Goal: Task Accomplishment & Management: Use online tool/utility

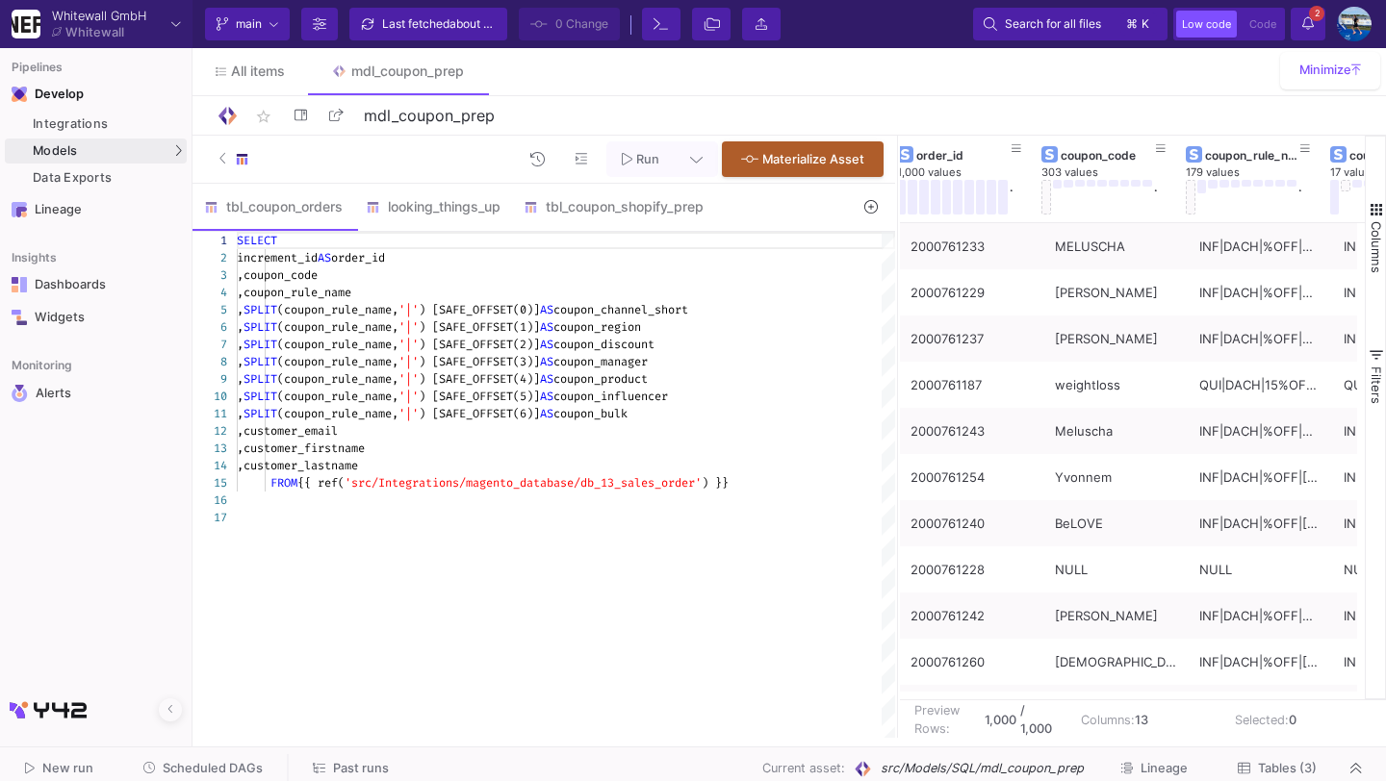
scroll to position [0, 13]
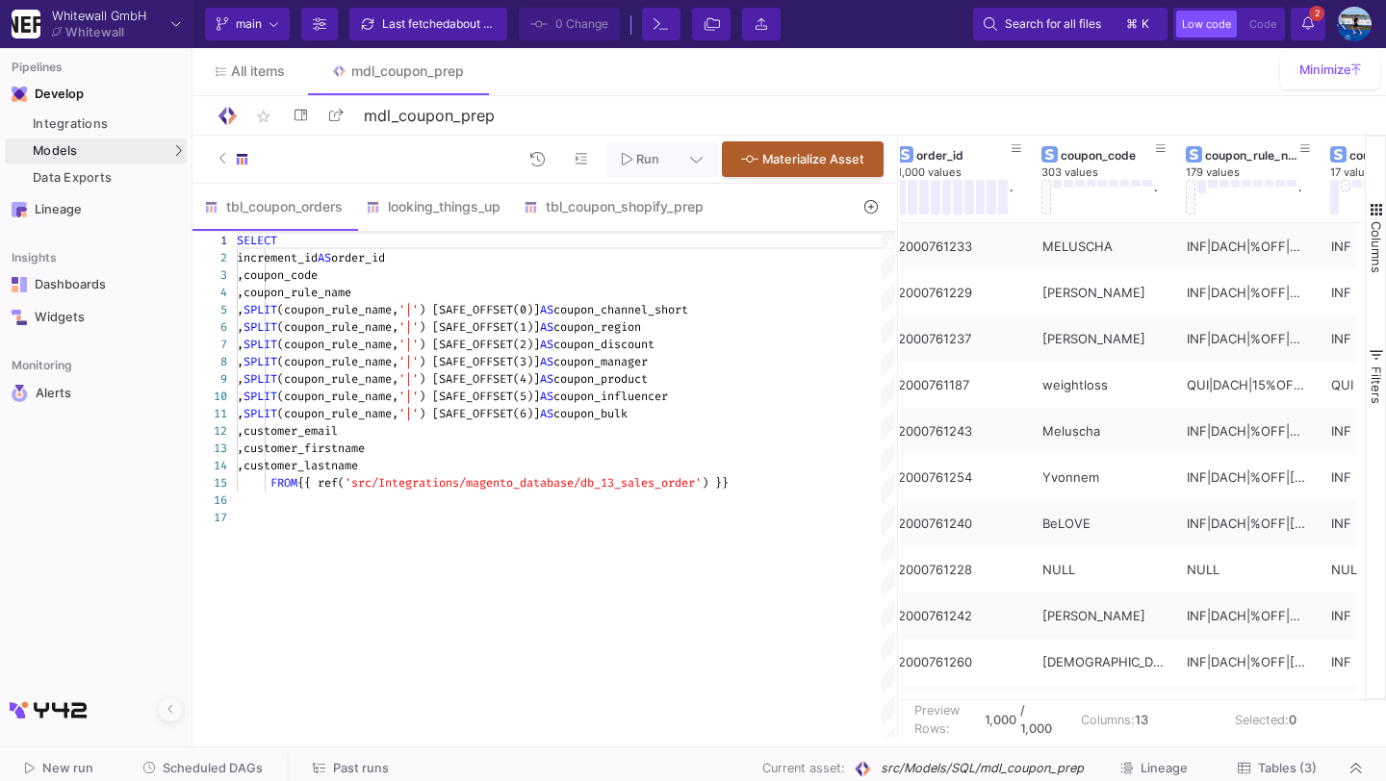
click at [1288, 770] on span "Tables (3)" at bounding box center [1287, 768] width 59 height 14
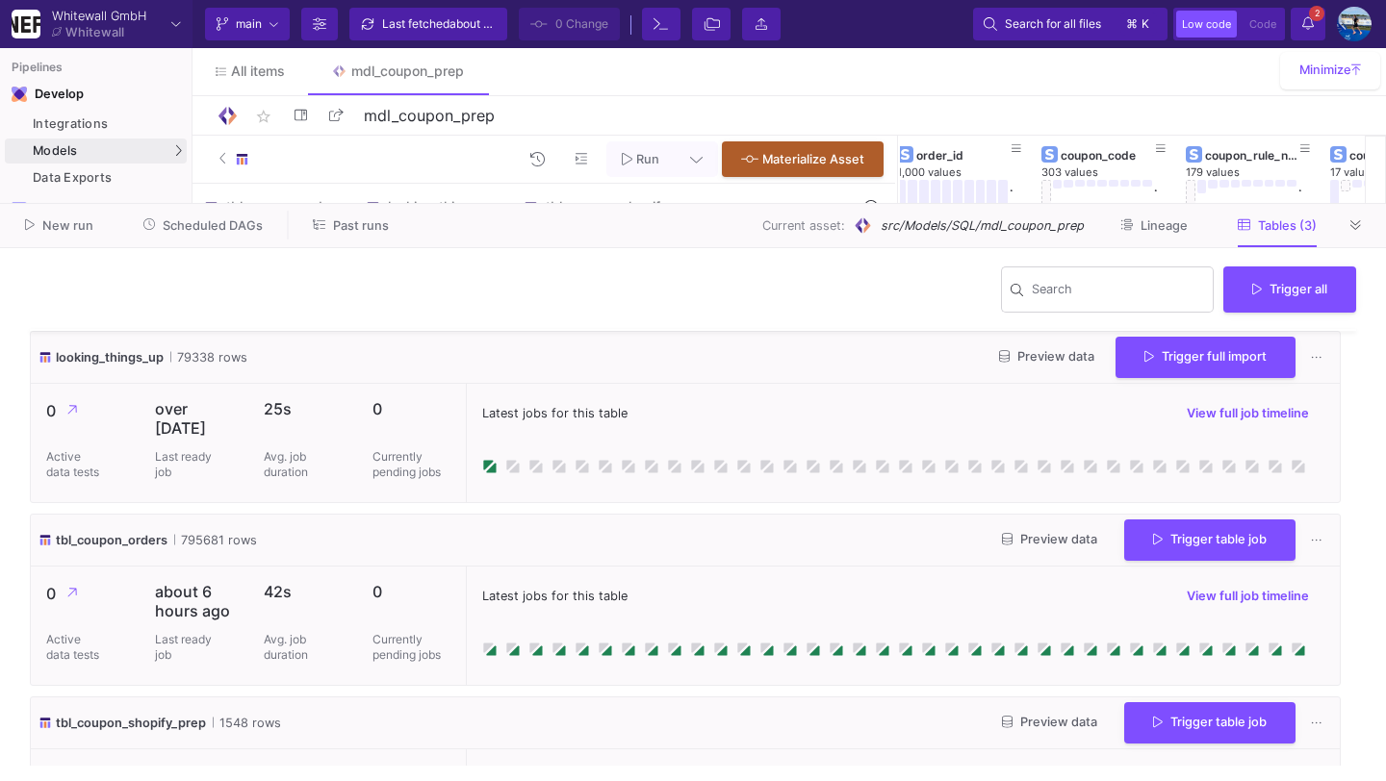
scroll to position [105, 0]
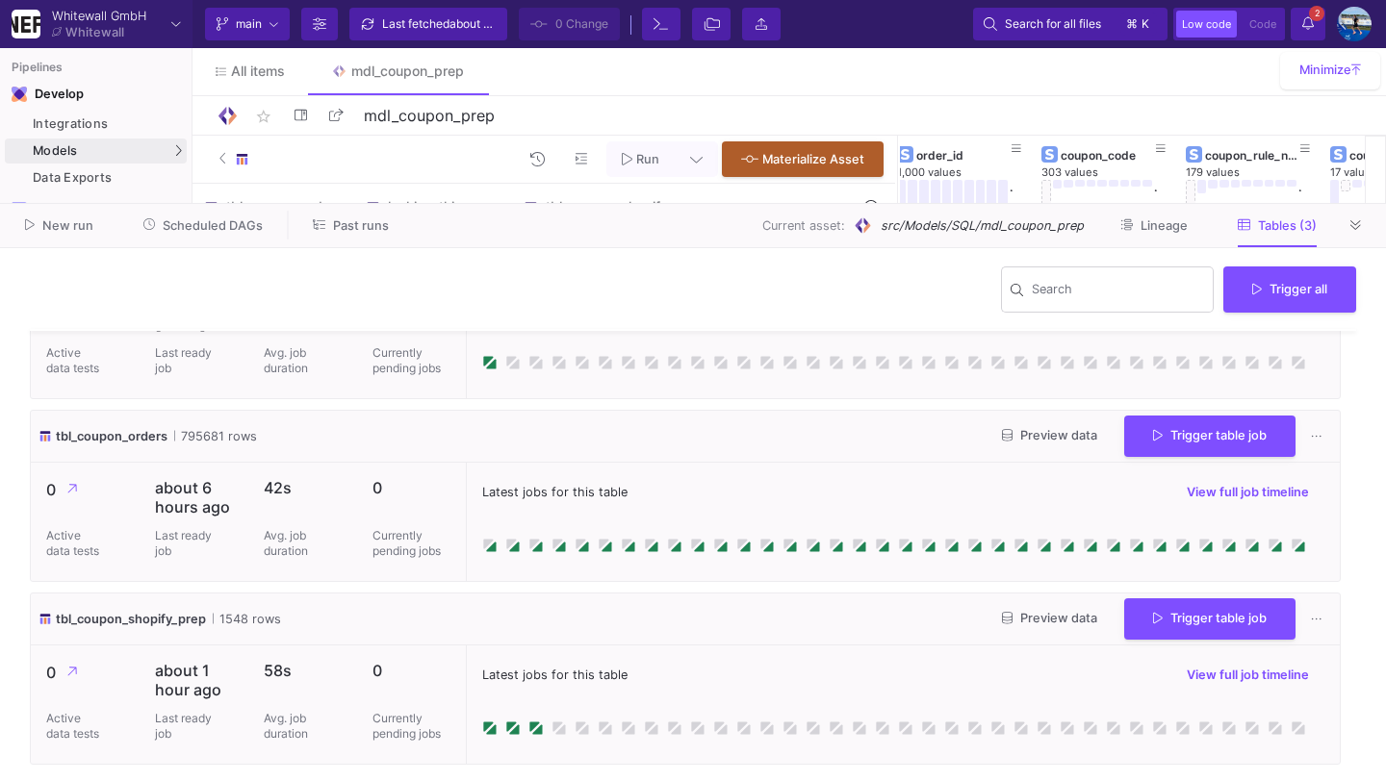
click at [1038, 614] on span "Preview data" at bounding box center [1049, 618] width 95 height 14
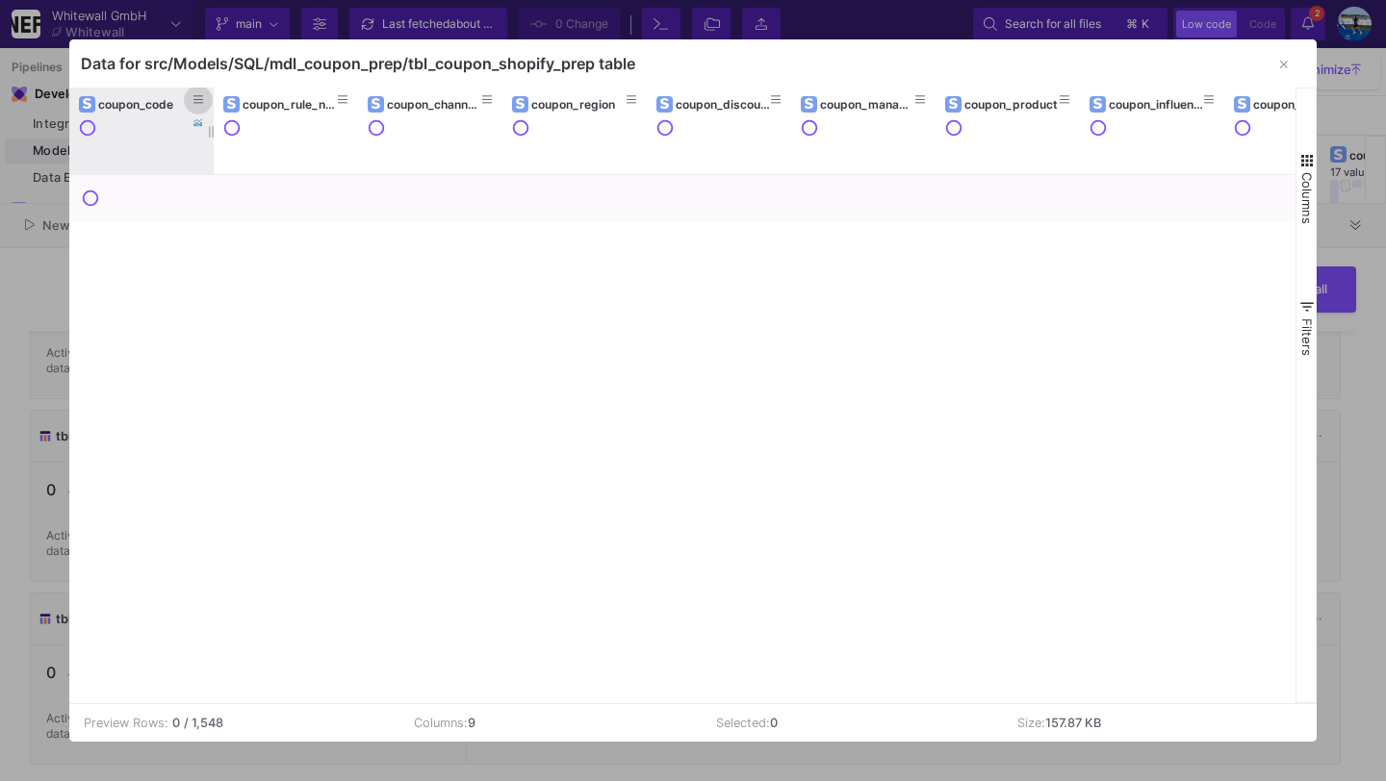
click at [200, 96] on icon at bounding box center [198, 100] width 10 height 8
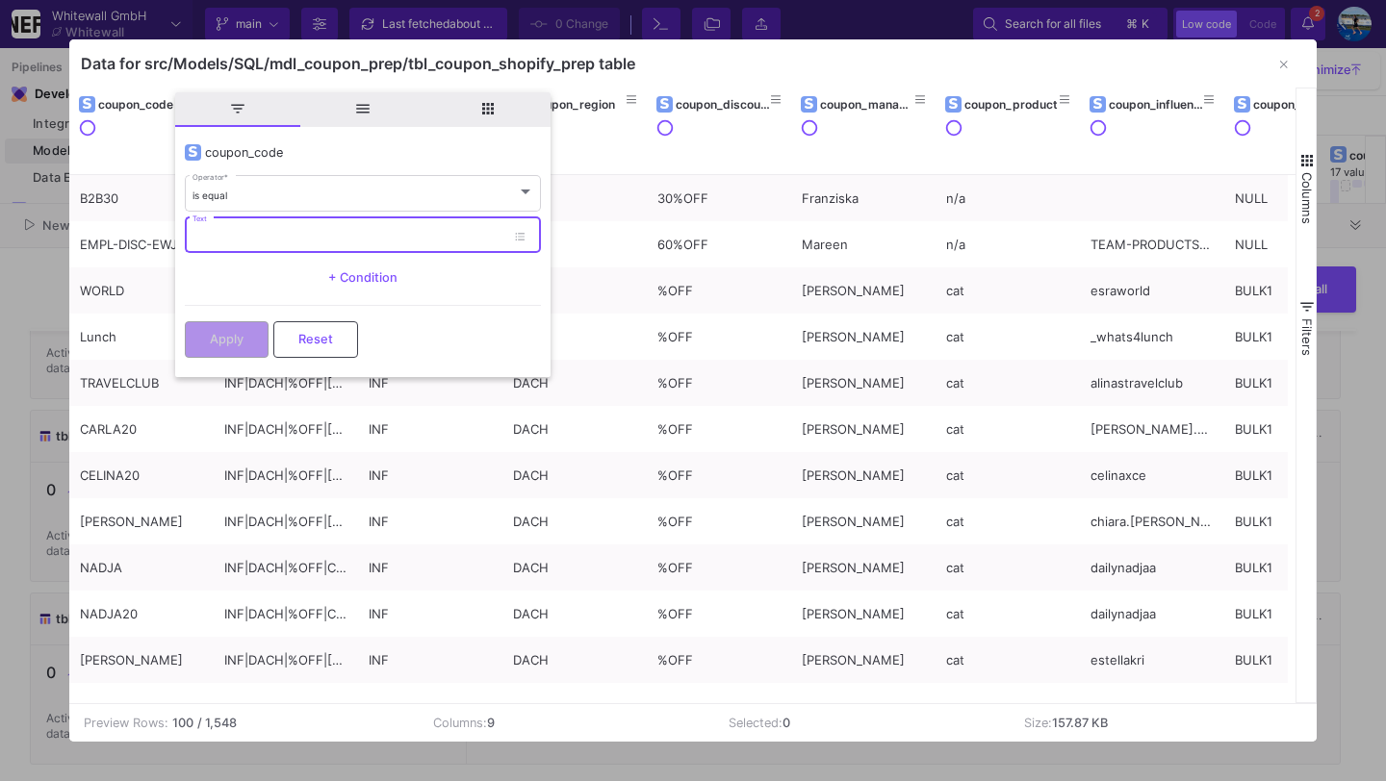
click at [235, 240] on input "Text" at bounding box center [348, 237] width 313 height 13
click at [249, 190] on div "is equal" at bounding box center [354, 196] width 324 height 13
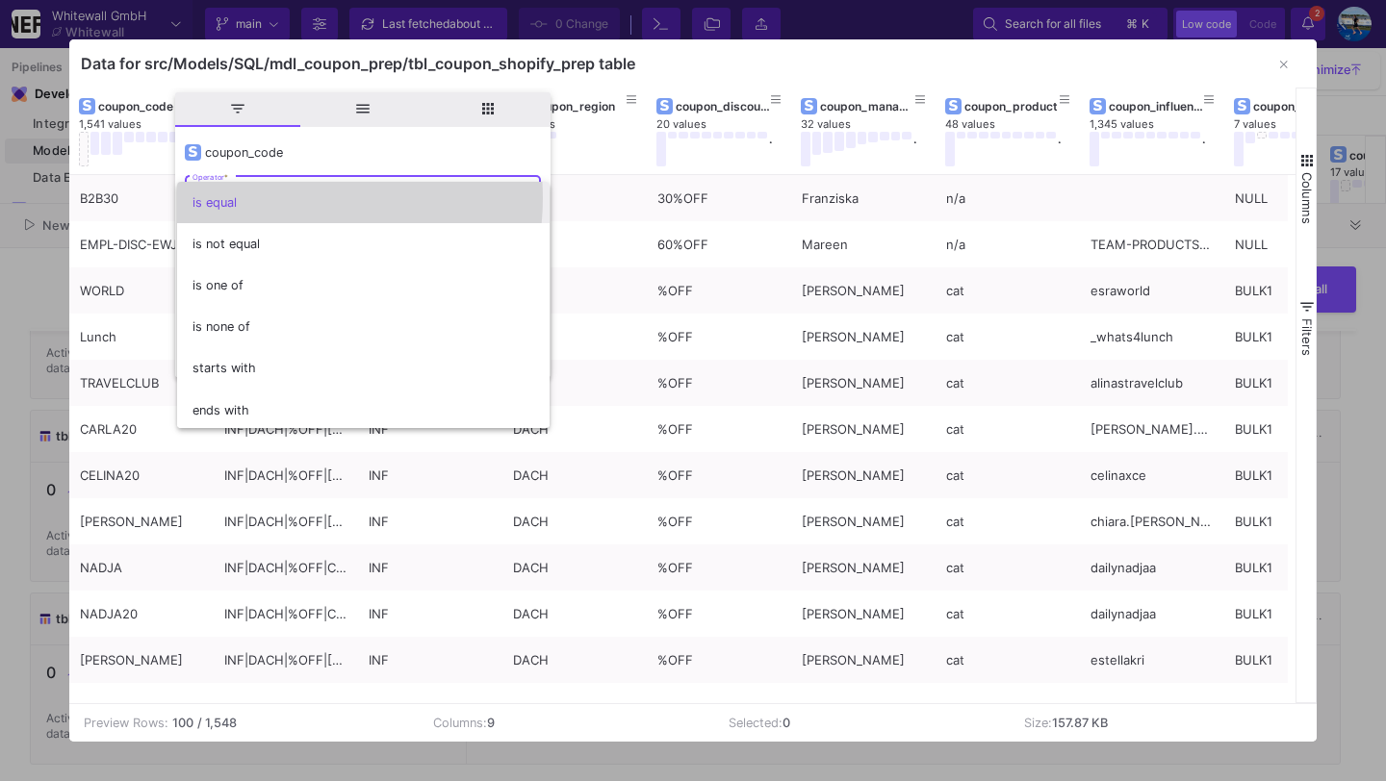
click at [283, 198] on span "is equal" at bounding box center [363, 202] width 342 height 41
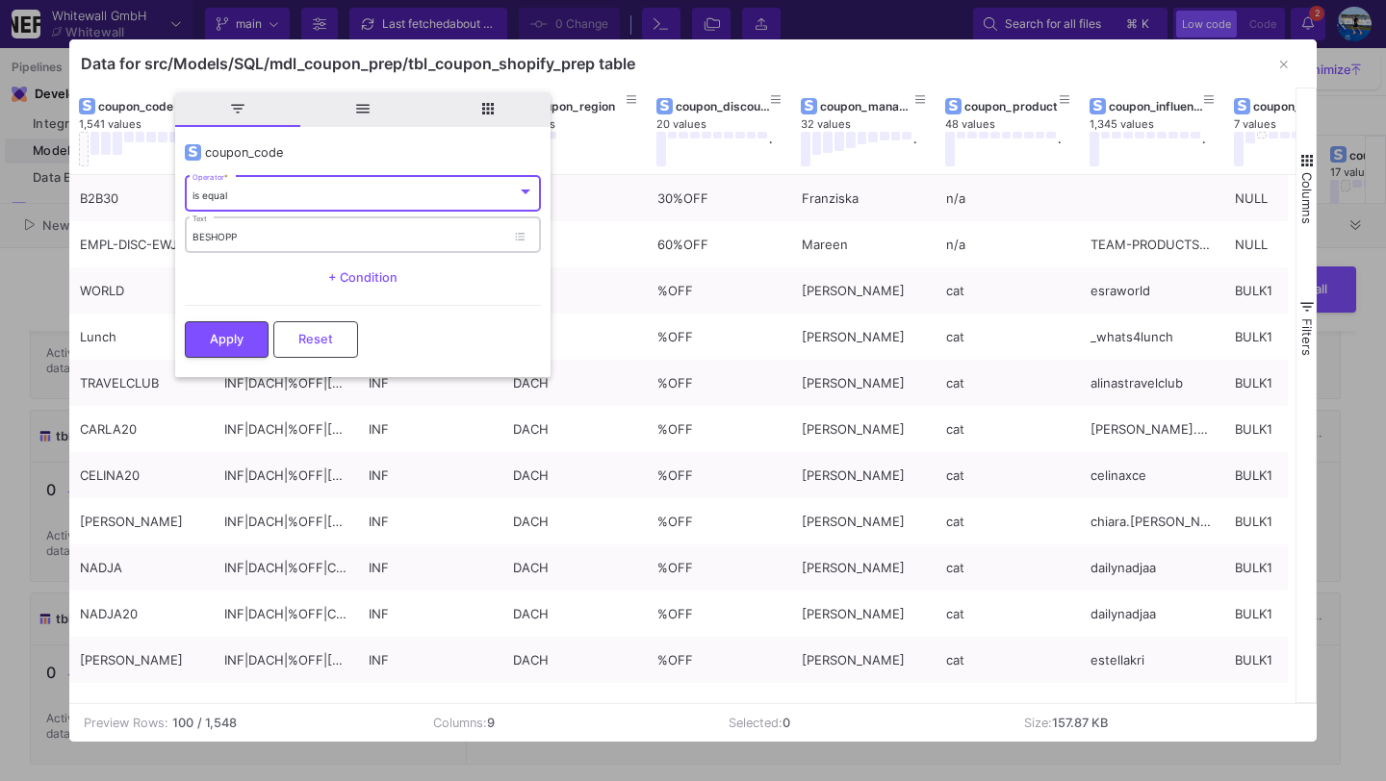
click at [287, 232] on input "BESHOPP" at bounding box center [348, 237] width 313 height 13
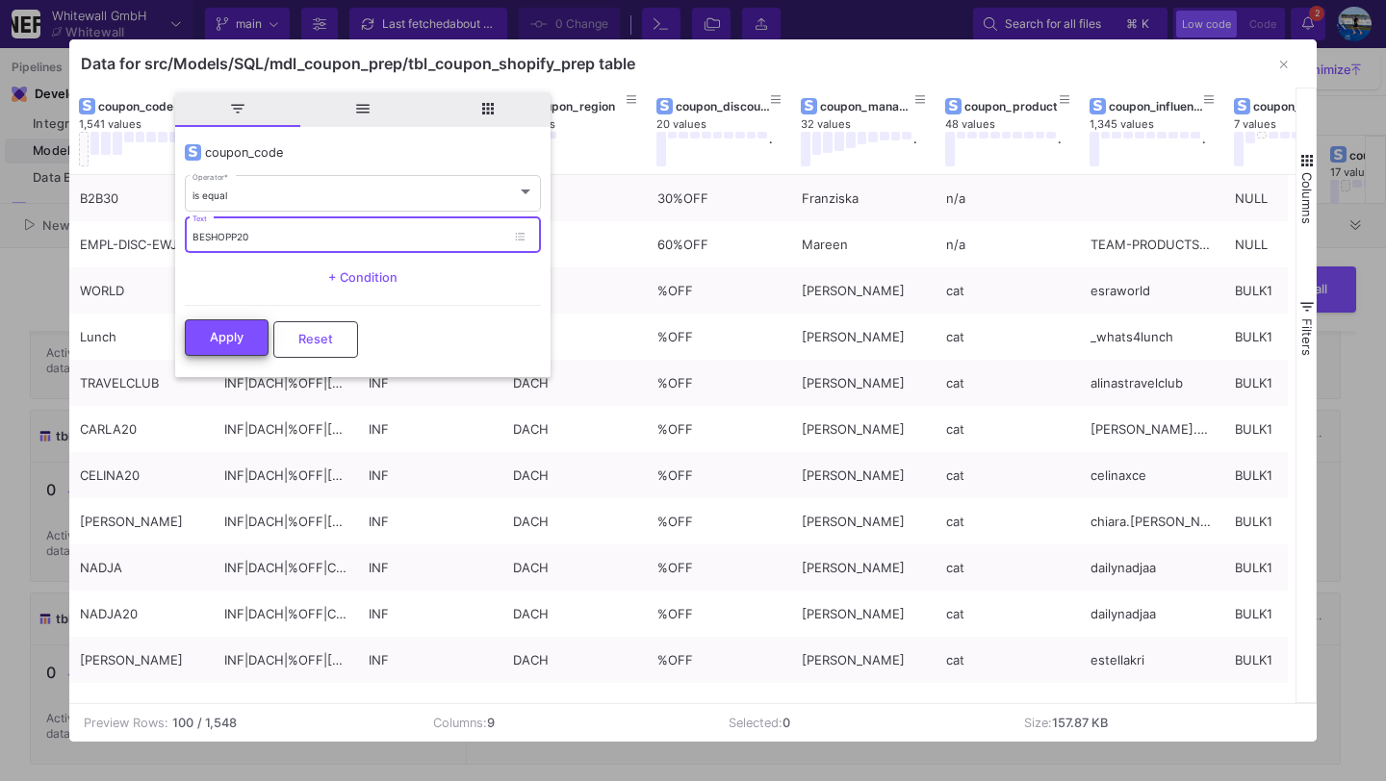
type input "BESHOPP20"
click at [242, 331] on span "Apply" at bounding box center [227, 337] width 34 height 14
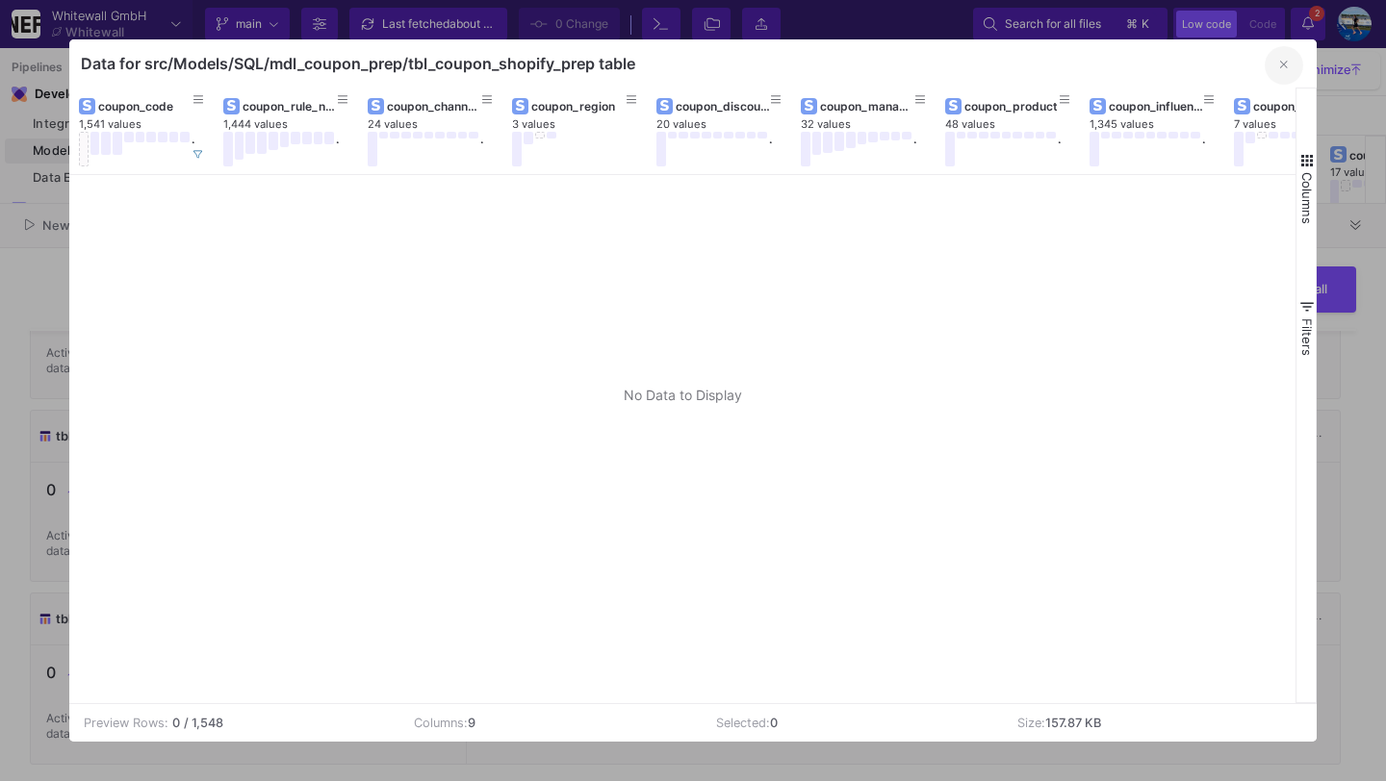
click at [1288, 67] on button "button" at bounding box center [1283, 65] width 38 height 38
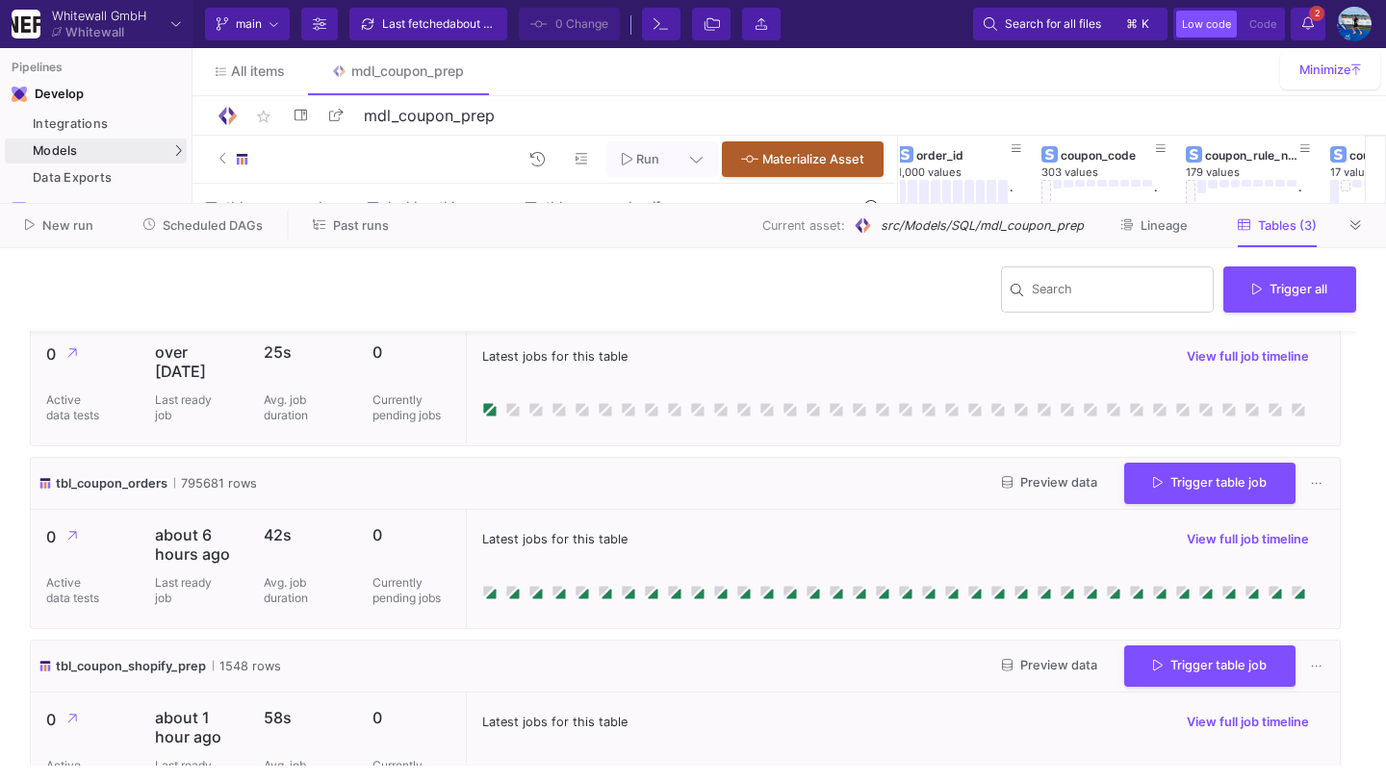
scroll to position [49, 0]
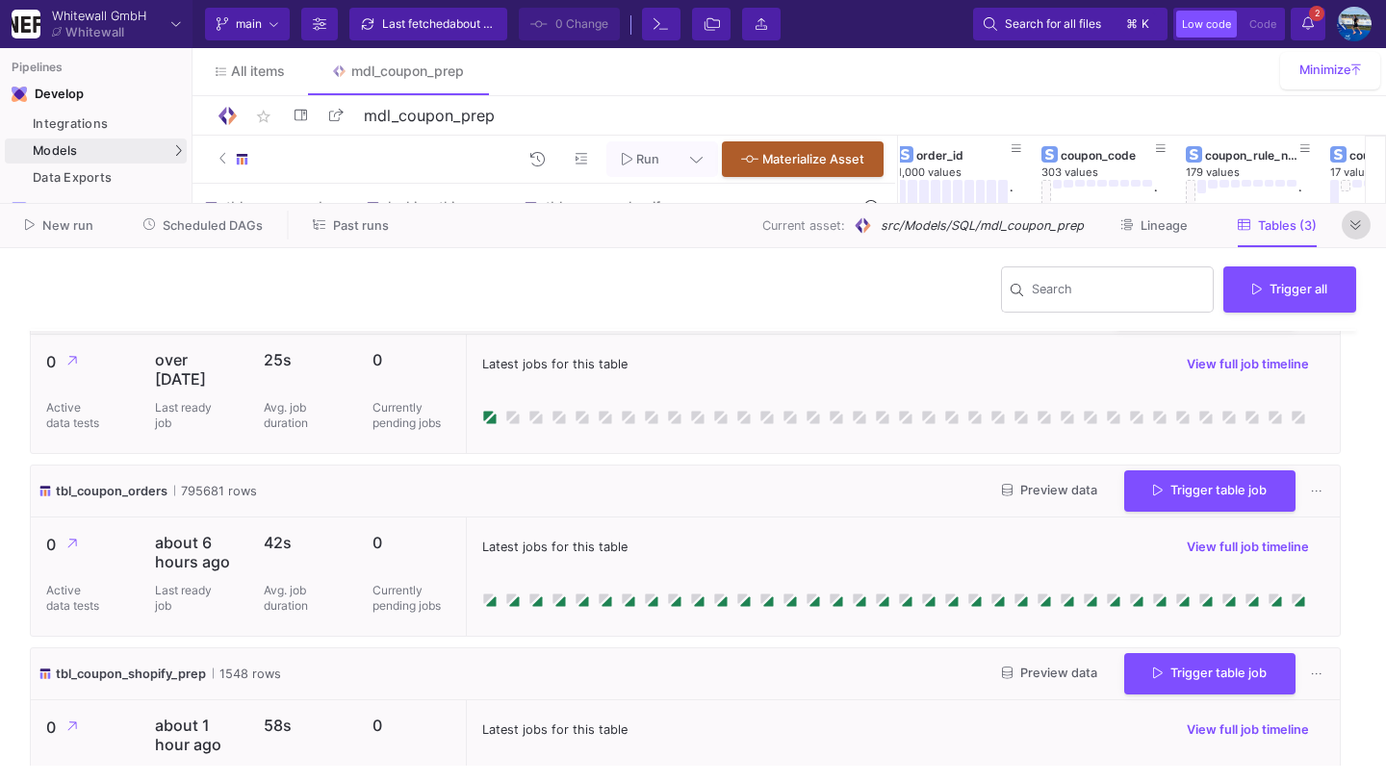
click at [1358, 227] on icon at bounding box center [1355, 225] width 11 height 13
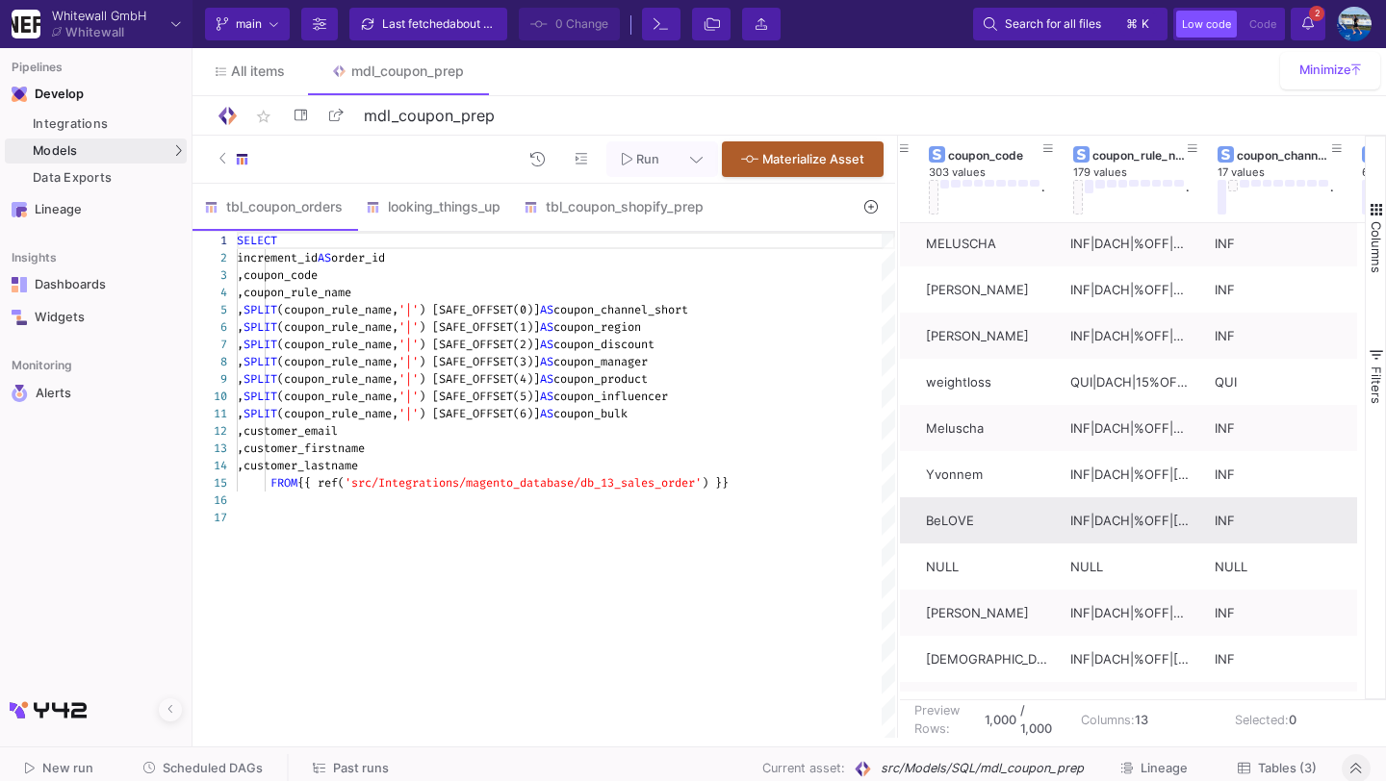
scroll to position [0, 123]
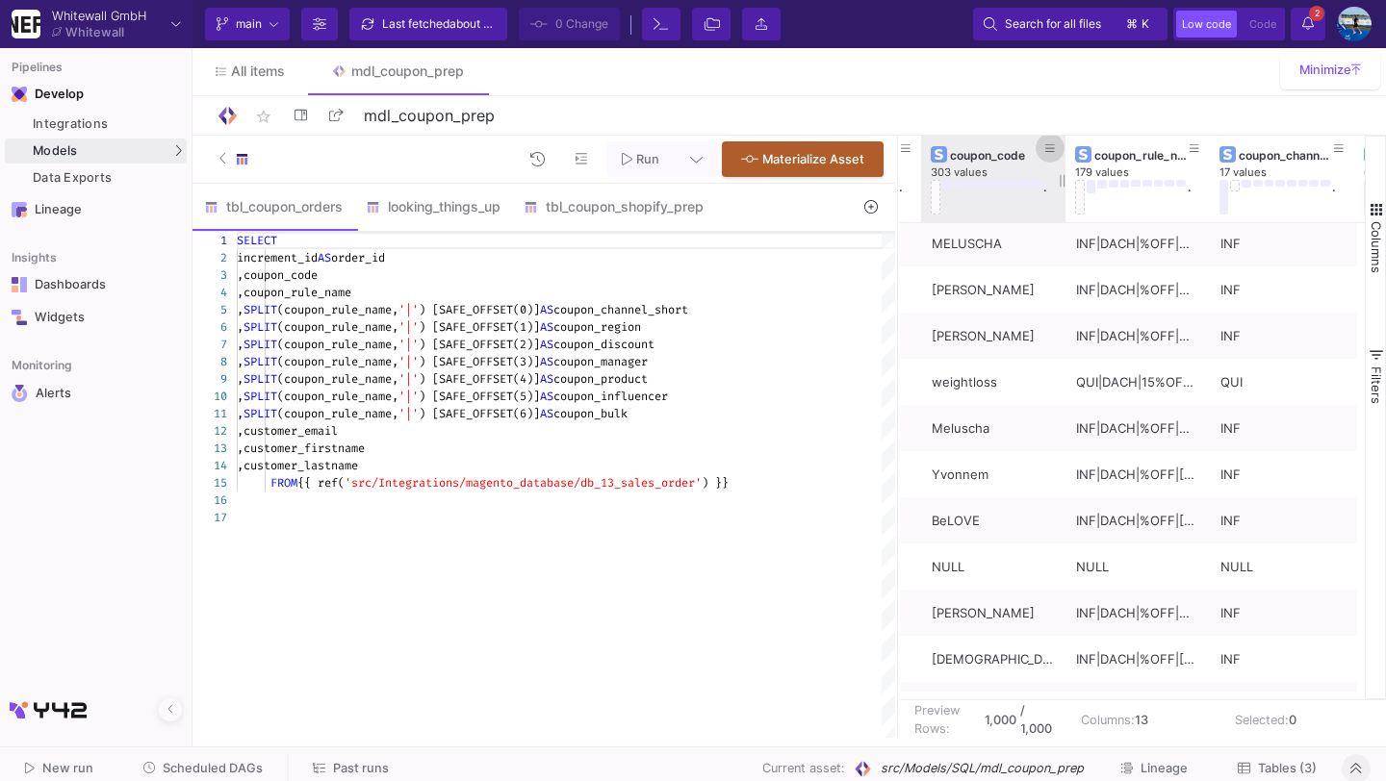
click at [1047, 147] on icon at bounding box center [1050, 148] width 10 height 11
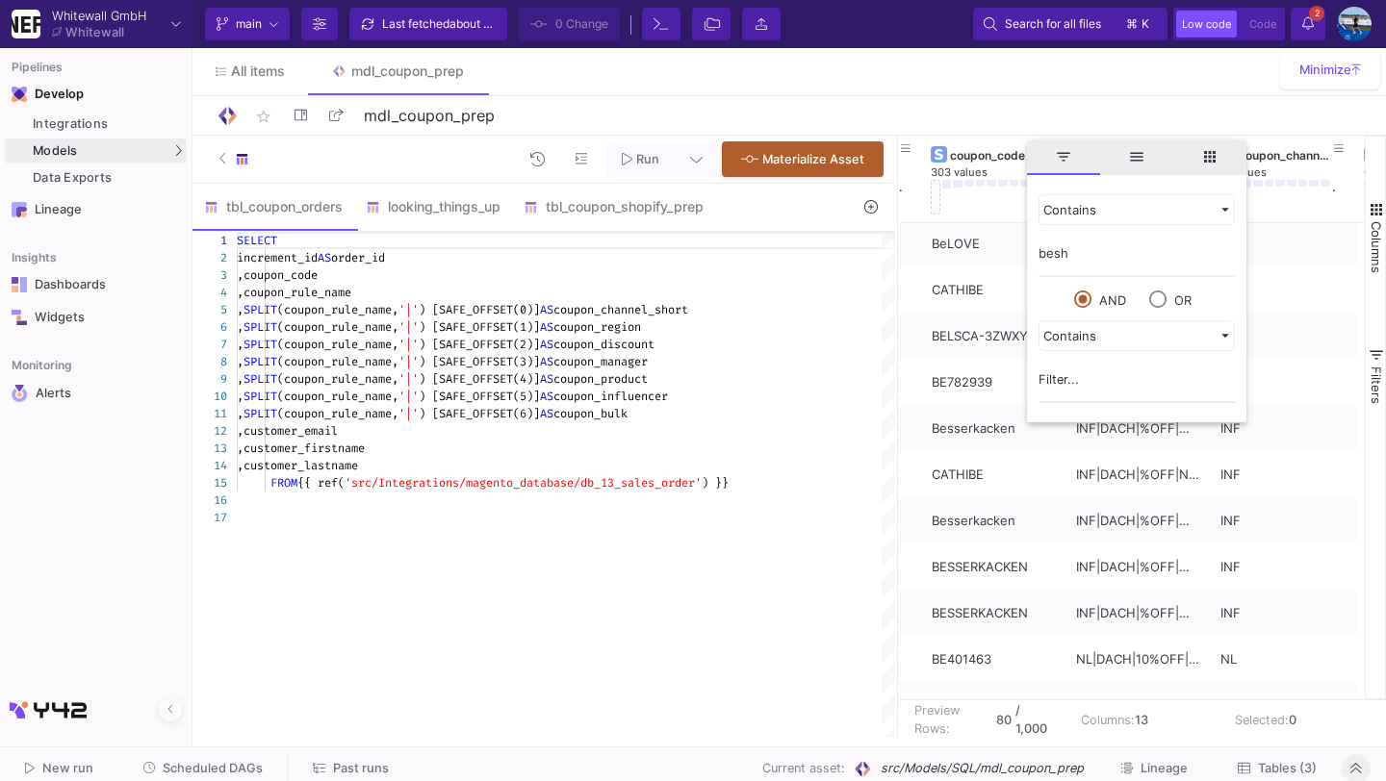
scroll to position [0, 0]
type input "b"
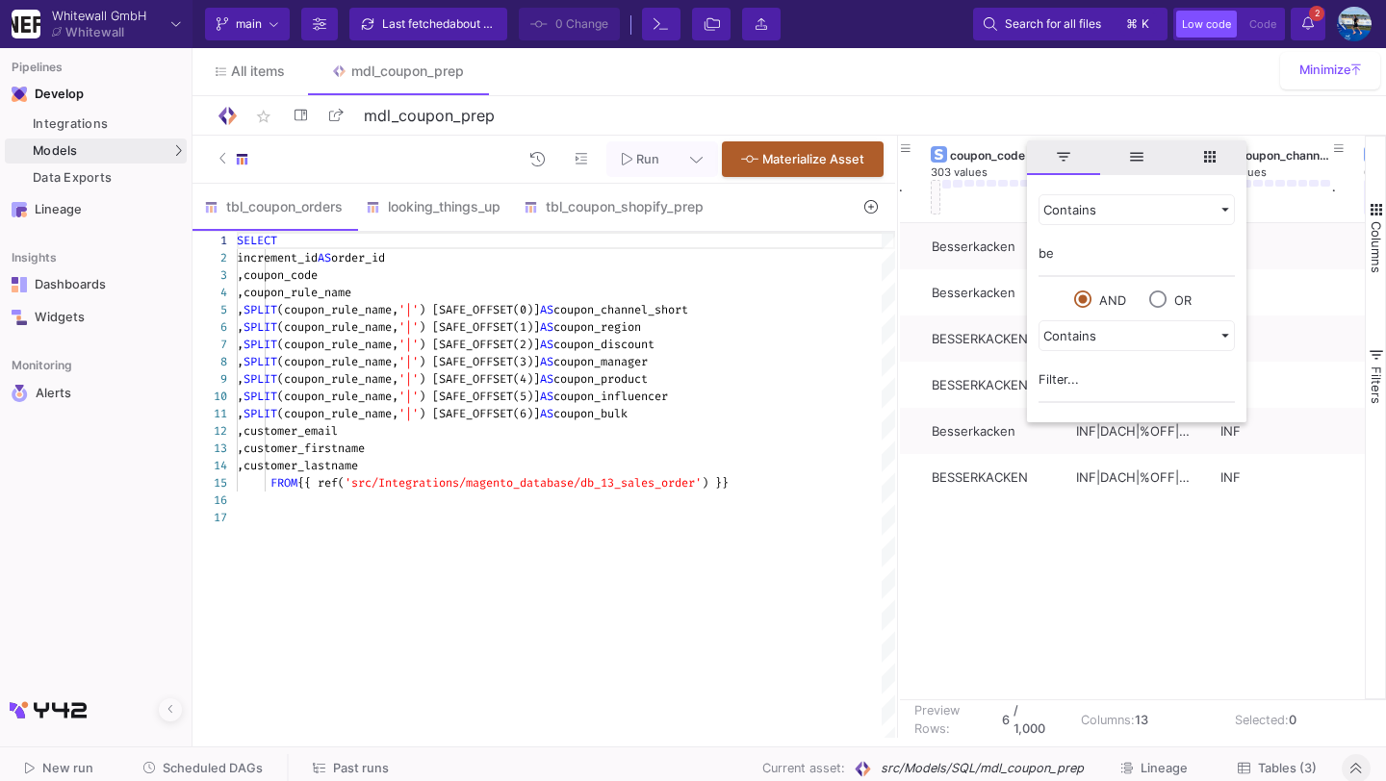
type input "b"
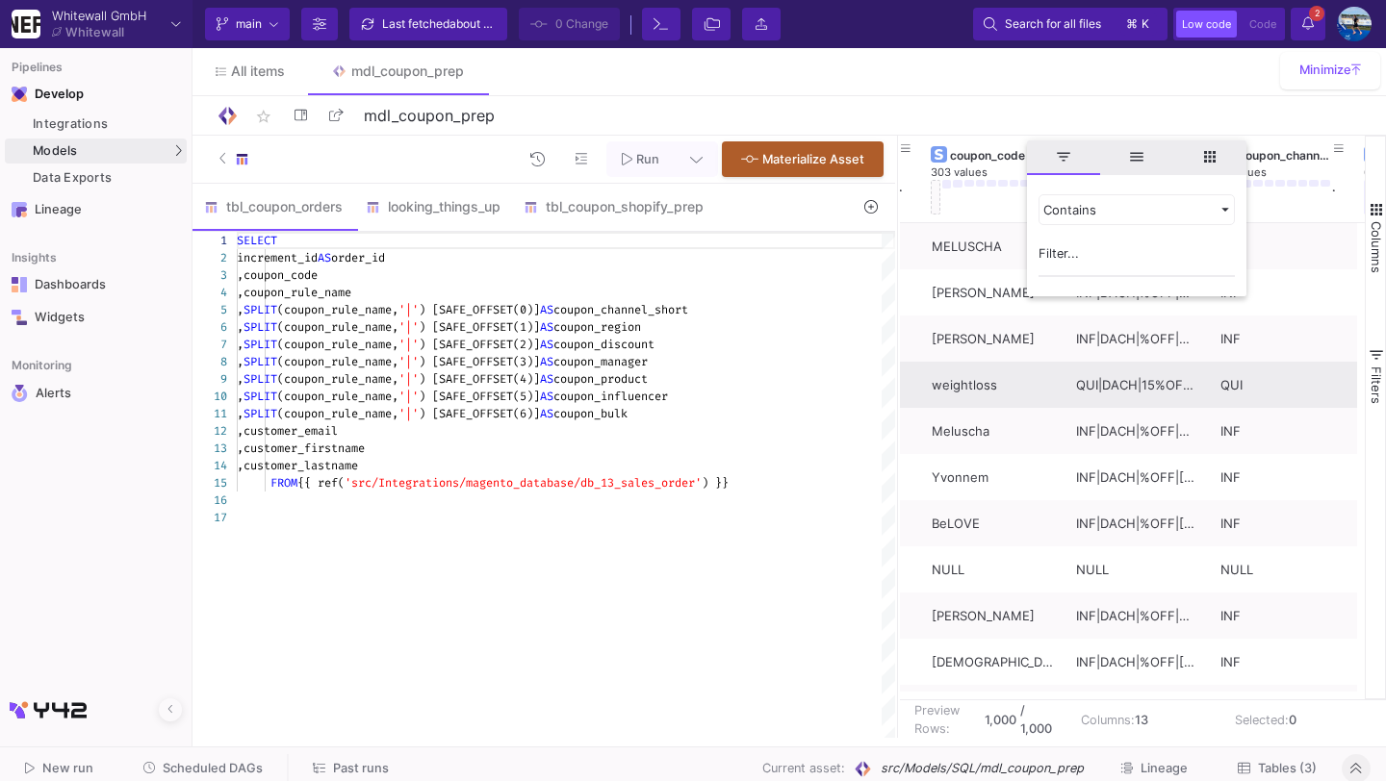
click at [1087, 395] on div "QUI|DACH|15%OFF|[PERSON_NAME]|n/a|n/a" at bounding box center [1137, 385] width 123 height 45
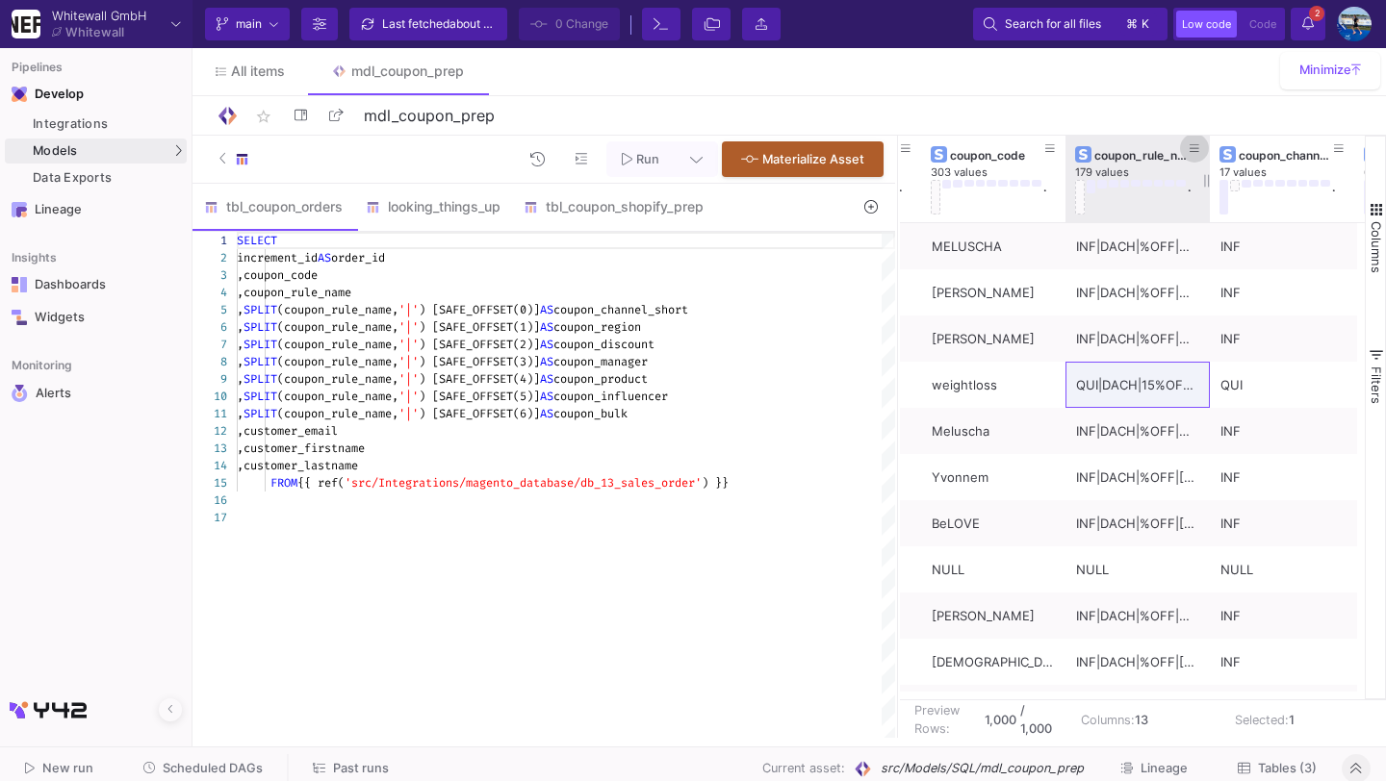
click at [1197, 154] on fa-icon at bounding box center [1194, 148] width 10 height 13
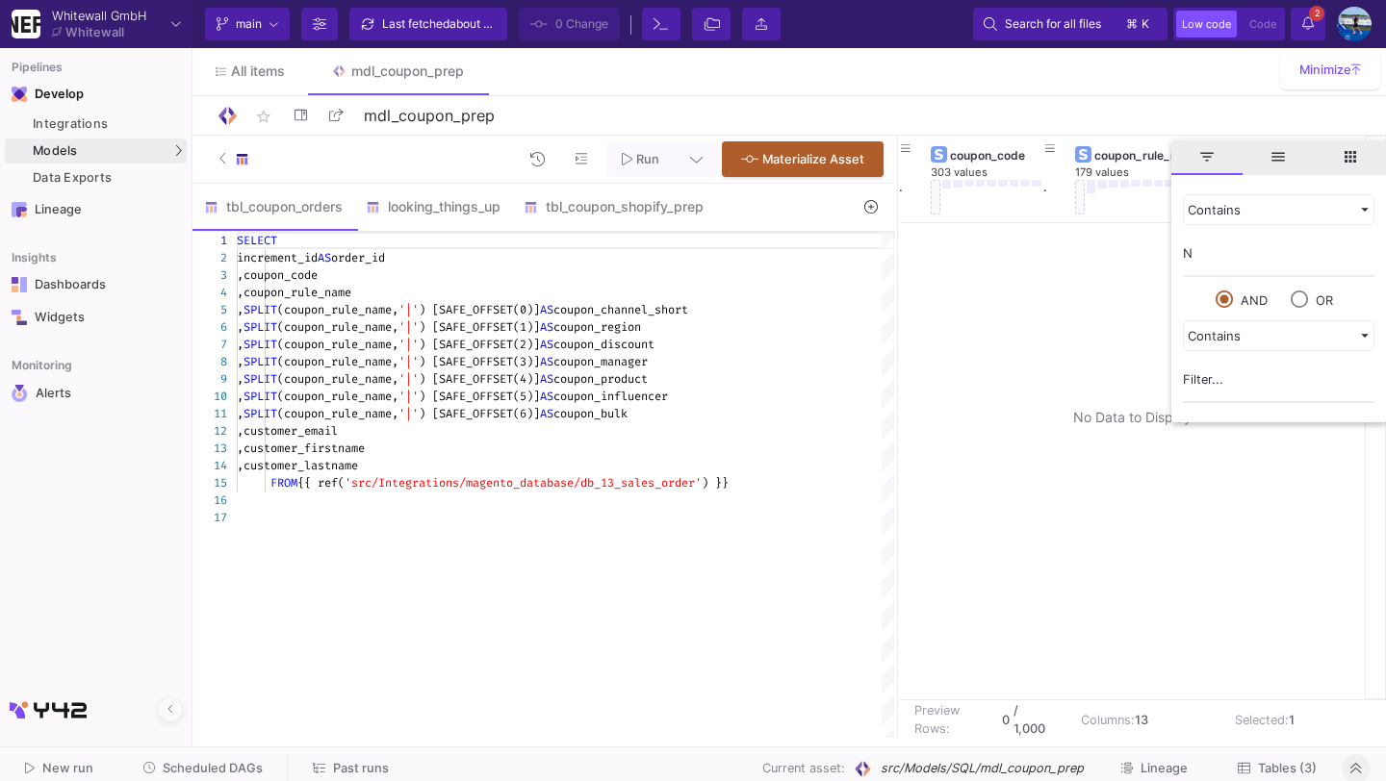
type input "NL"
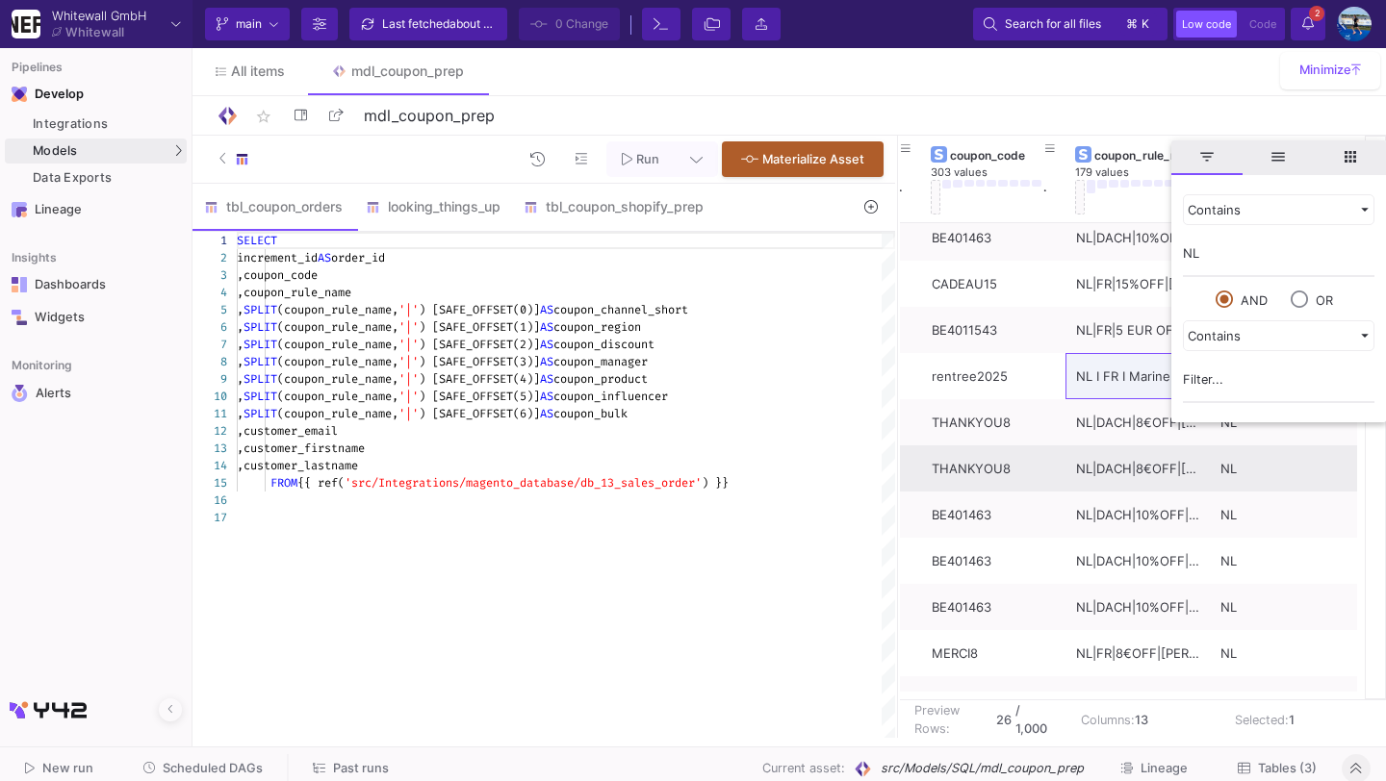
click at [1091, 466] on div "NL|DACH|8€OFF|[PERSON_NAME]|PostPurchaseFlow_FeedbackRequest|n/a" at bounding box center [1137, 468] width 123 height 45
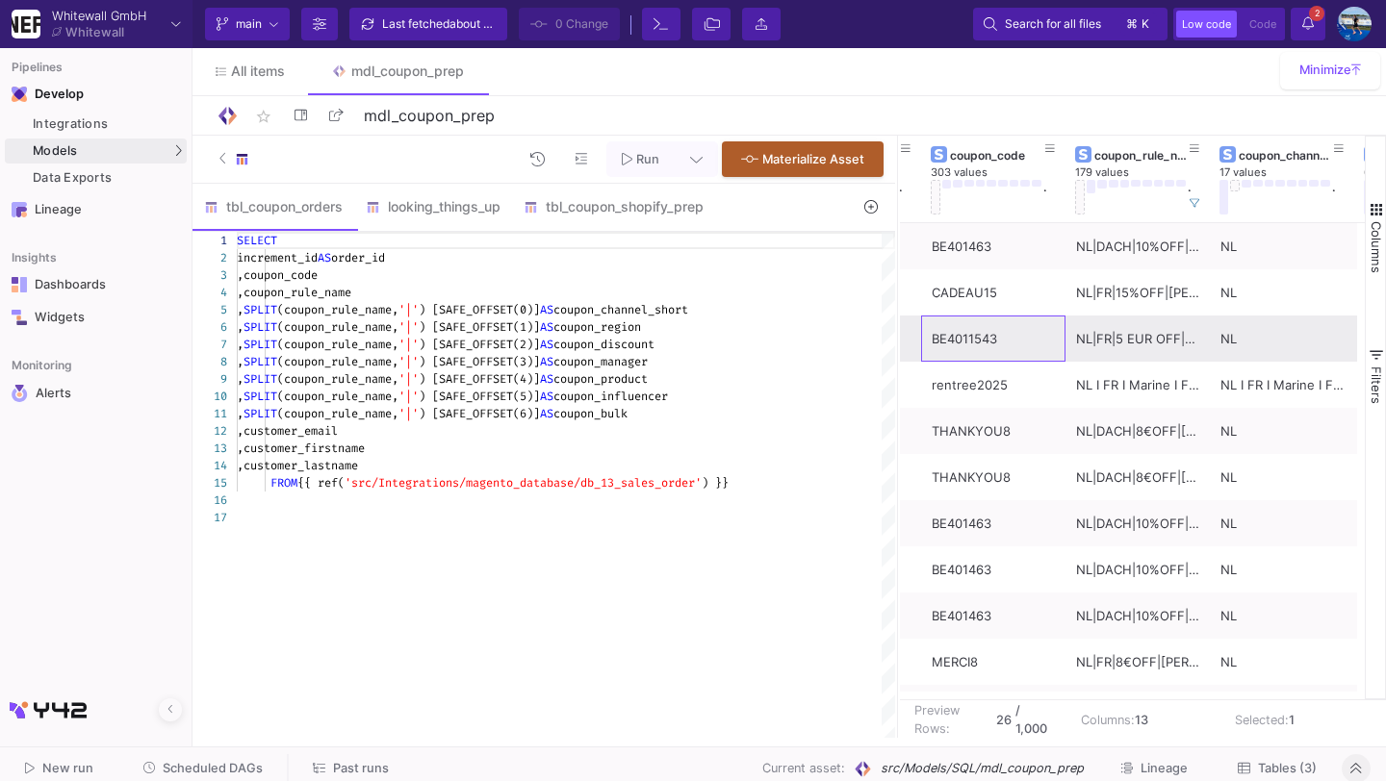
click at [988, 347] on div "BE4011543" at bounding box center [992, 339] width 123 height 45
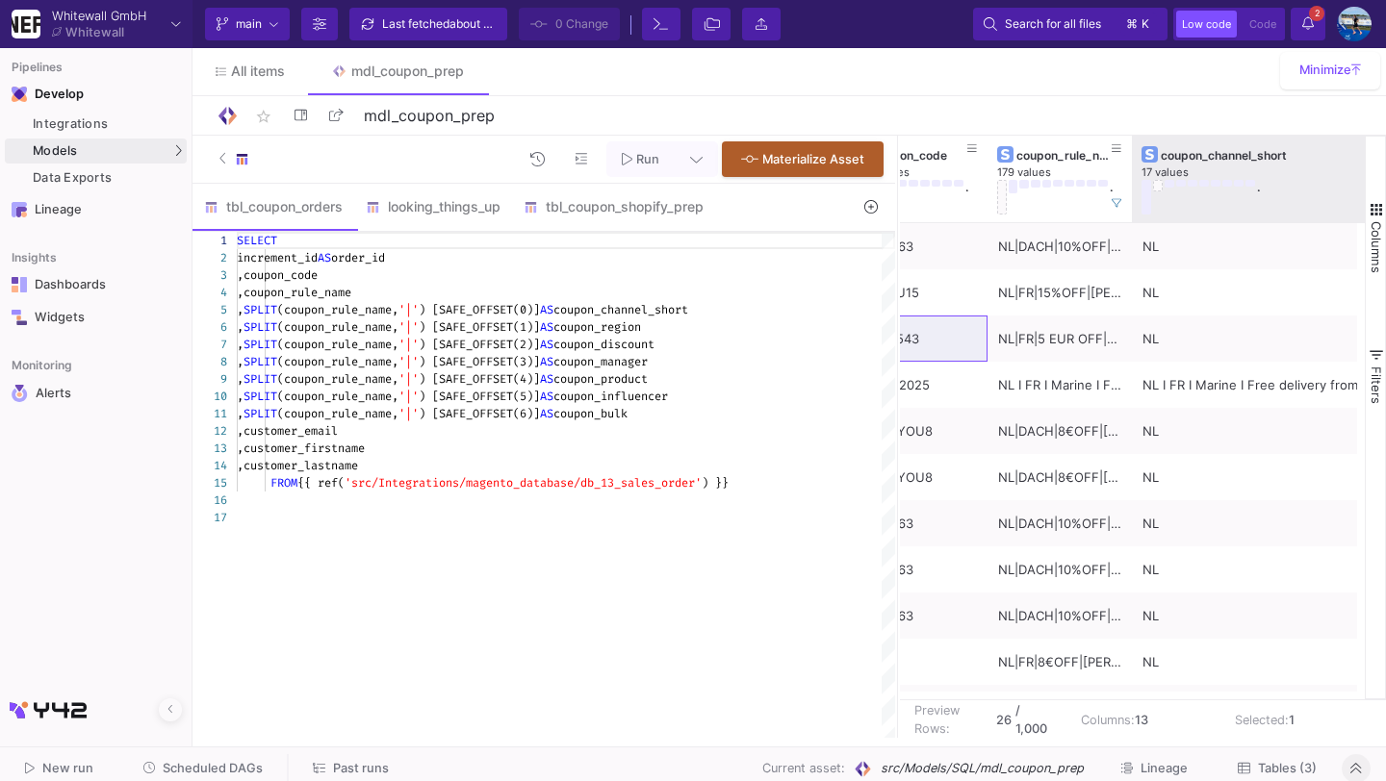
drag, startPoint x: 1274, startPoint y: 172, endPoint x: 1384, endPoint y: 177, distance: 109.8
click at [1384, 177] on div "order_id 1,000 values . coupon_code 303 values . coupon_rule_name 179 values . …" at bounding box center [1143, 418] width 486 height 564
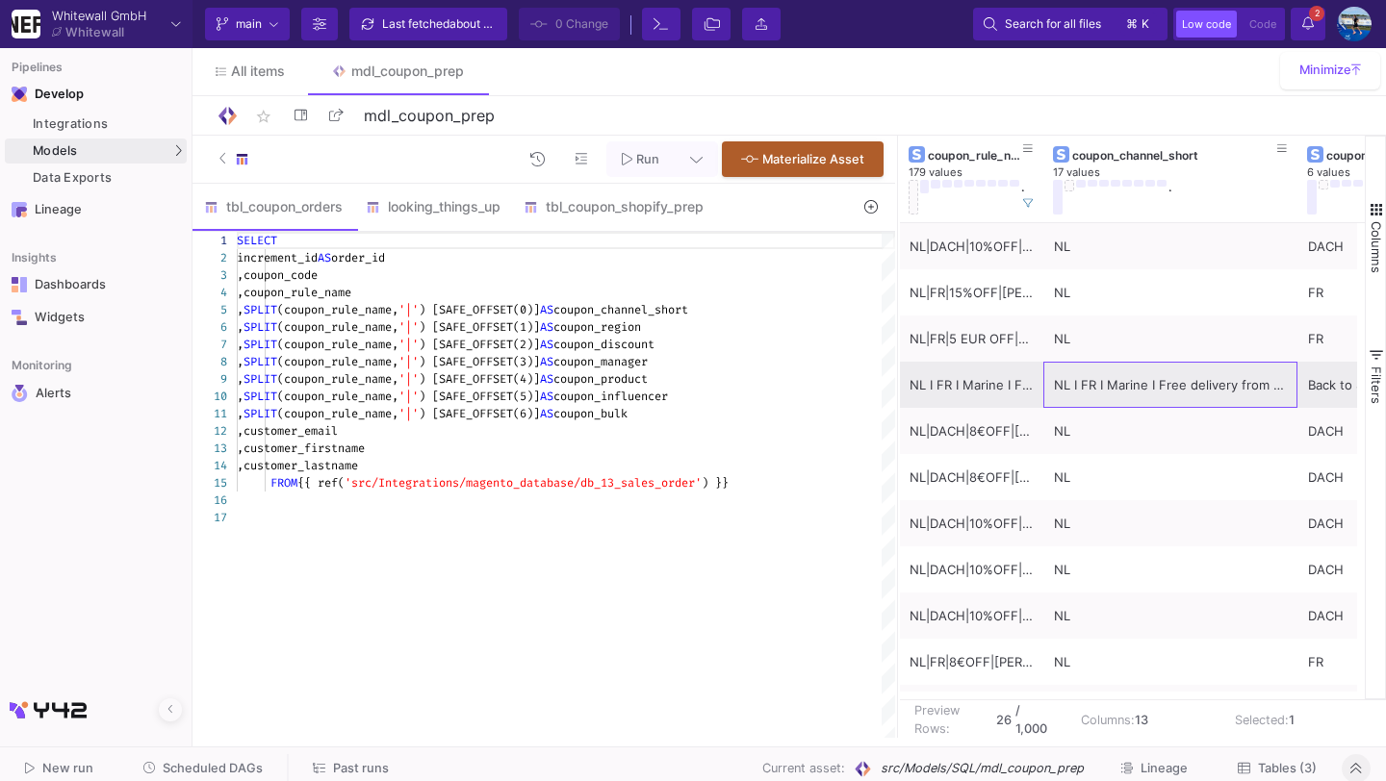
click at [1177, 394] on div "NL I FR I Marine I Free delivery from 30€" at bounding box center [1170, 385] width 233 height 45
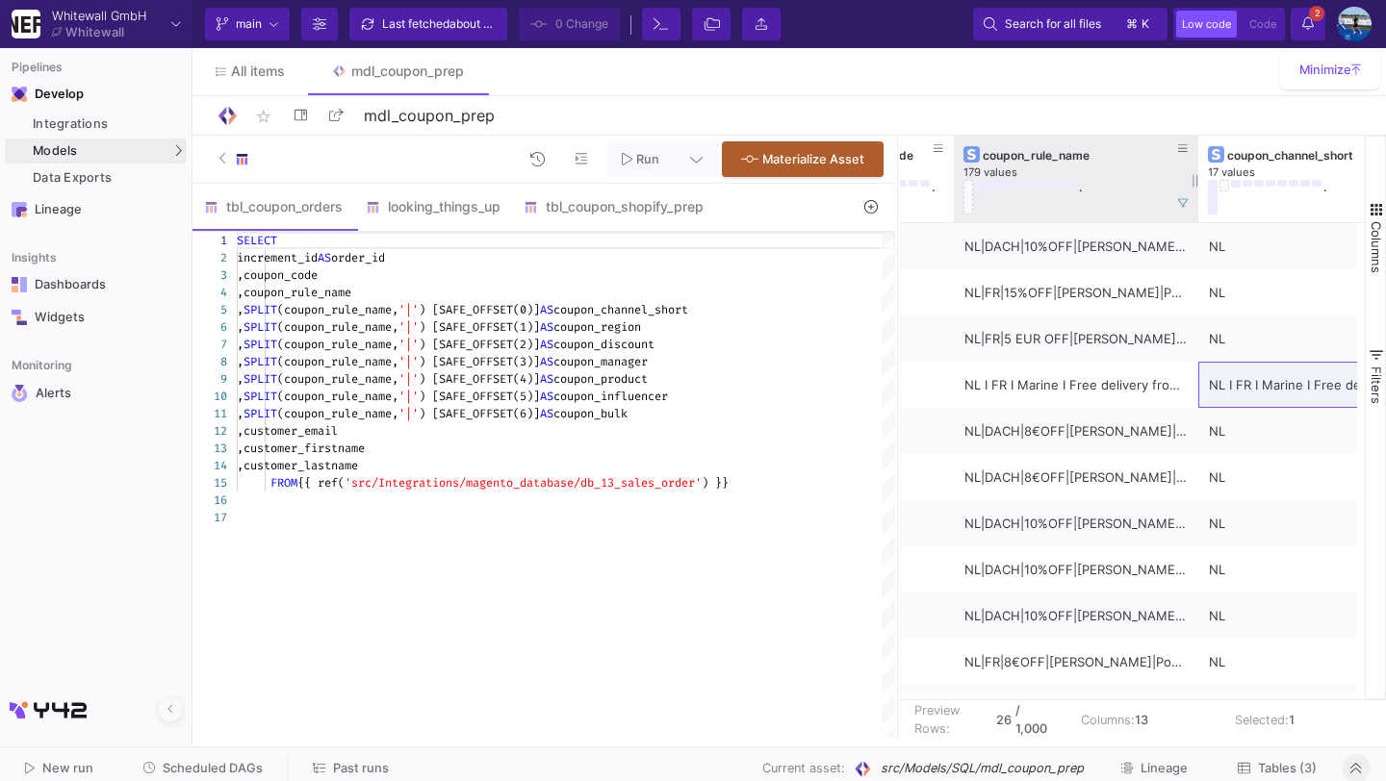
drag, startPoint x: 1095, startPoint y: 175, endPoint x: 1195, endPoint y: 180, distance: 100.2
click at [1195, 180] on div at bounding box center [1198, 179] width 8 height 87
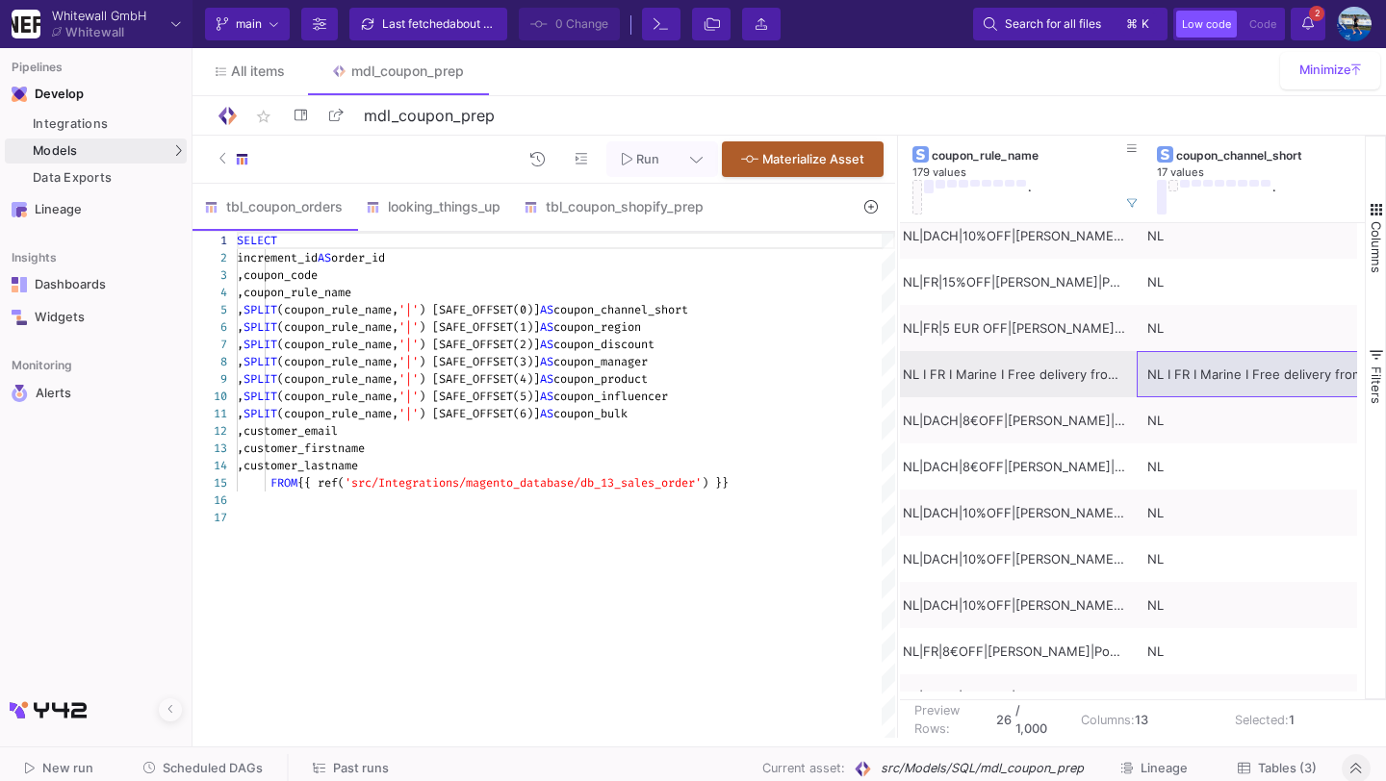
scroll to position [0, 323]
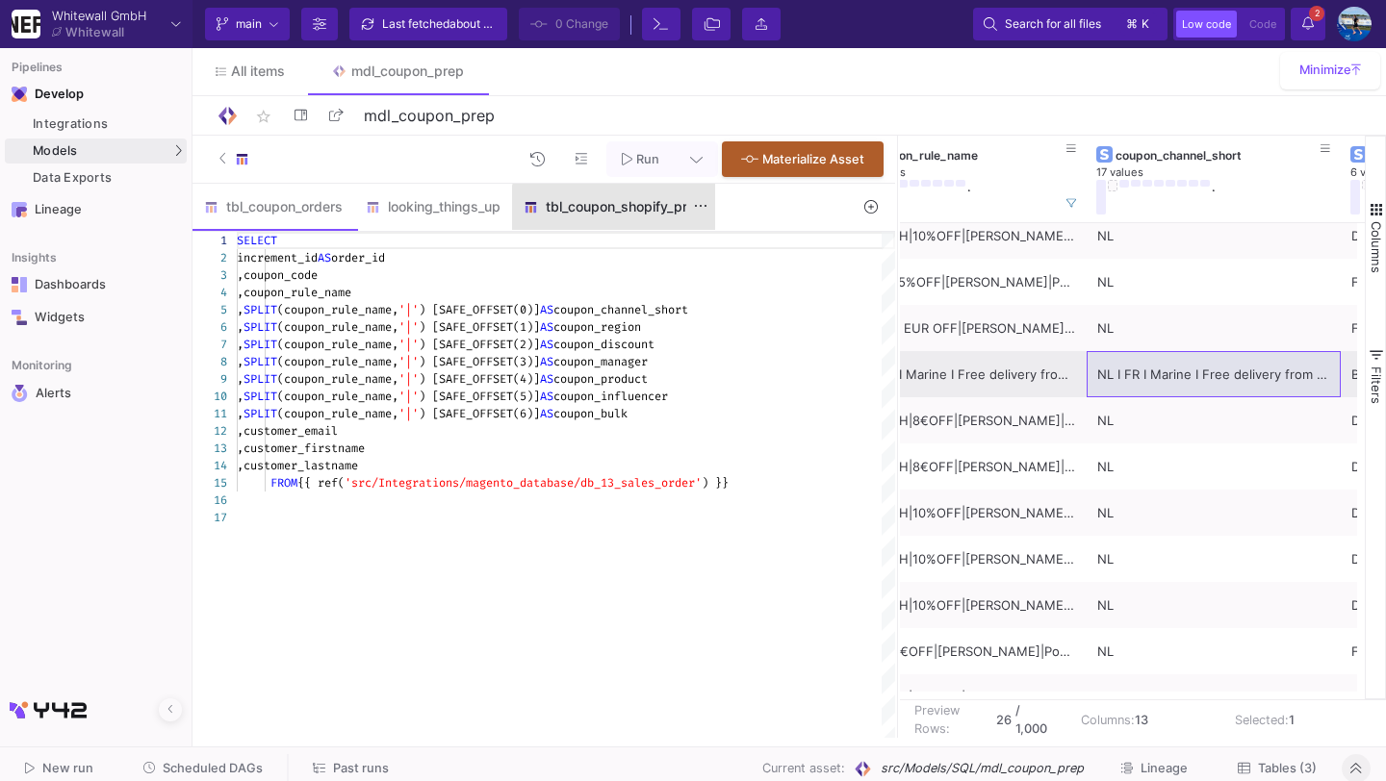
click at [654, 214] on div "tbl_coupon_shopify_prep" at bounding box center [613, 206] width 180 height 15
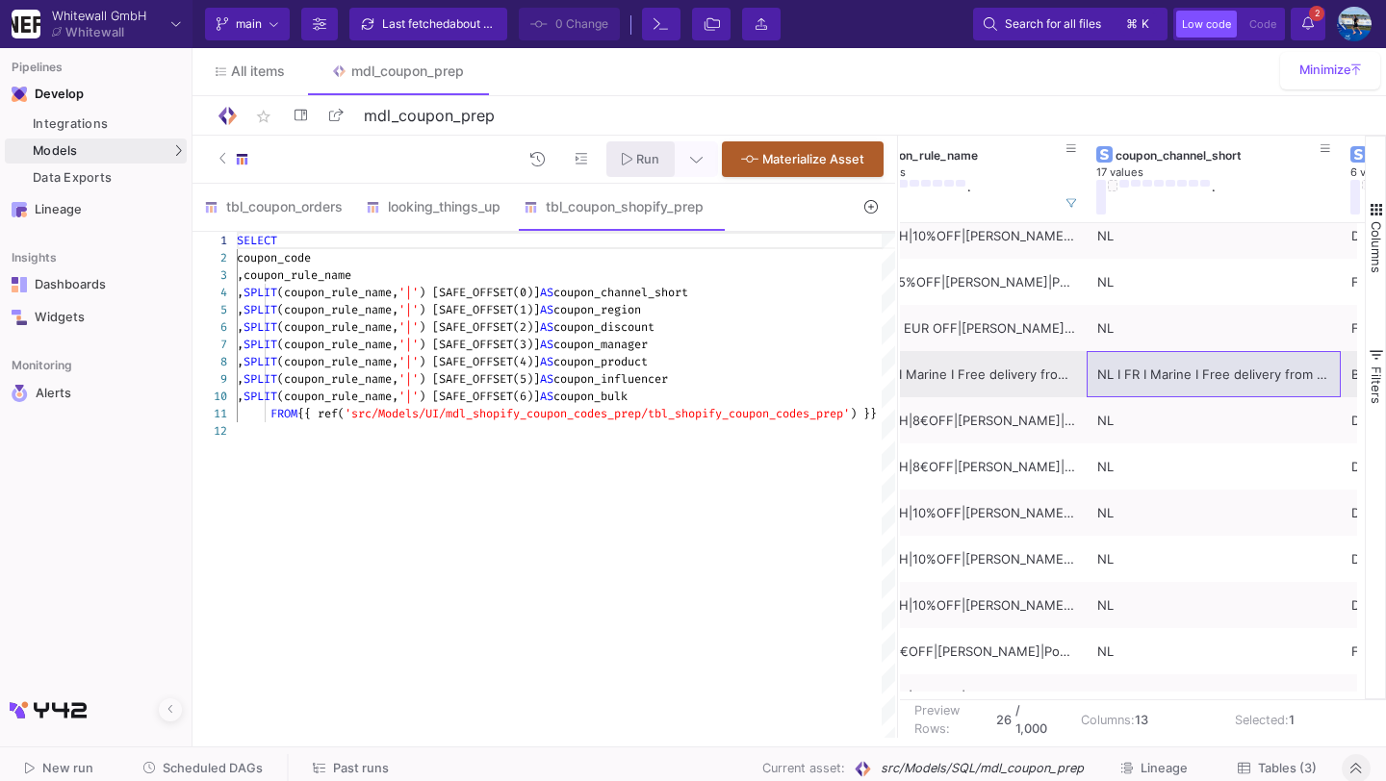
click at [642, 152] on span "Run" at bounding box center [647, 159] width 23 height 14
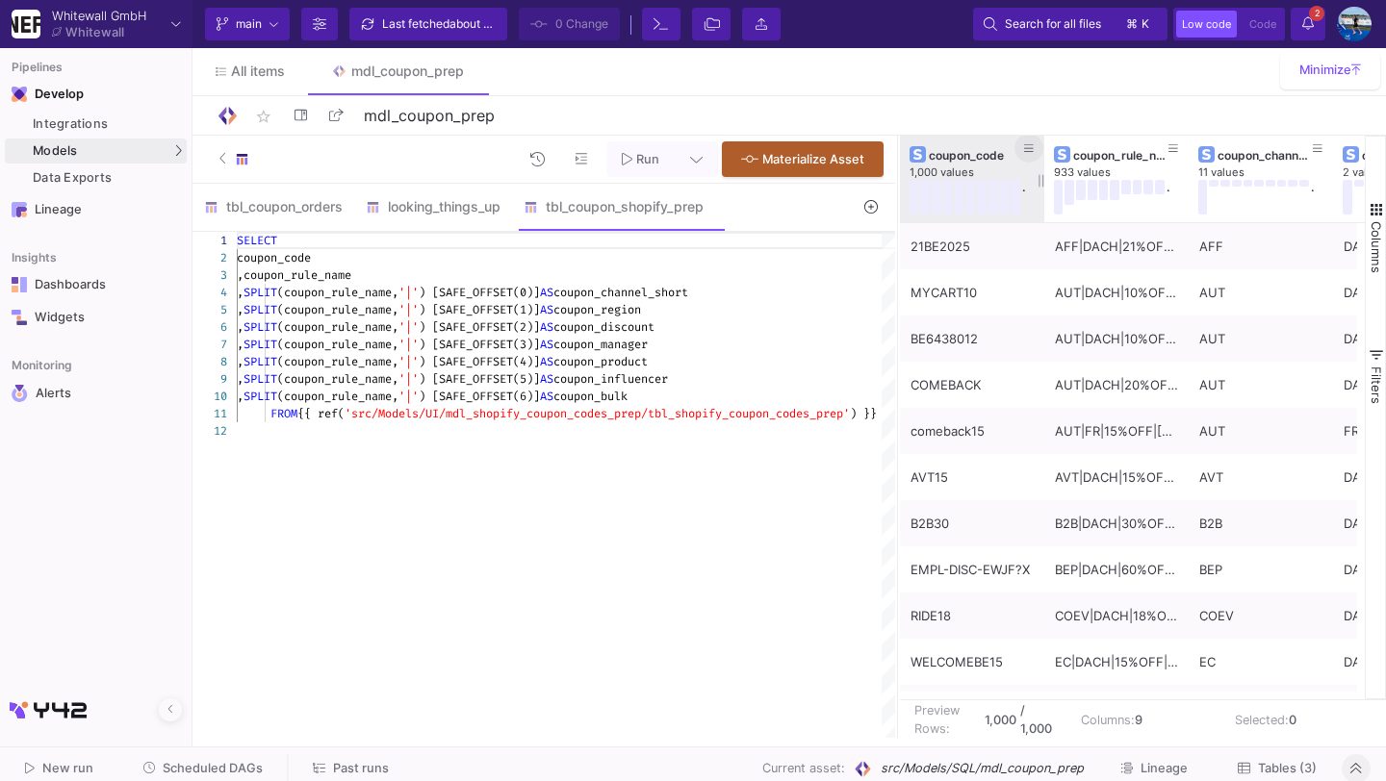
click at [1030, 149] on icon at bounding box center [1029, 148] width 10 height 11
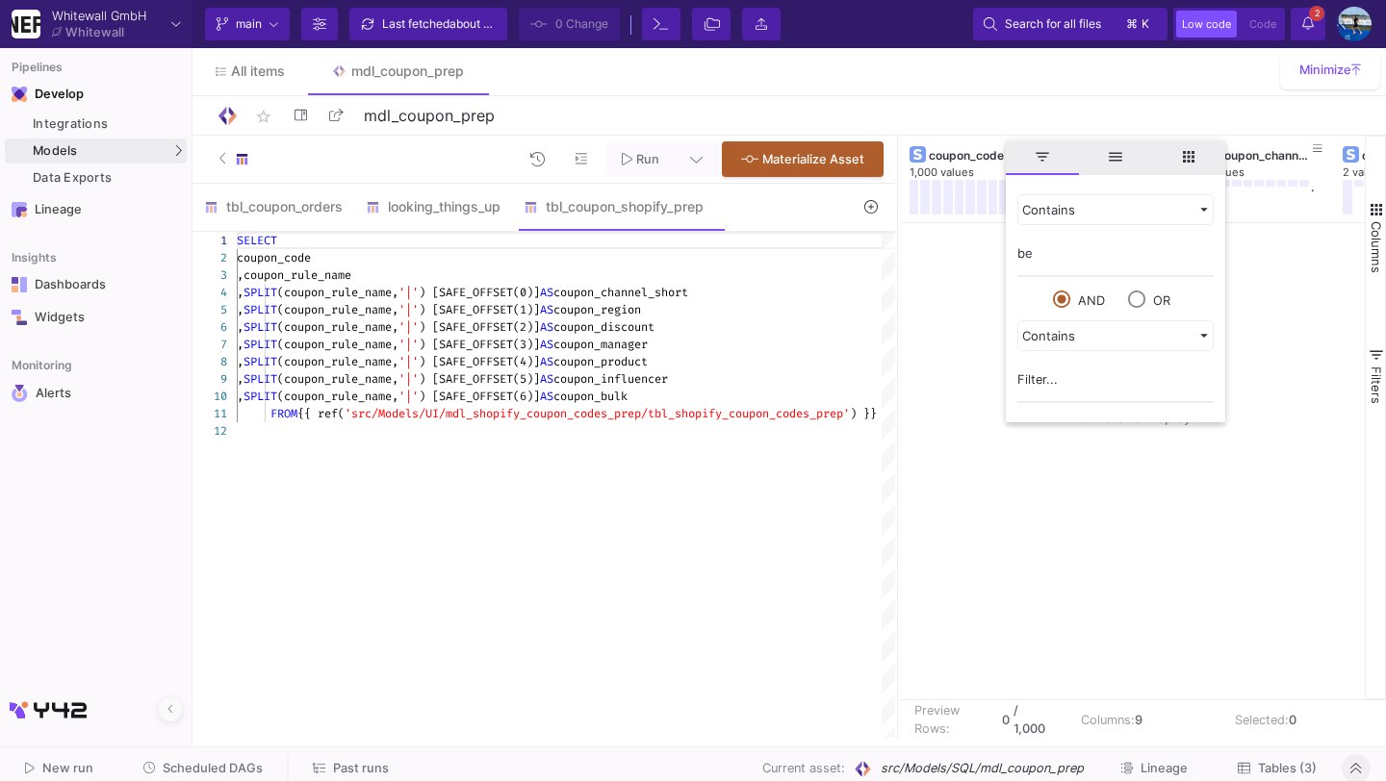
type input "b"
type input "B"
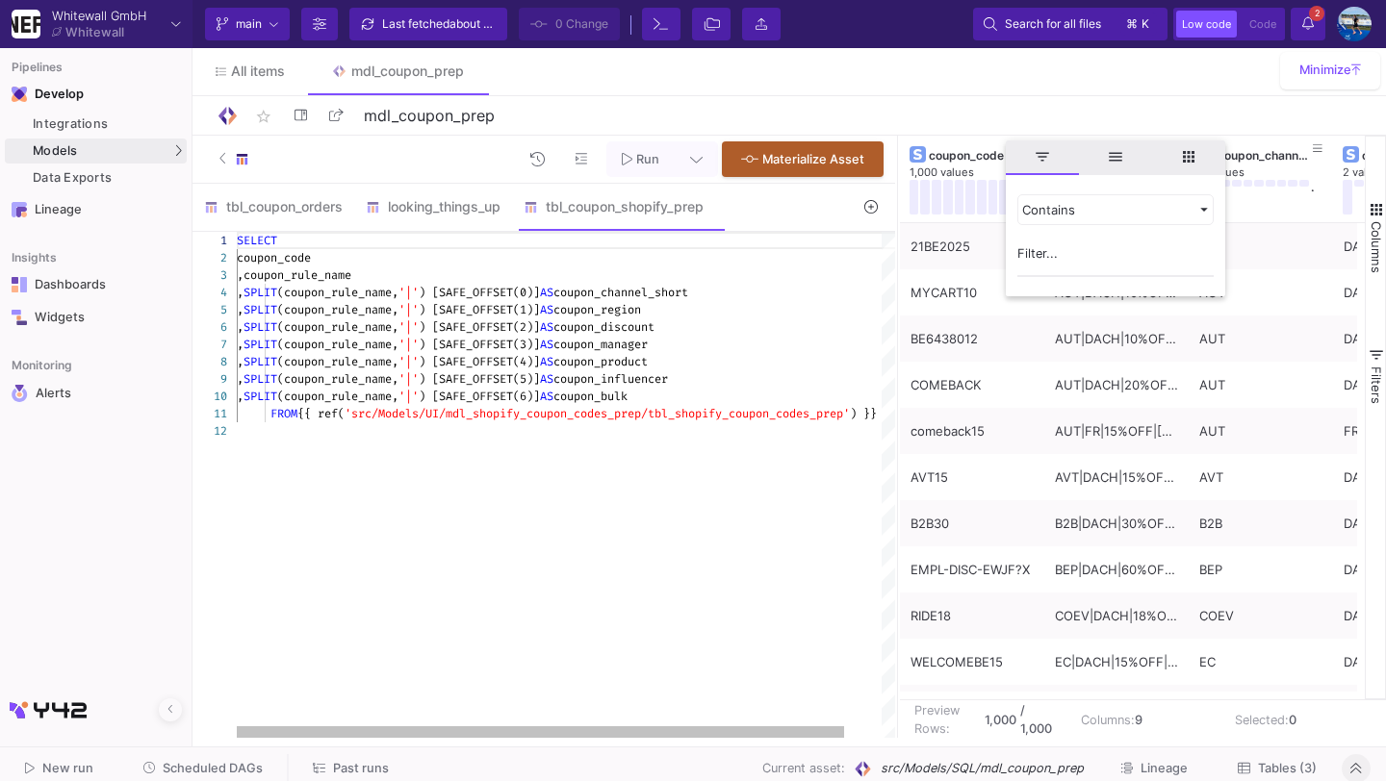
type textarea "FROM {{ ref('src/Models/UI/mdl_shopify_coupon_codes_prep/tbl_shopify_coupon_cod…"
click at [755, 605] on div "SELECT coupon_code ,coupon_rule_name , SPLIT (coupon_rule_name, '|' ) [SAFE_OFF…" at bounding box center [586, 485] width 699 height 506
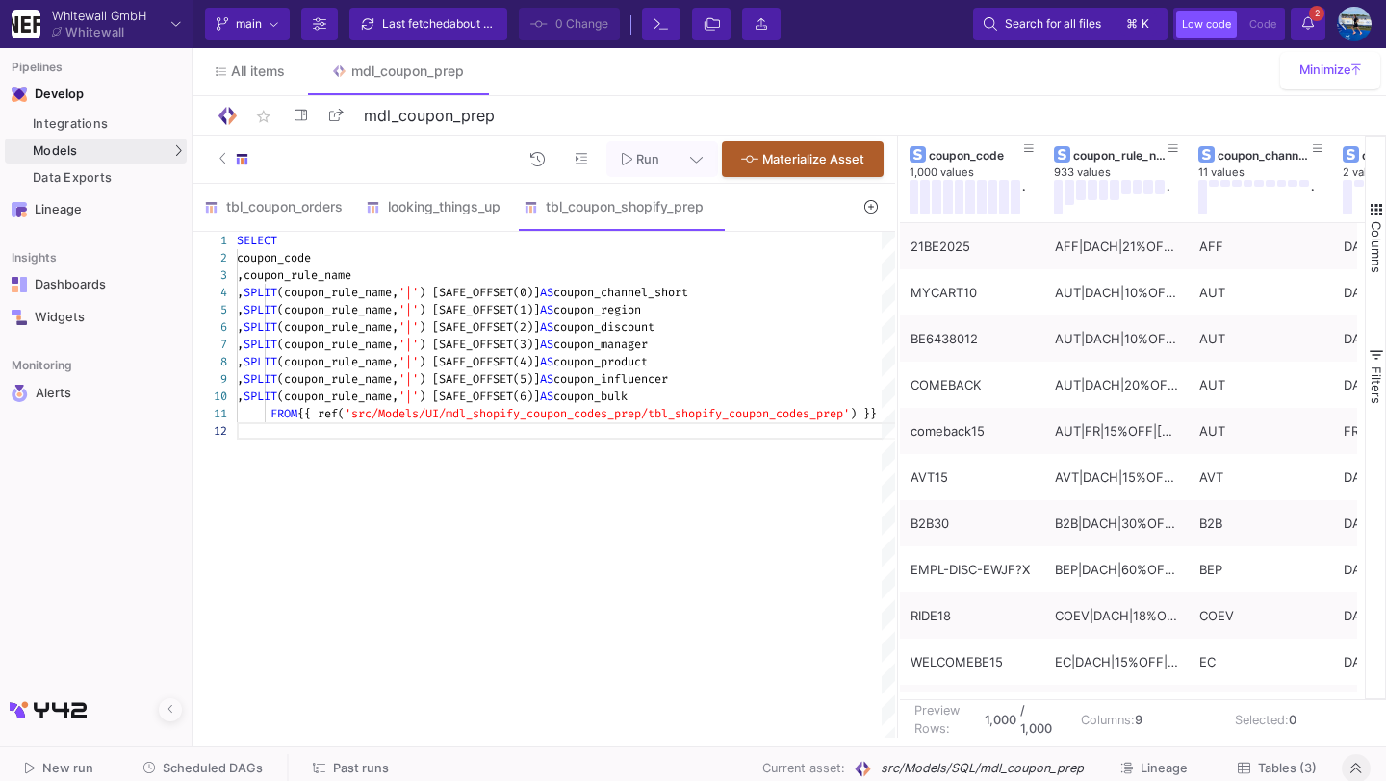
click at [1299, 772] on span "Tables (3)" at bounding box center [1287, 768] width 59 height 14
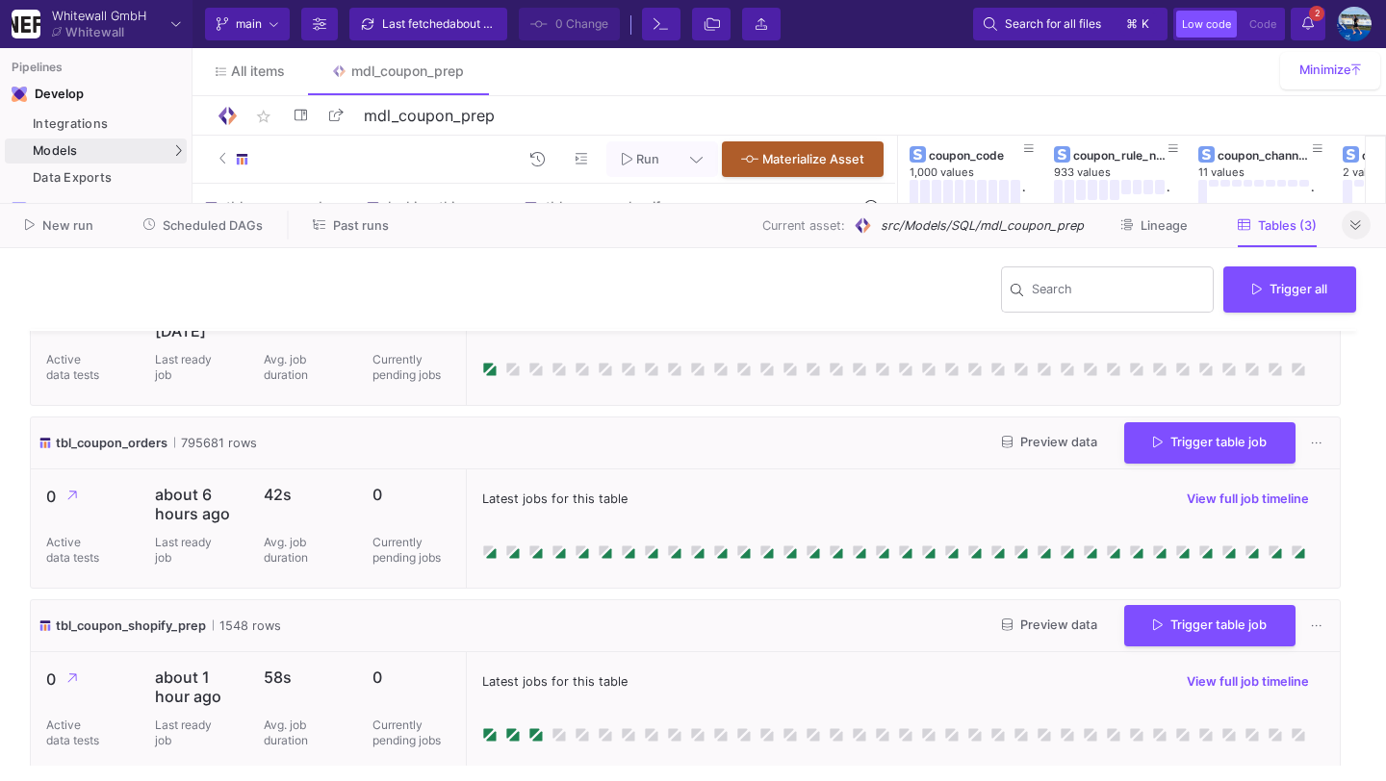
scroll to position [91, 0]
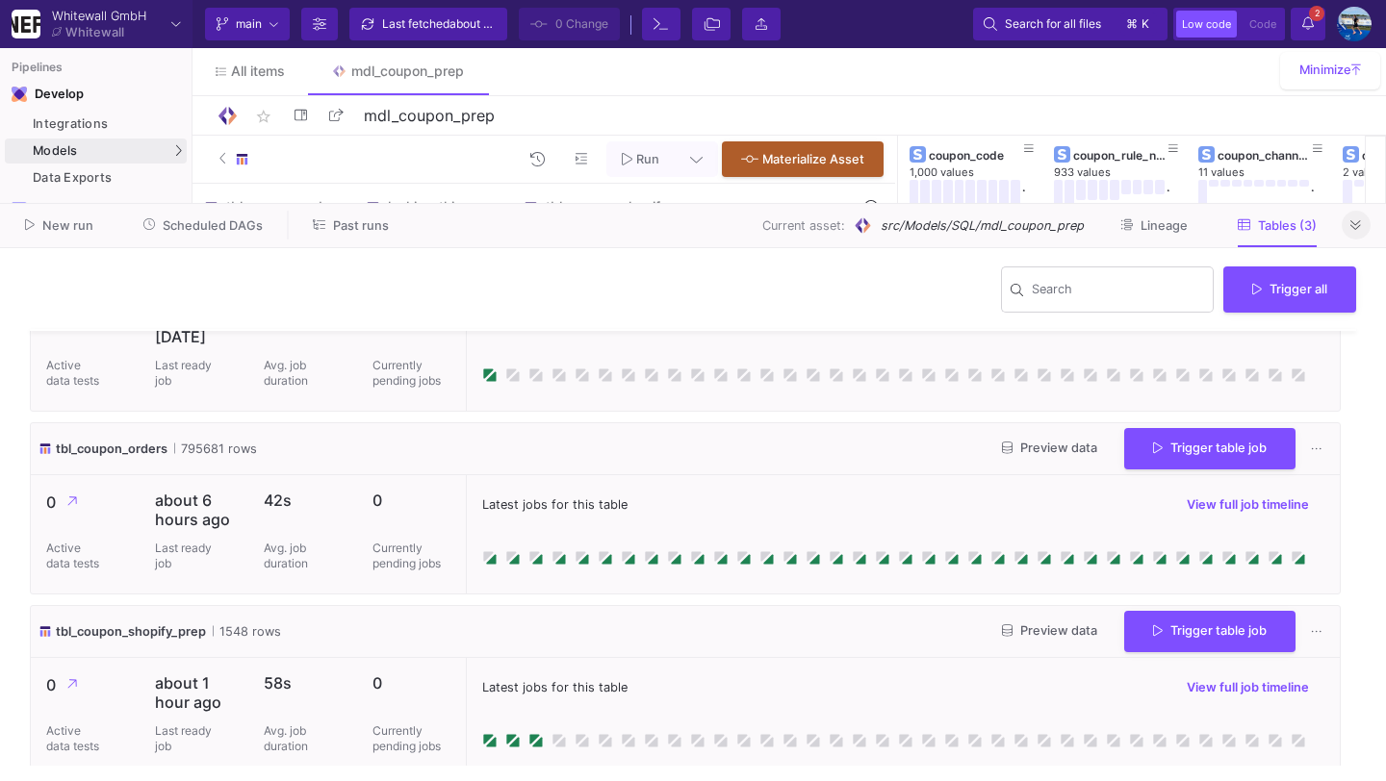
click at [1356, 230] on icon at bounding box center [1355, 225] width 11 height 10
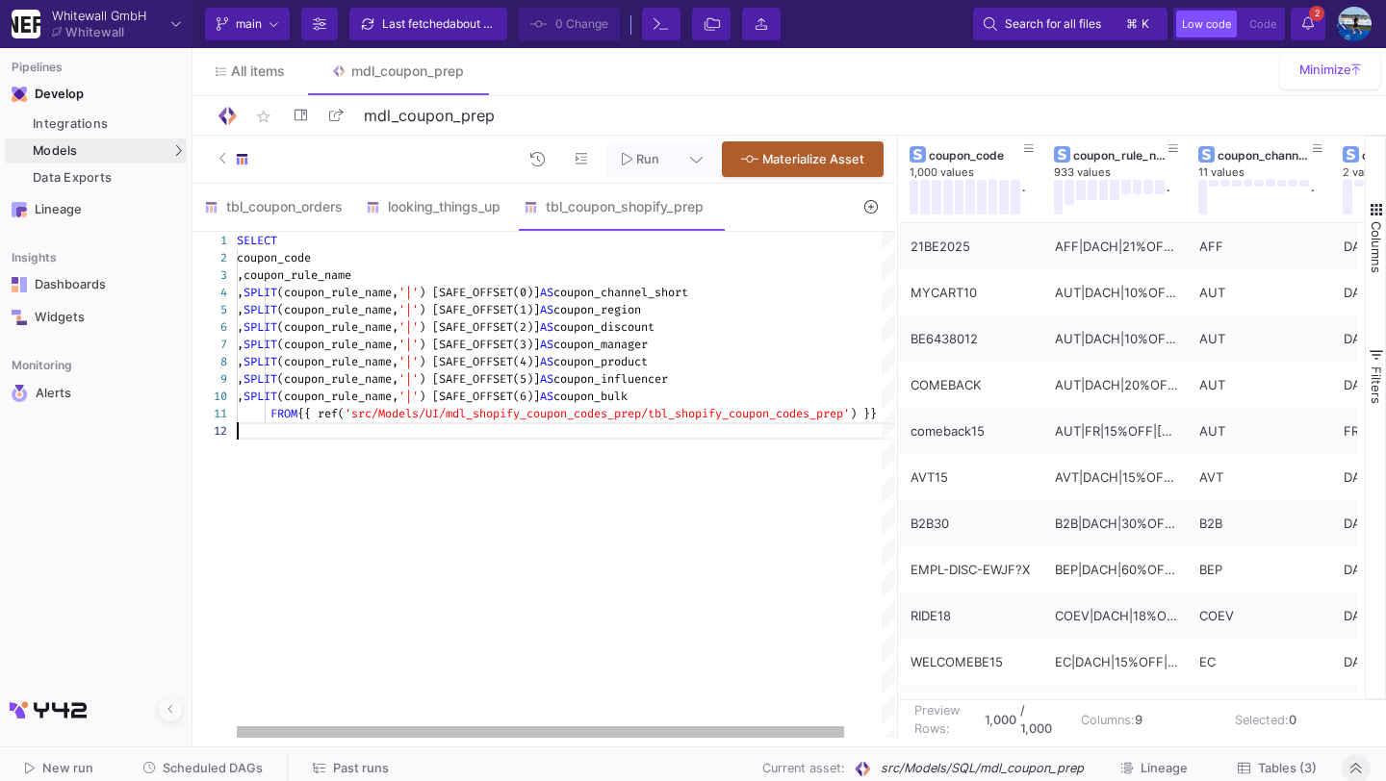
click at [706, 591] on div "SELECT coupon_code ,coupon_rule_name , SPLIT (coupon_rule_name, '|' ) [SAFE_OFF…" at bounding box center [586, 485] width 699 height 506
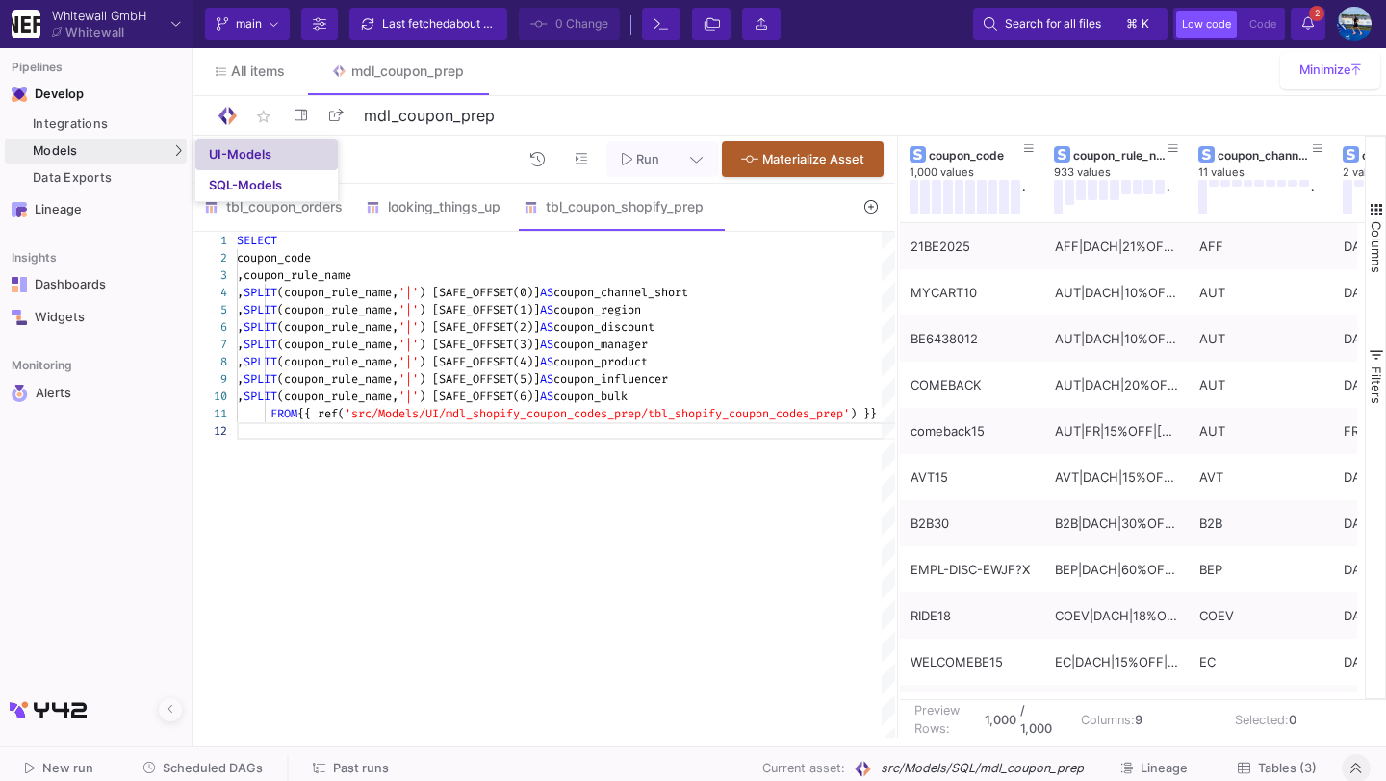
click at [254, 164] on link "UI-Models" at bounding box center [266, 155] width 142 height 31
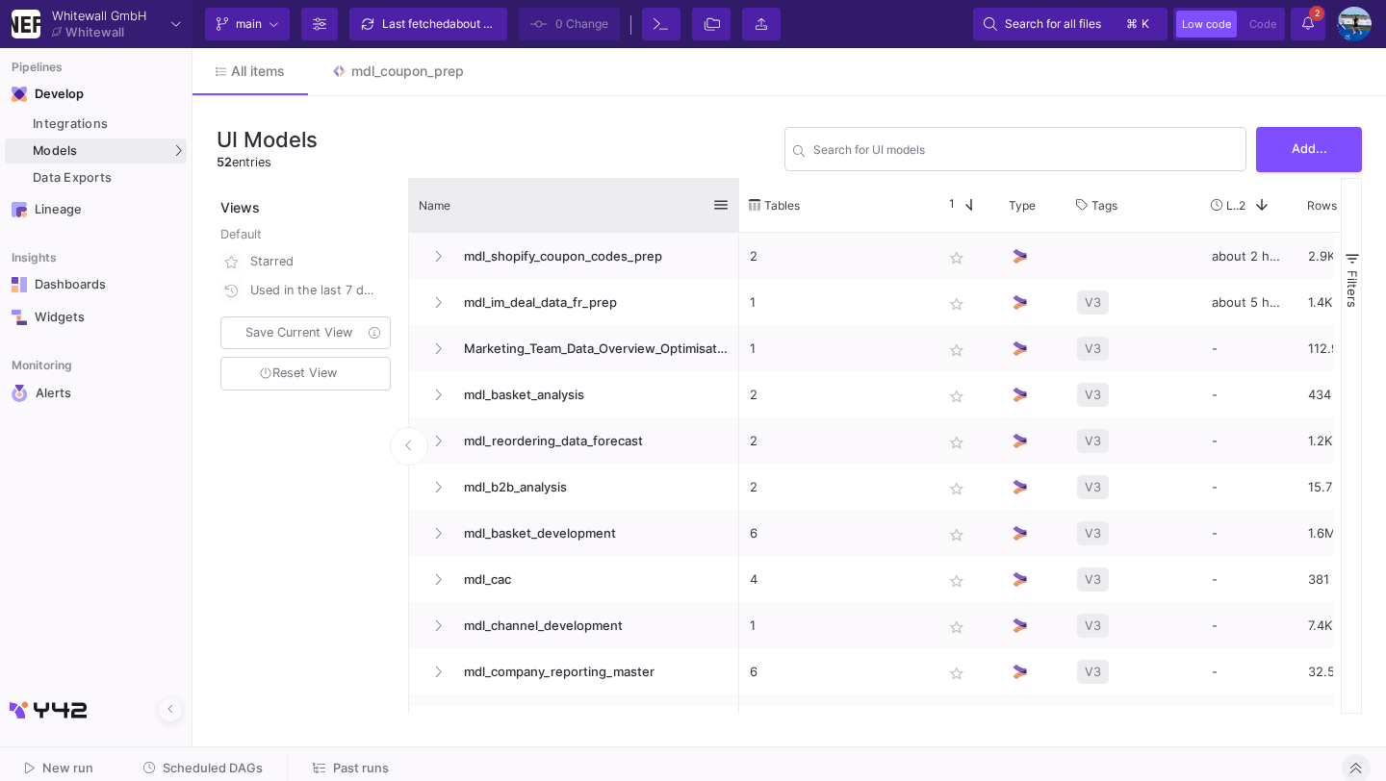
drag, startPoint x: 617, startPoint y: 196, endPoint x: 746, endPoint y: 196, distance: 128.9
click at [743, 197] on div at bounding box center [739, 205] width 8 height 54
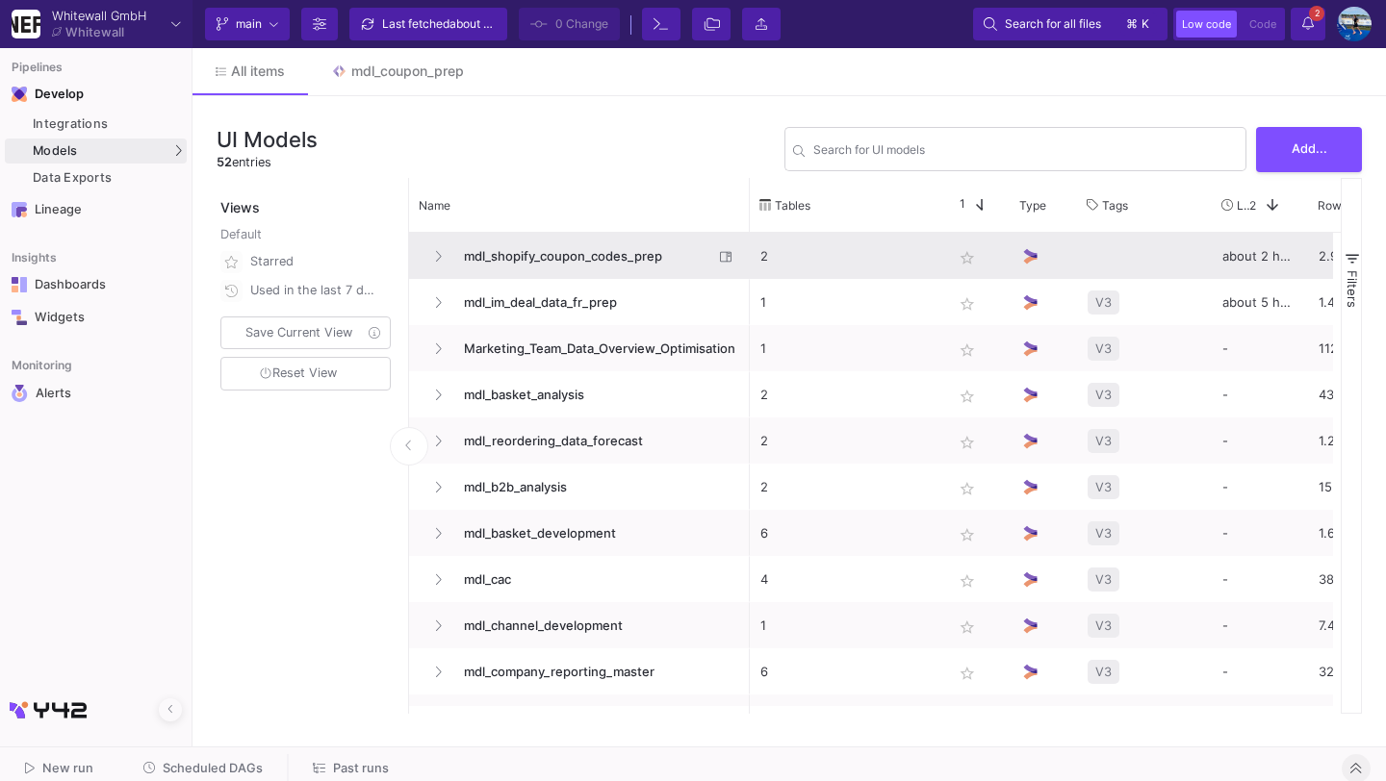
click at [579, 242] on span "mdl_shopify_coupon_codes_prep" at bounding box center [582, 256] width 261 height 45
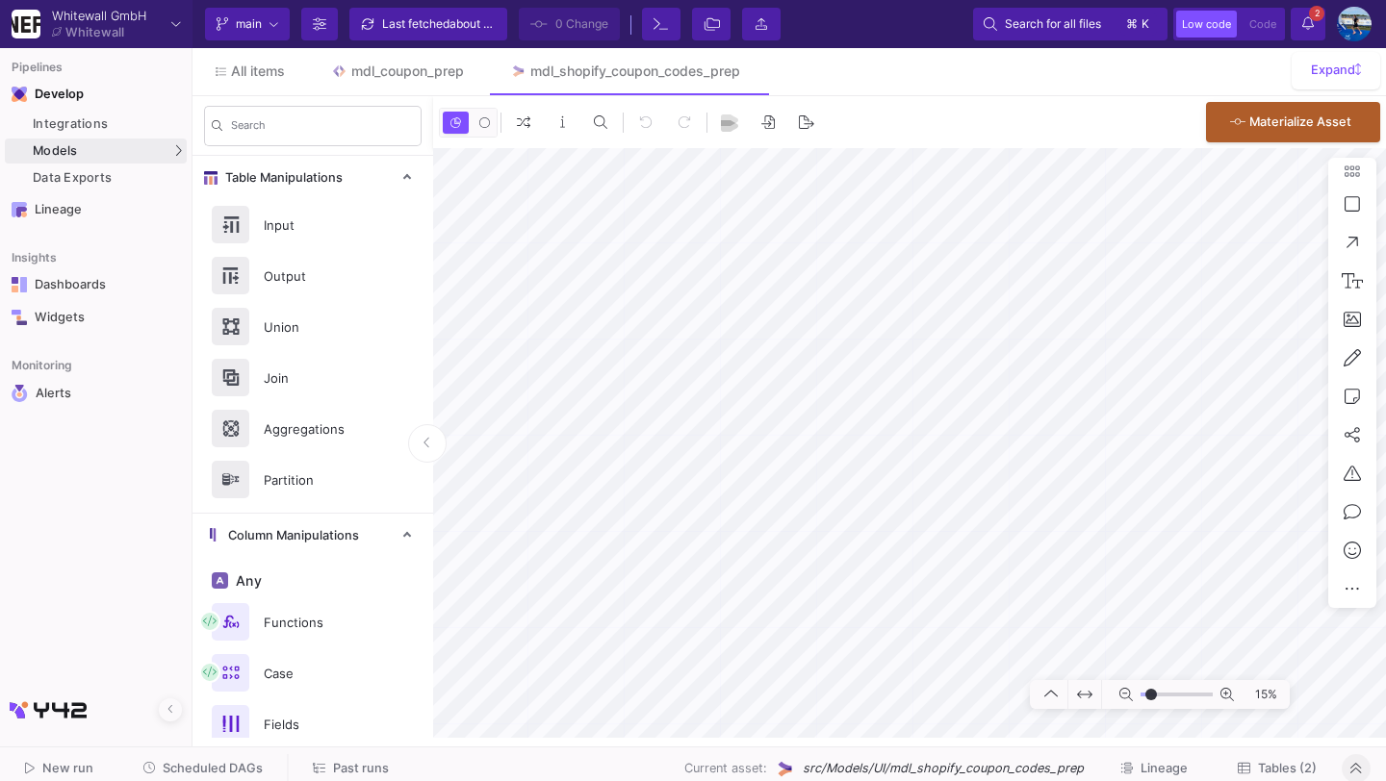
type input "-24"
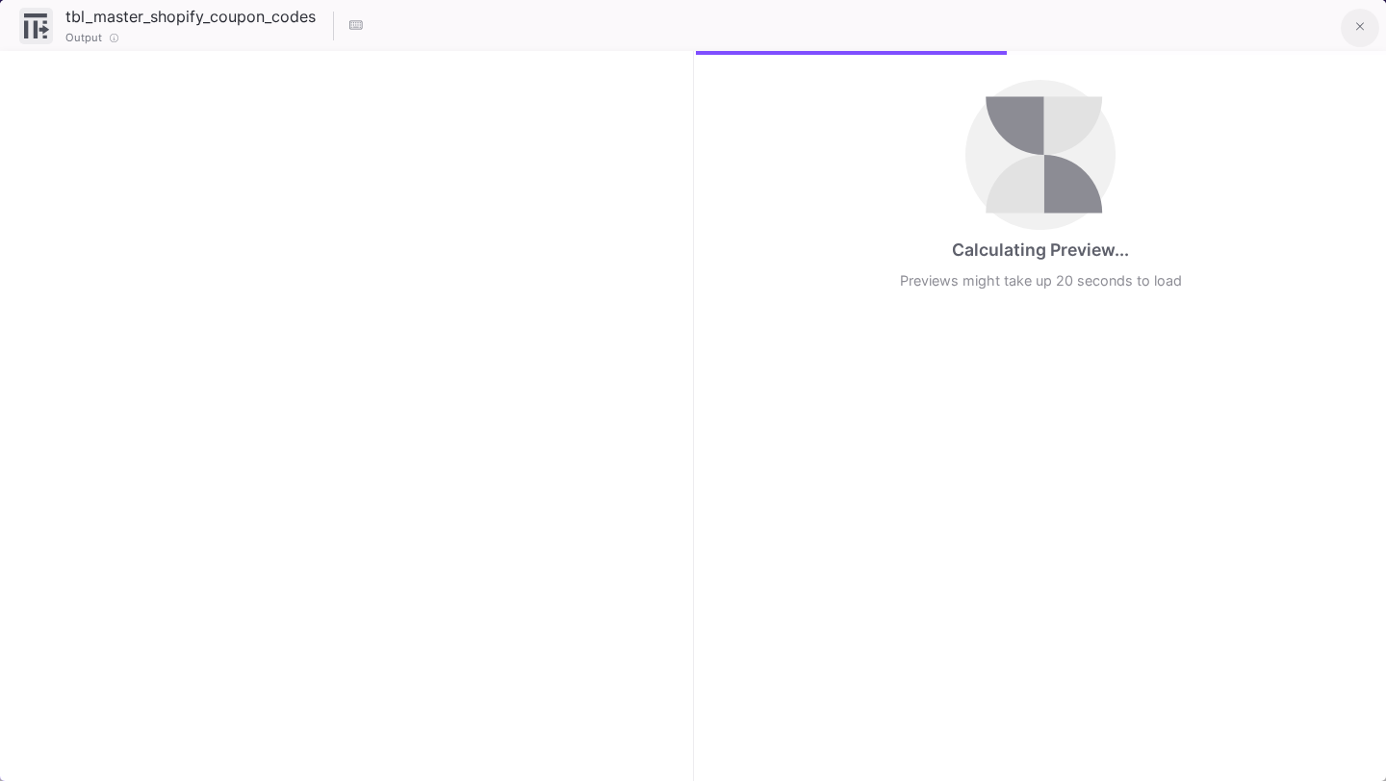
click at [1358, 24] on icon at bounding box center [1360, 26] width 9 height 13
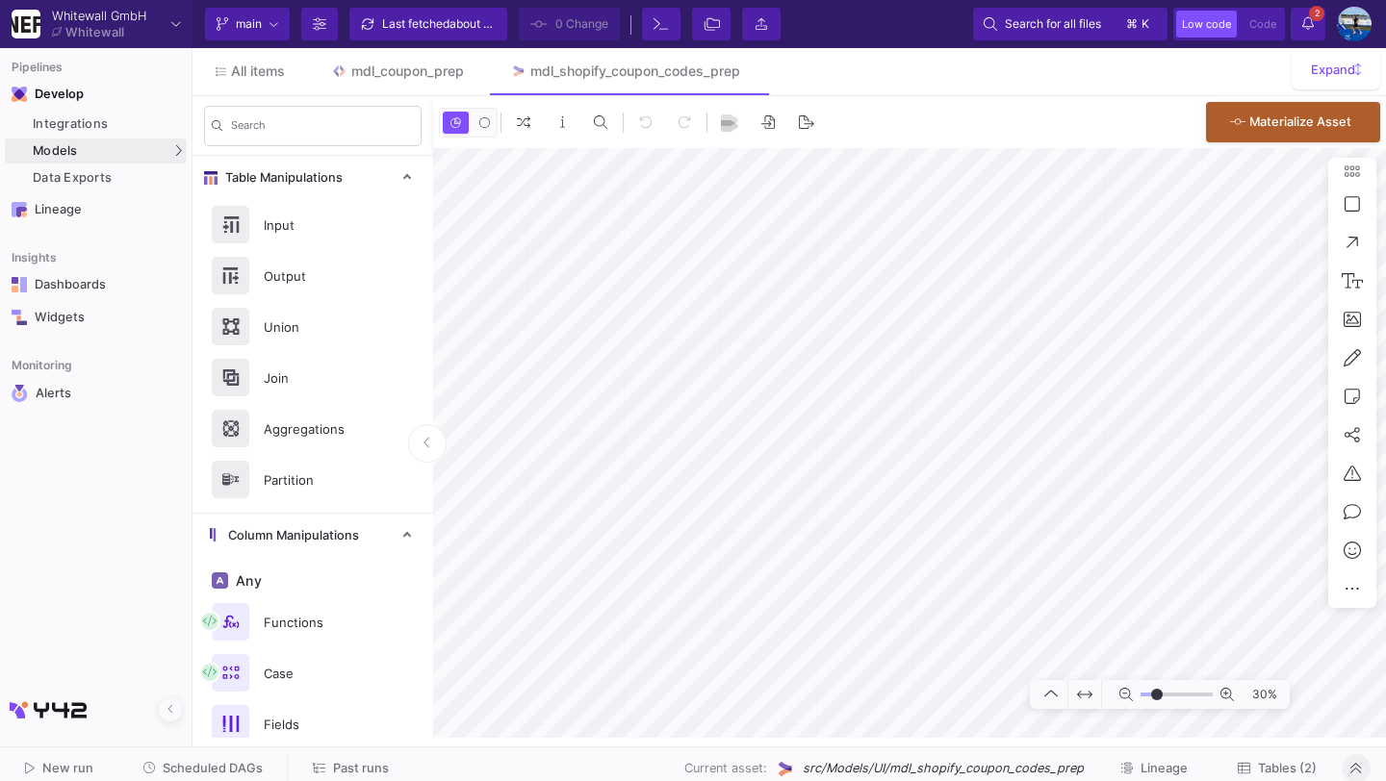
click at [1300, 759] on button "Tables (2)" at bounding box center [1276, 769] width 125 height 30
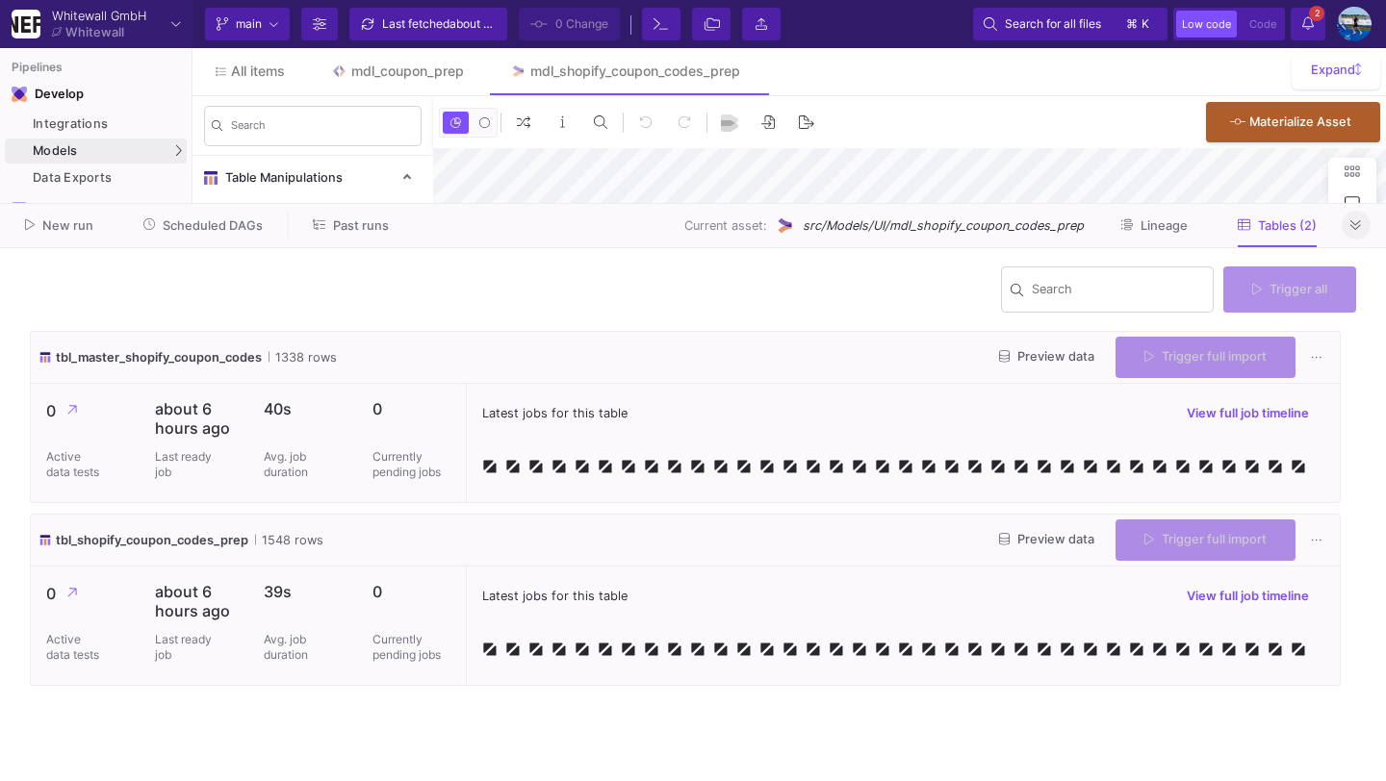
type input "-39"
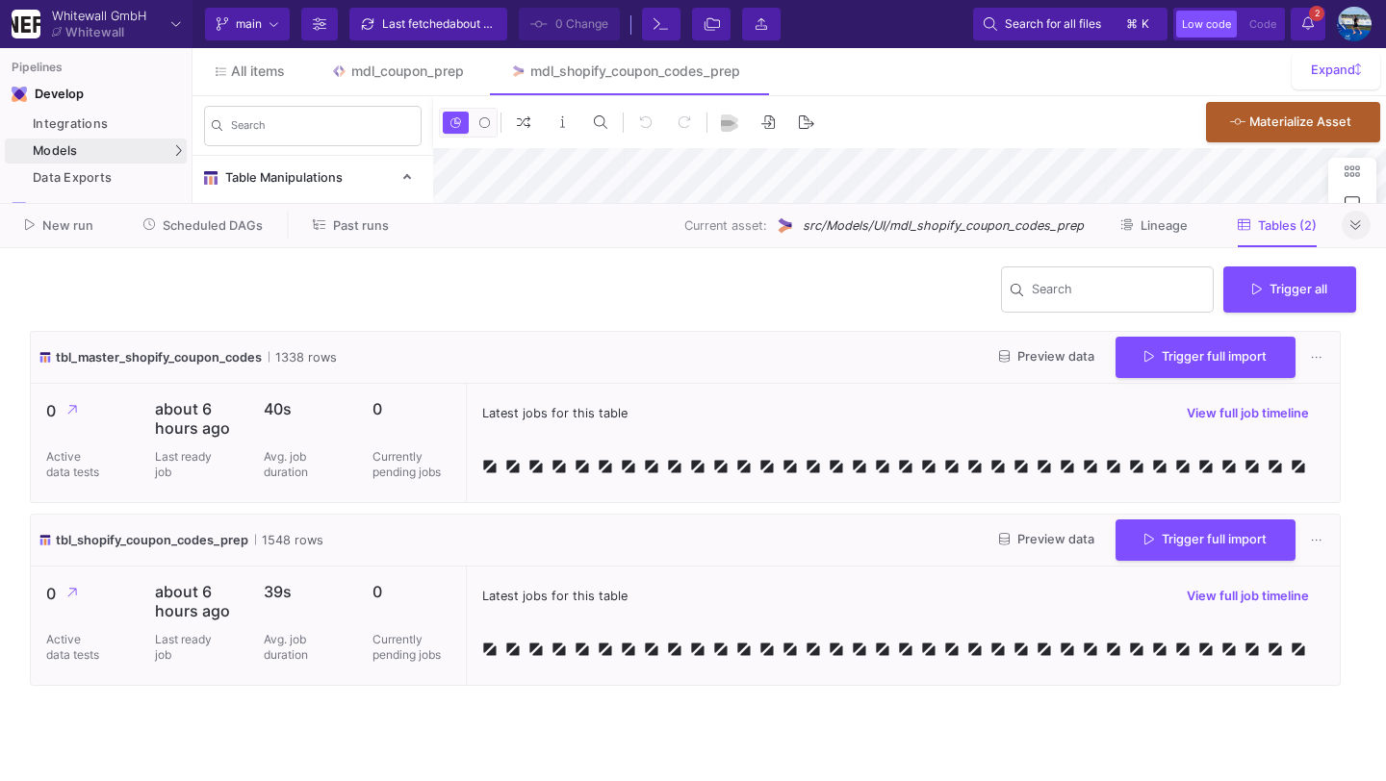
click at [1357, 229] on icon at bounding box center [1355, 225] width 11 height 10
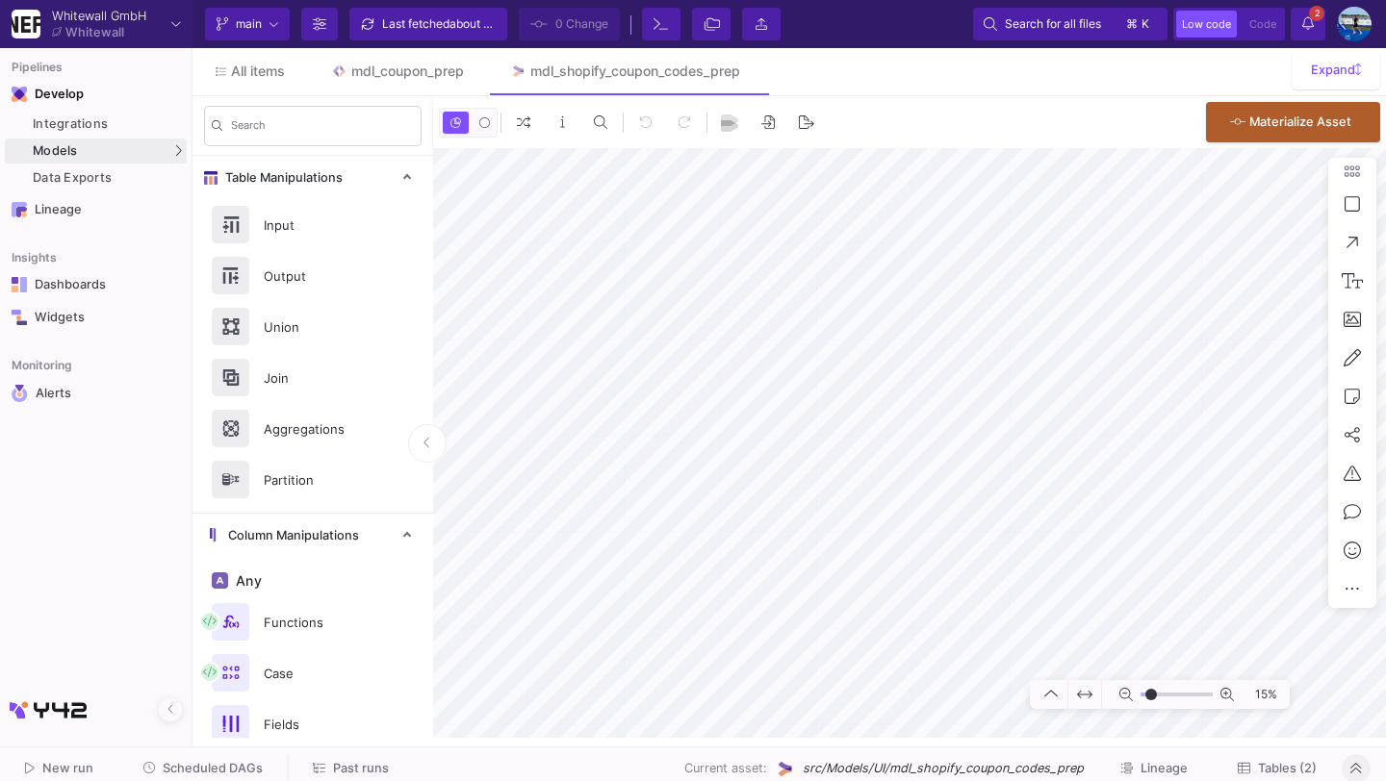
click at [237, 780] on button "Scheduled DAGs" at bounding box center [203, 769] width 166 height 30
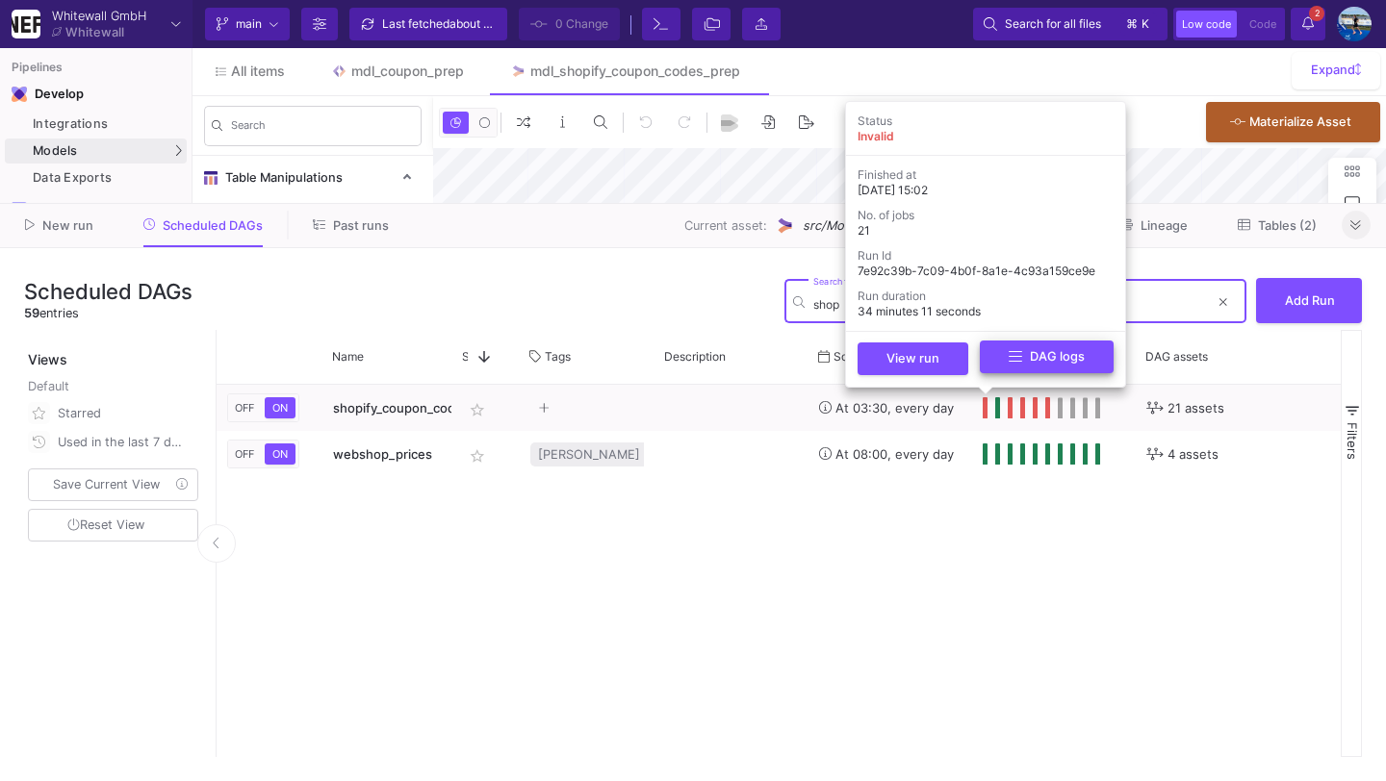
type input "shop"
click at [1014, 353] on icon at bounding box center [1014, 356] width 13 height 15
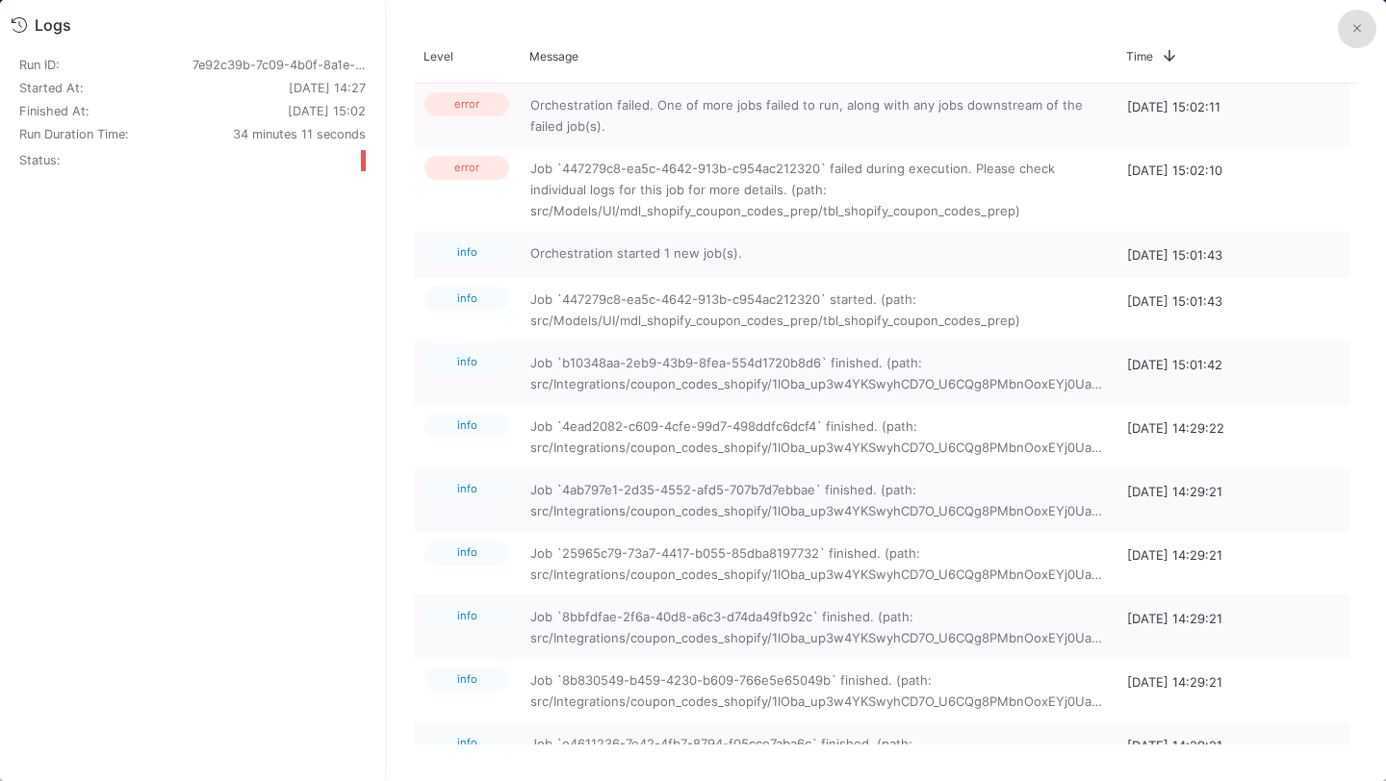
click at [1355, 27] on icon at bounding box center [1357, 28] width 8 height 13
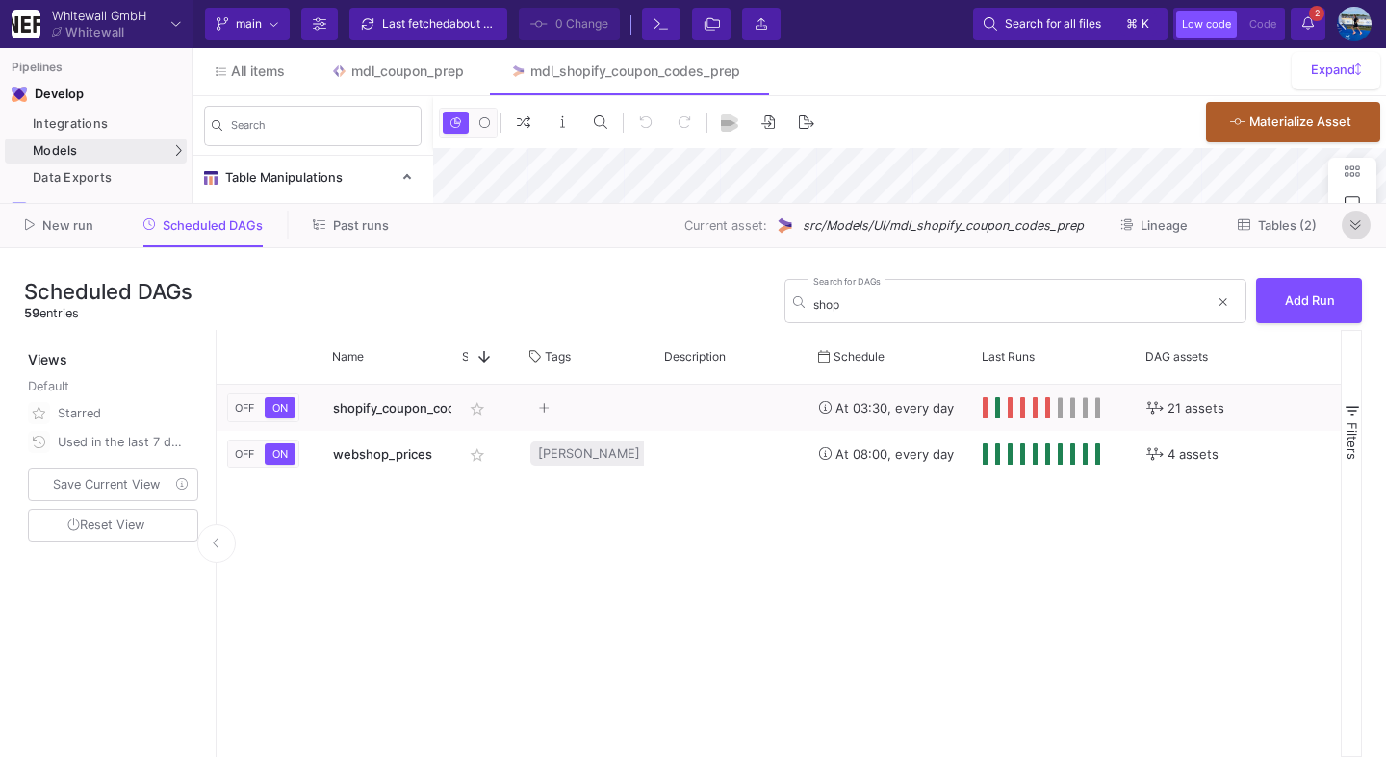
click at [1357, 232] on icon at bounding box center [1355, 225] width 11 height 13
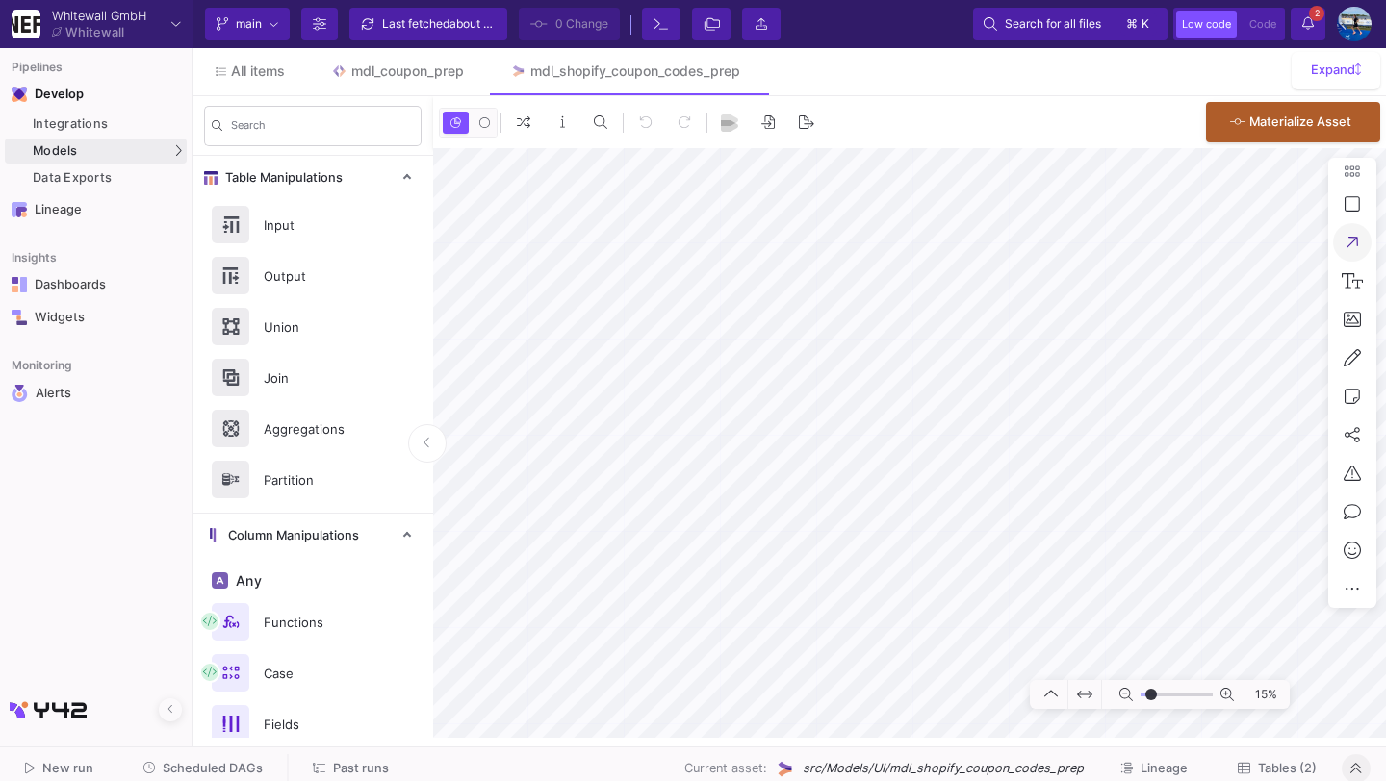
type input "-19"
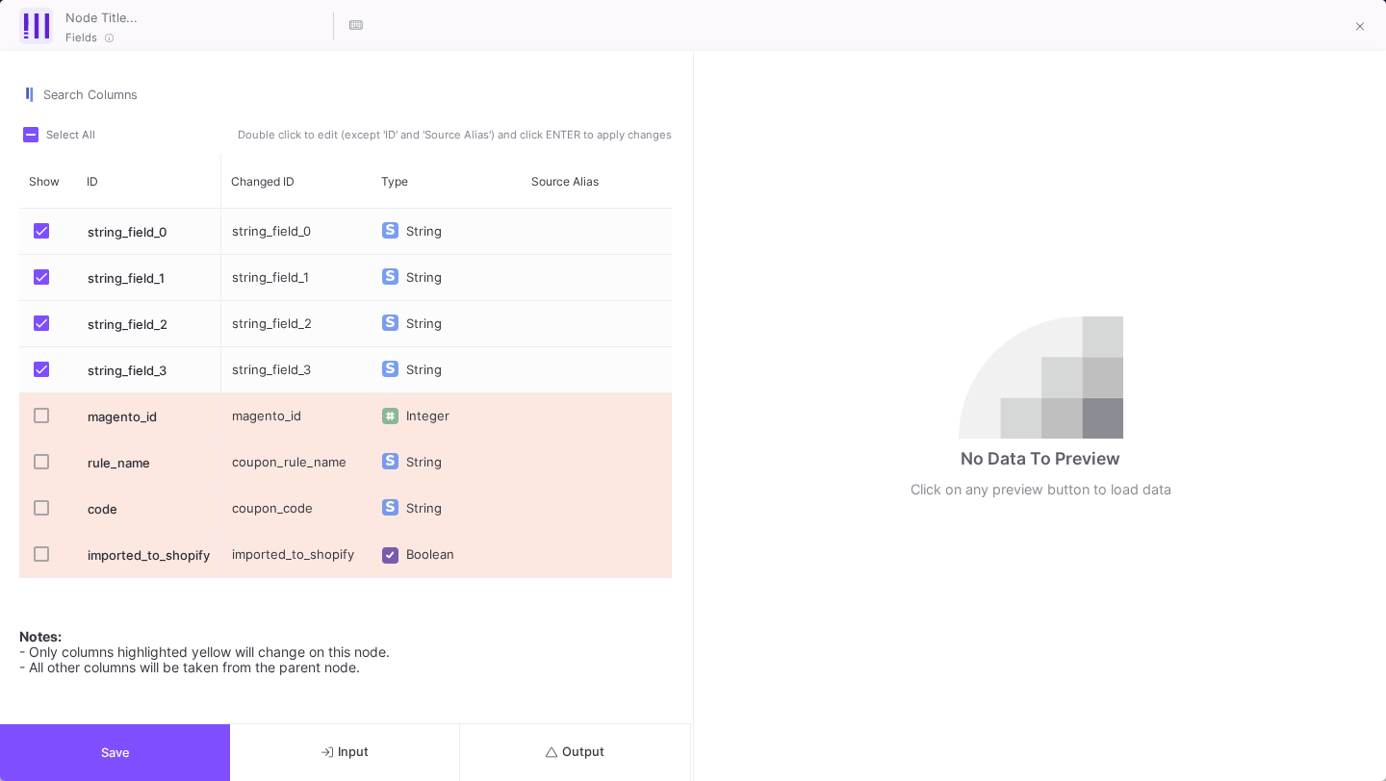
click at [313, 750] on button "Input" at bounding box center [345, 753] width 230 height 57
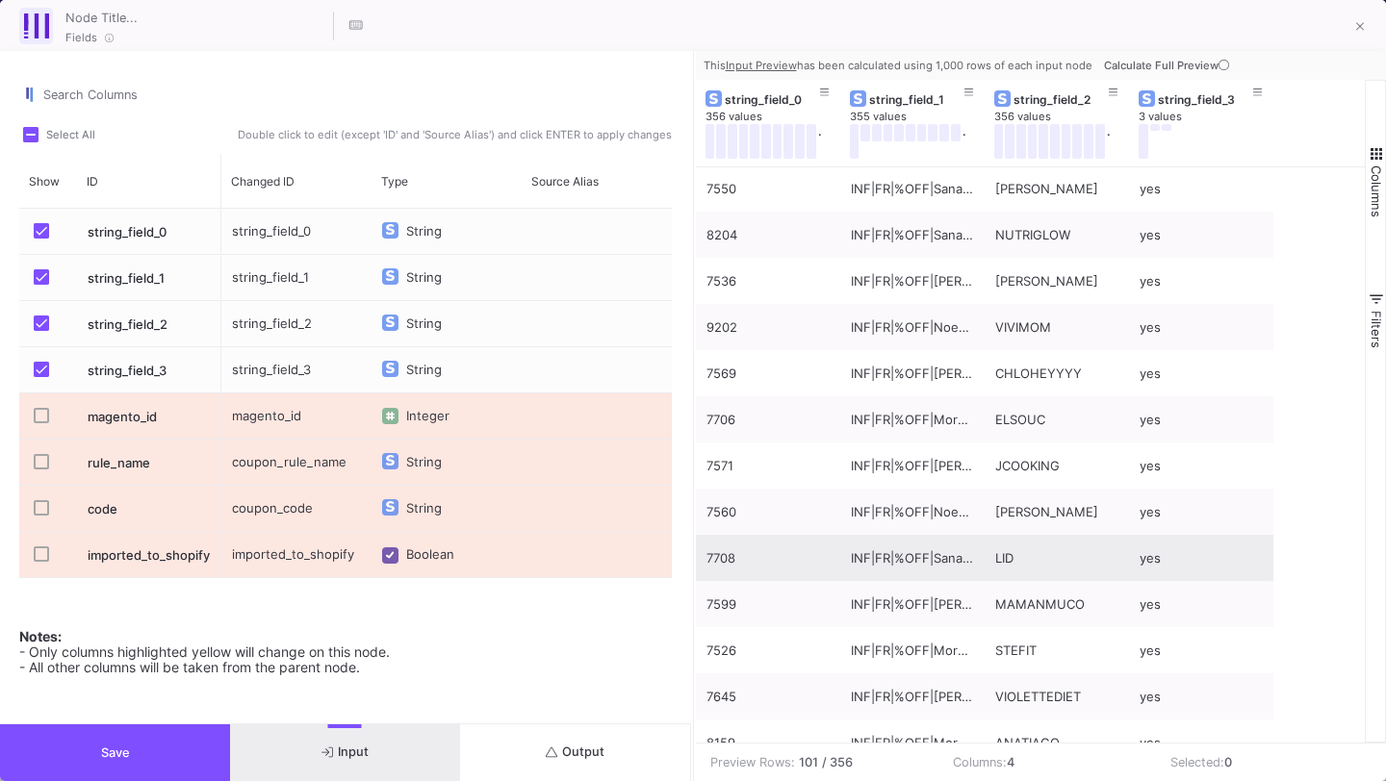
scroll to position [915, 0]
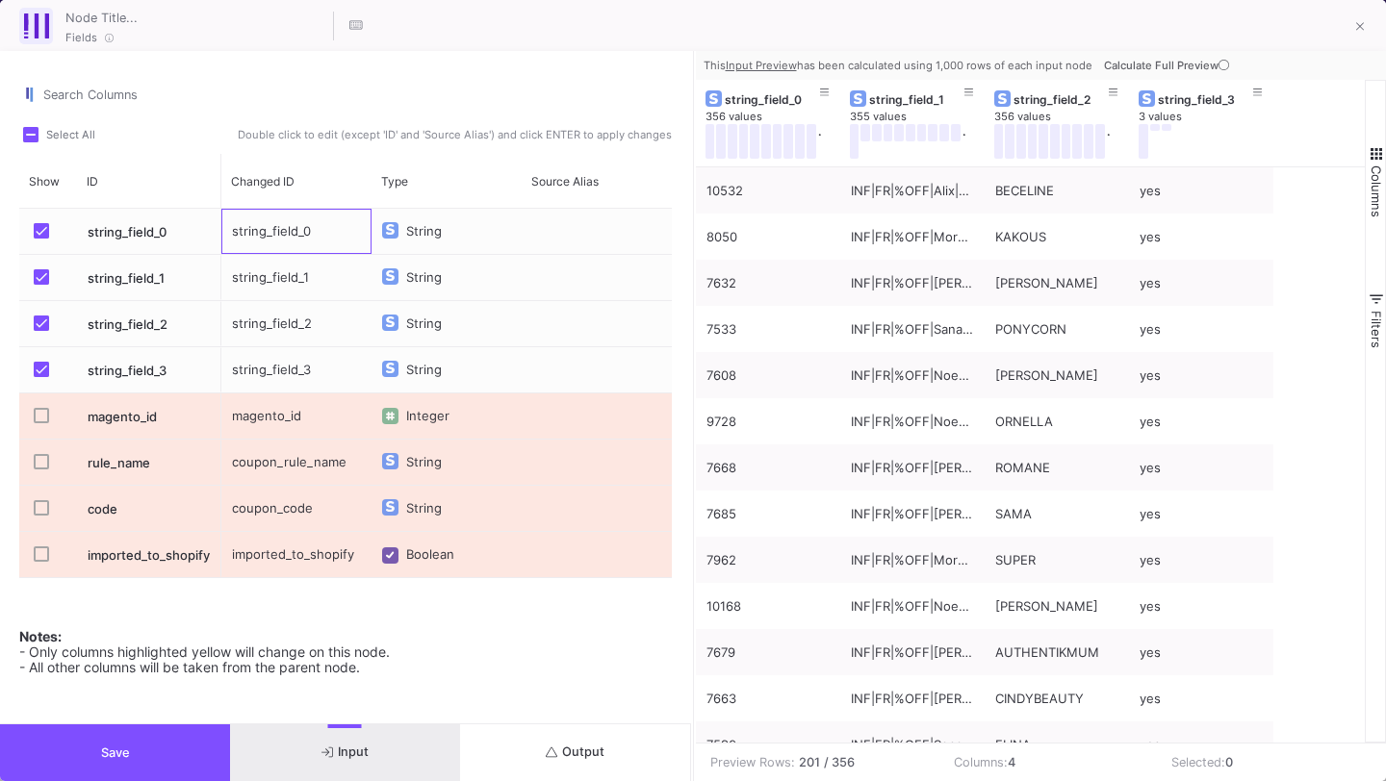
click at [267, 239] on div "string_field_0" at bounding box center [296, 231] width 150 height 45
click at [33, 228] on div "Press SPACE to select this row." at bounding box center [47, 231] width 35 height 45
click at [44, 372] on span "Press SPACE to select this row." at bounding box center [41, 369] width 15 height 15
click at [41, 377] on input "Press SPACE to select this row." at bounding box center [40, 377] width 1 height 1
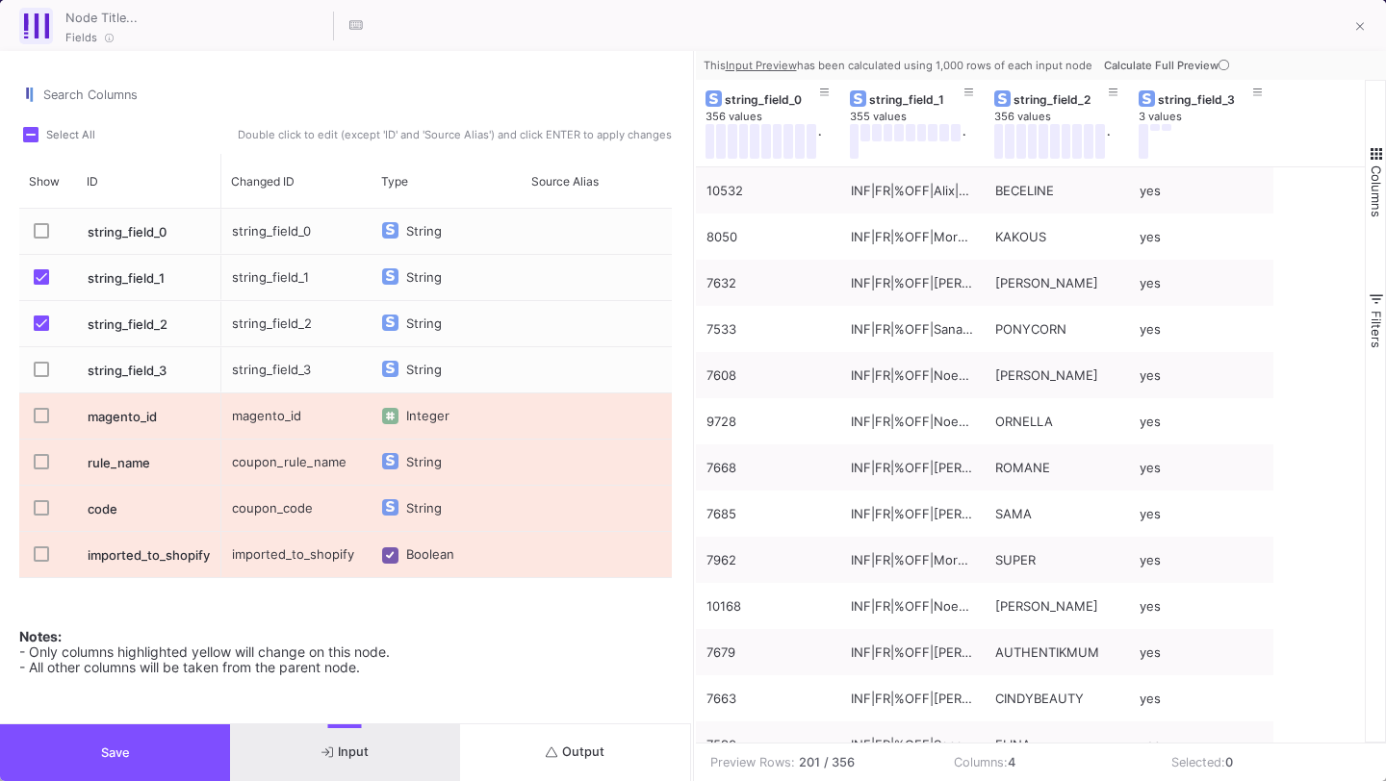
click at [286, 276] on div "string_field_1" at bounding box center [296, 277] width 150 height 45
type input "coupon_rule_name"
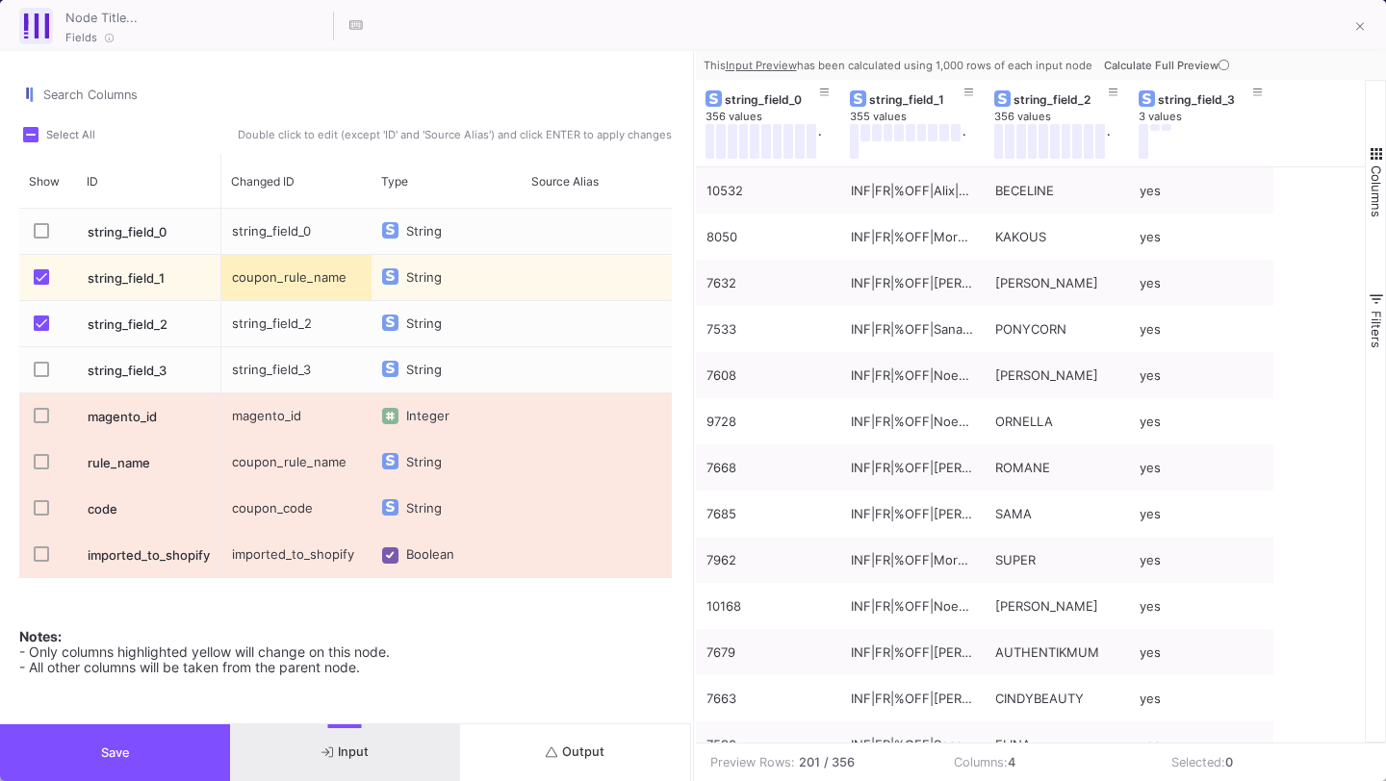
click at [265, 330] on div "string_field_2" at bounding box center [296, 323] width 150 height 45
type input "C"
type input "coupon_code"
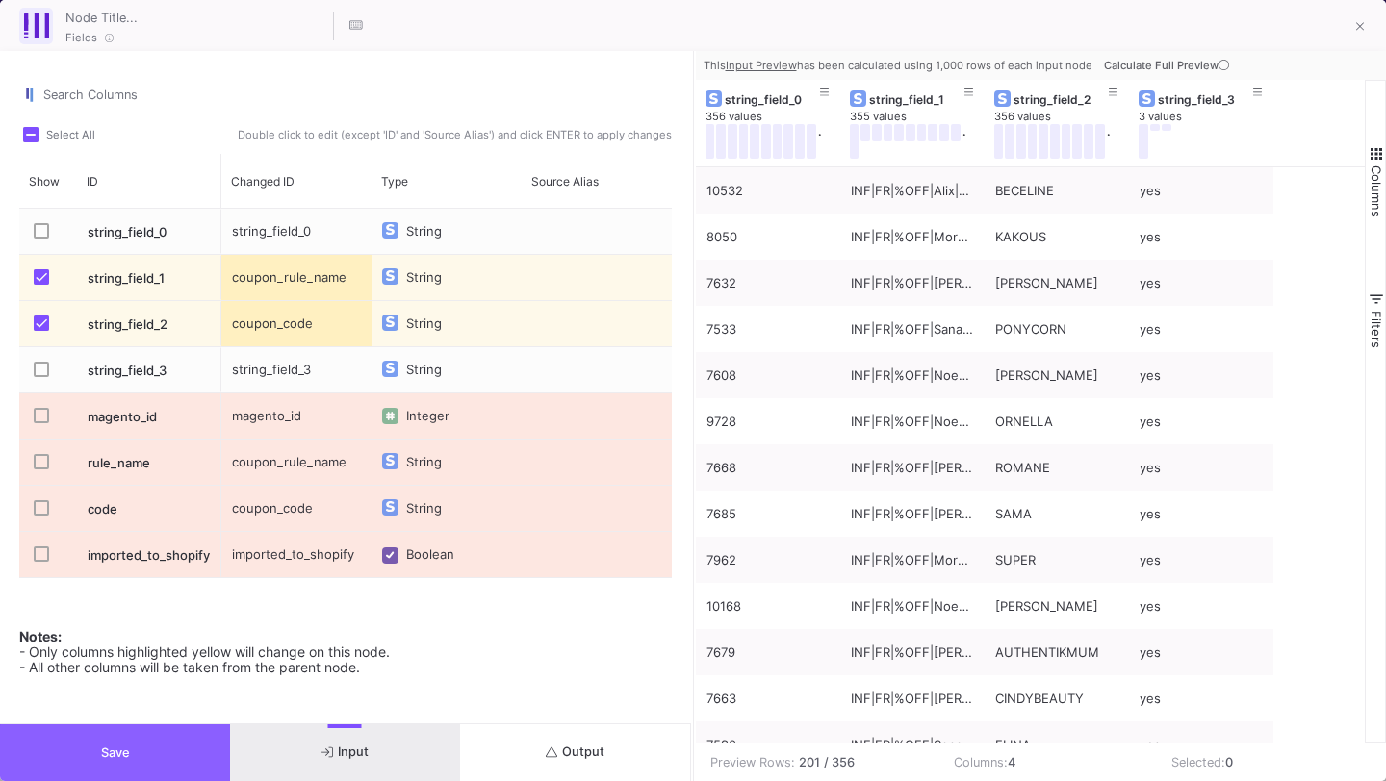
click at [144, 755] on button "Save" at bounding box center [115, 753] width 230 height 57
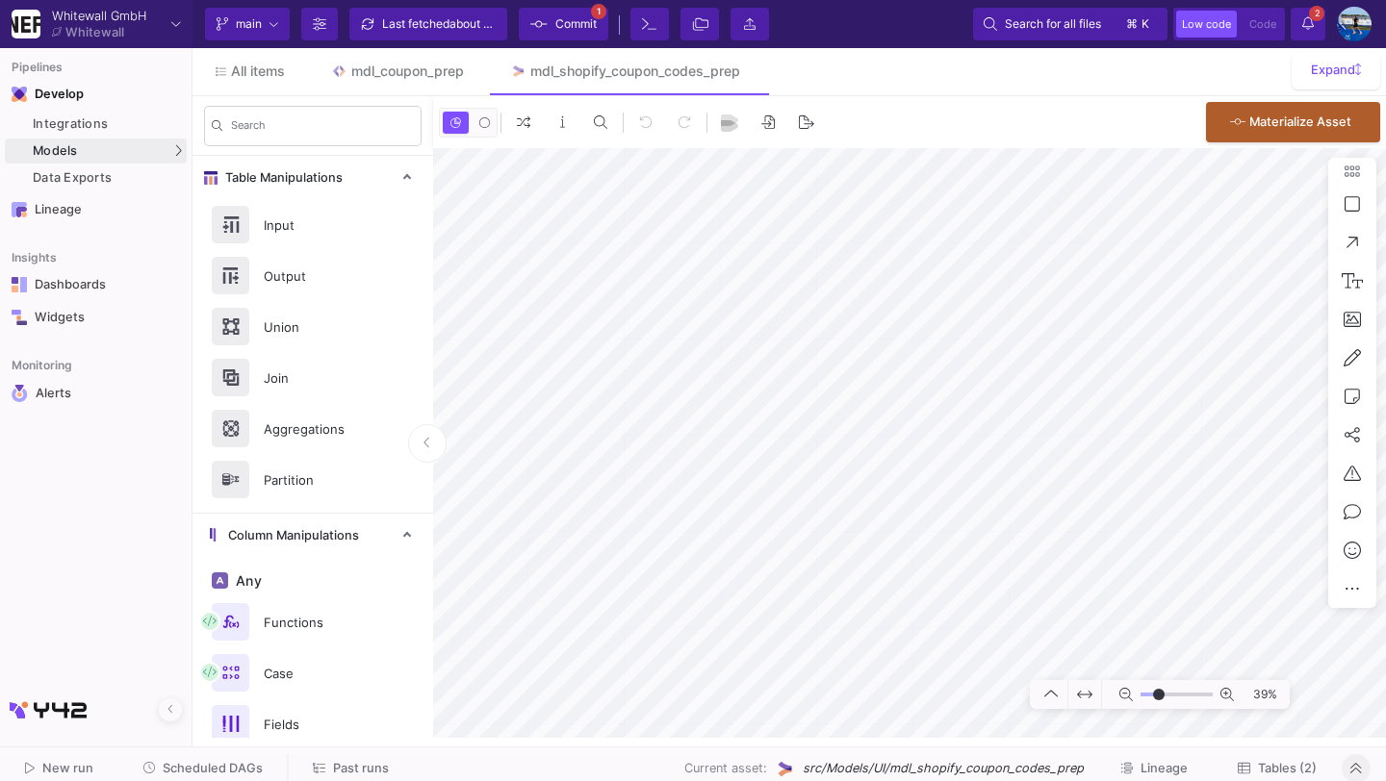
type input "-39"
click at [466, 27] on span "about 1 hour ago" at bounding box center [493, 23] width 89 height 14
click at [535, 21] on icon at bounding box center [538, 23] width 17 height 13
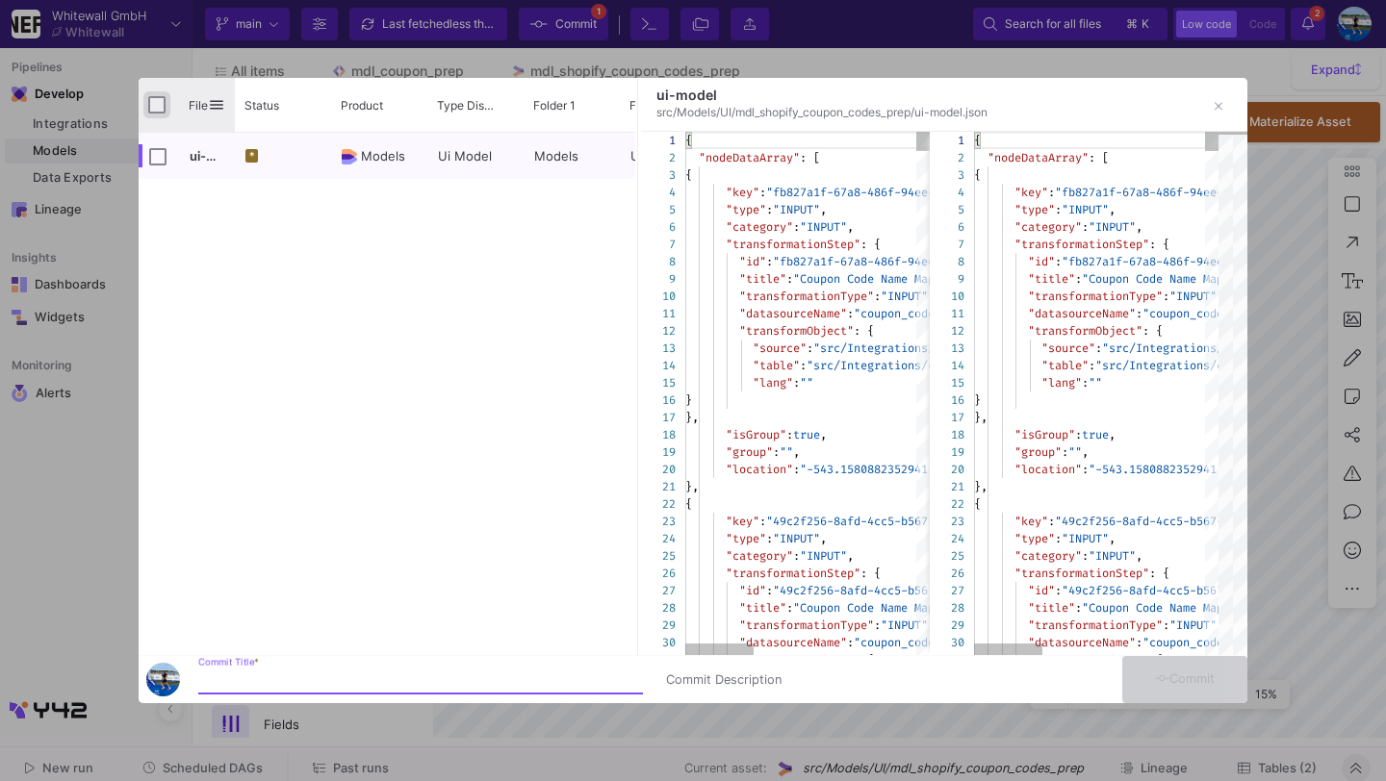
click at [157, 104] on input "Press Space to toggle all rows selection (unchecked)" at bounding box center [156, 104] width 17 height 17
checkbox input "true"
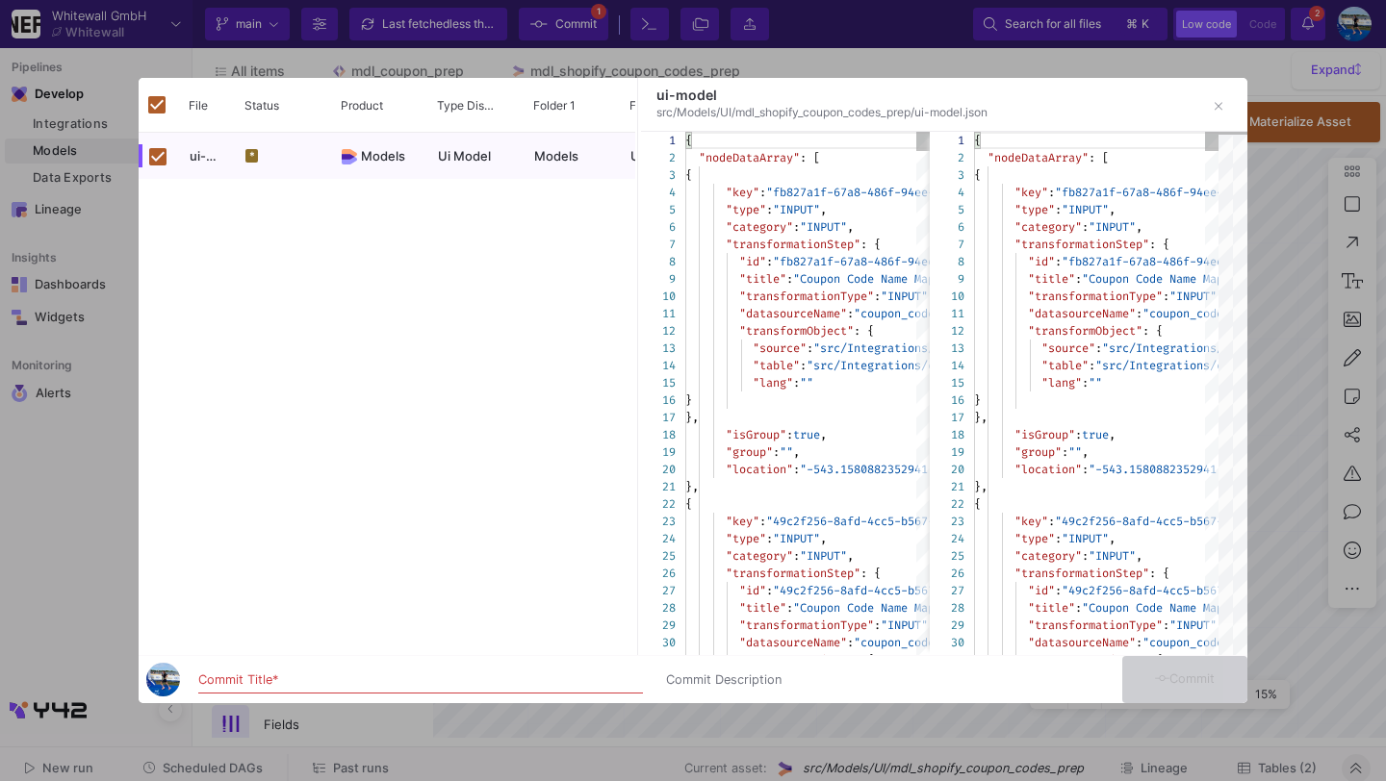
click at [264, 681] on input "Commit Title *" at bounding box center [420, 680] width 445 height 15
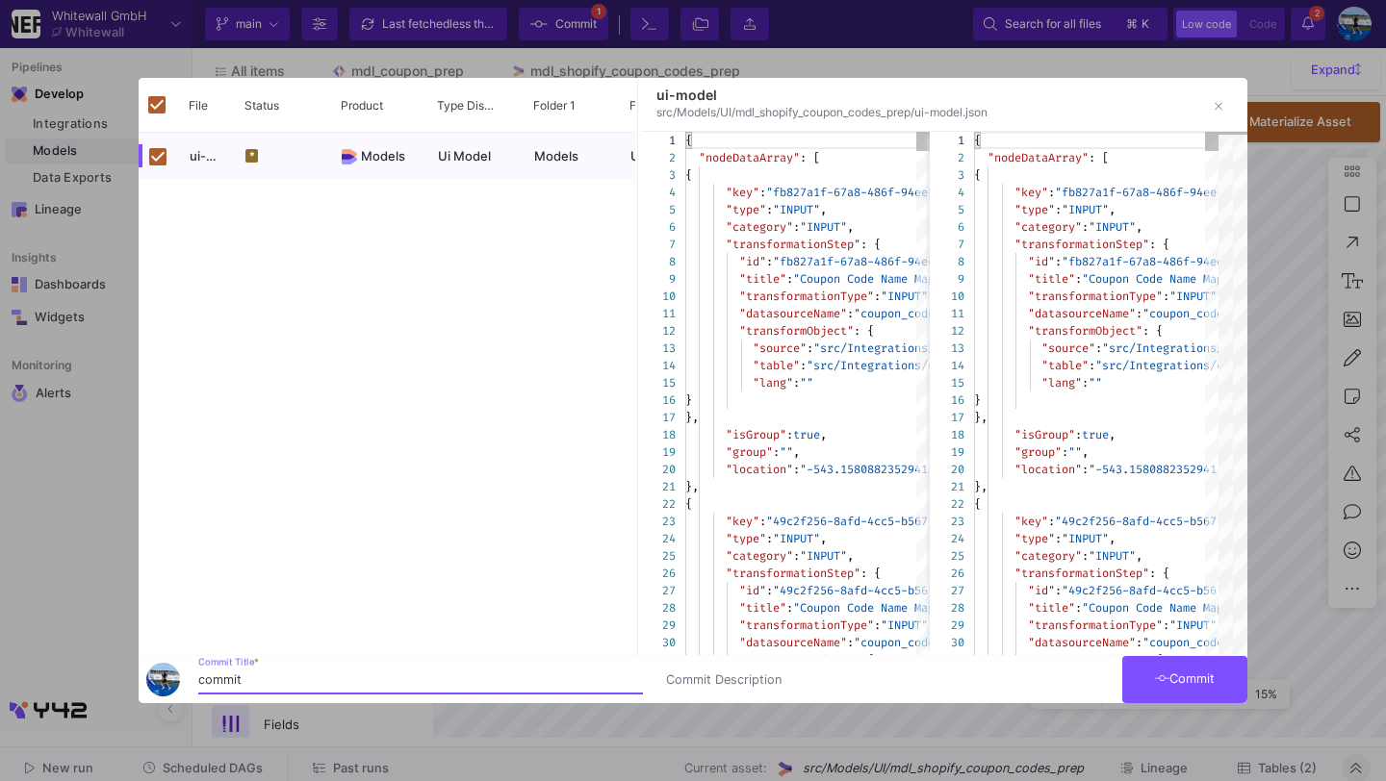
type input "commit"
click at [1178, 670] on button "Commit" at bounding box center [1184, 679] width 125 height 47
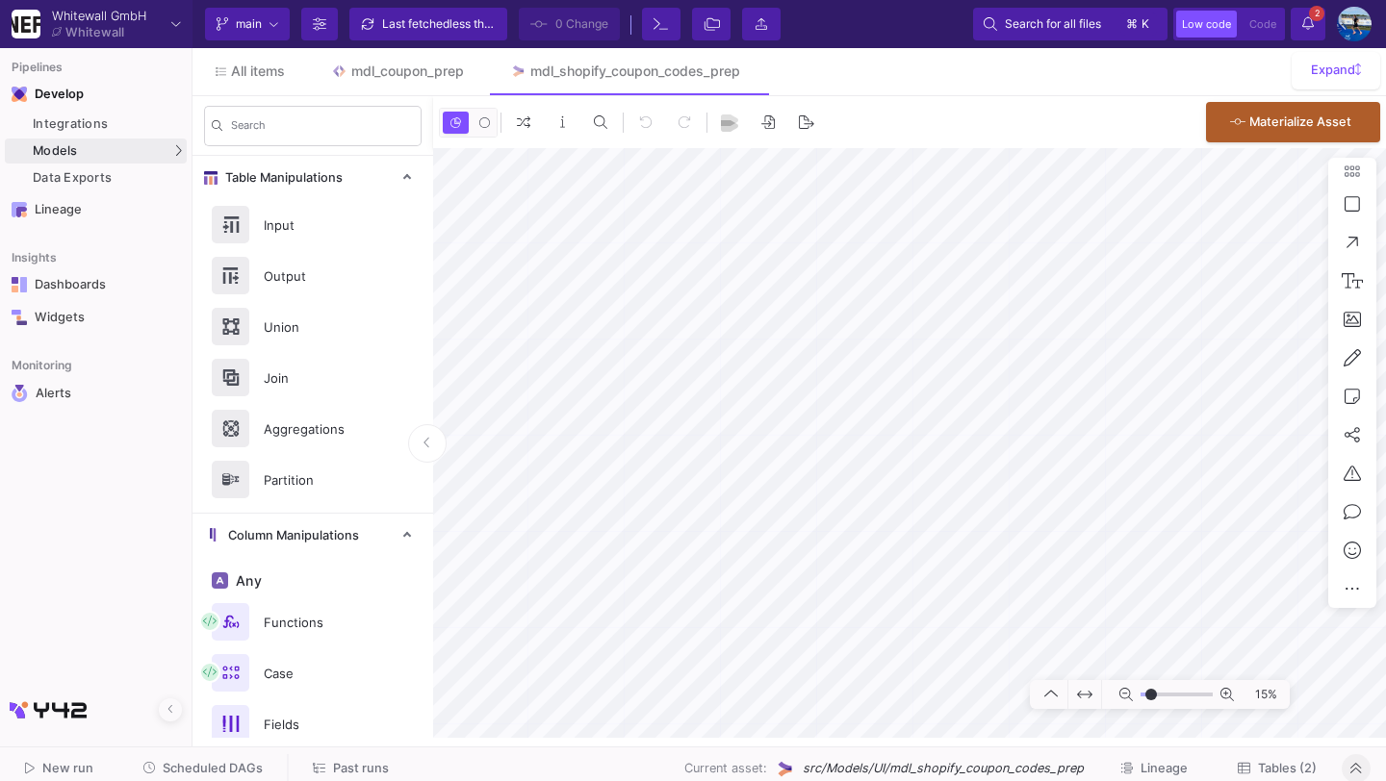
type input "-47"
click at [1264, 779] on button "Tables (2)" at bounding box center [1276, 769] width 125 height 30
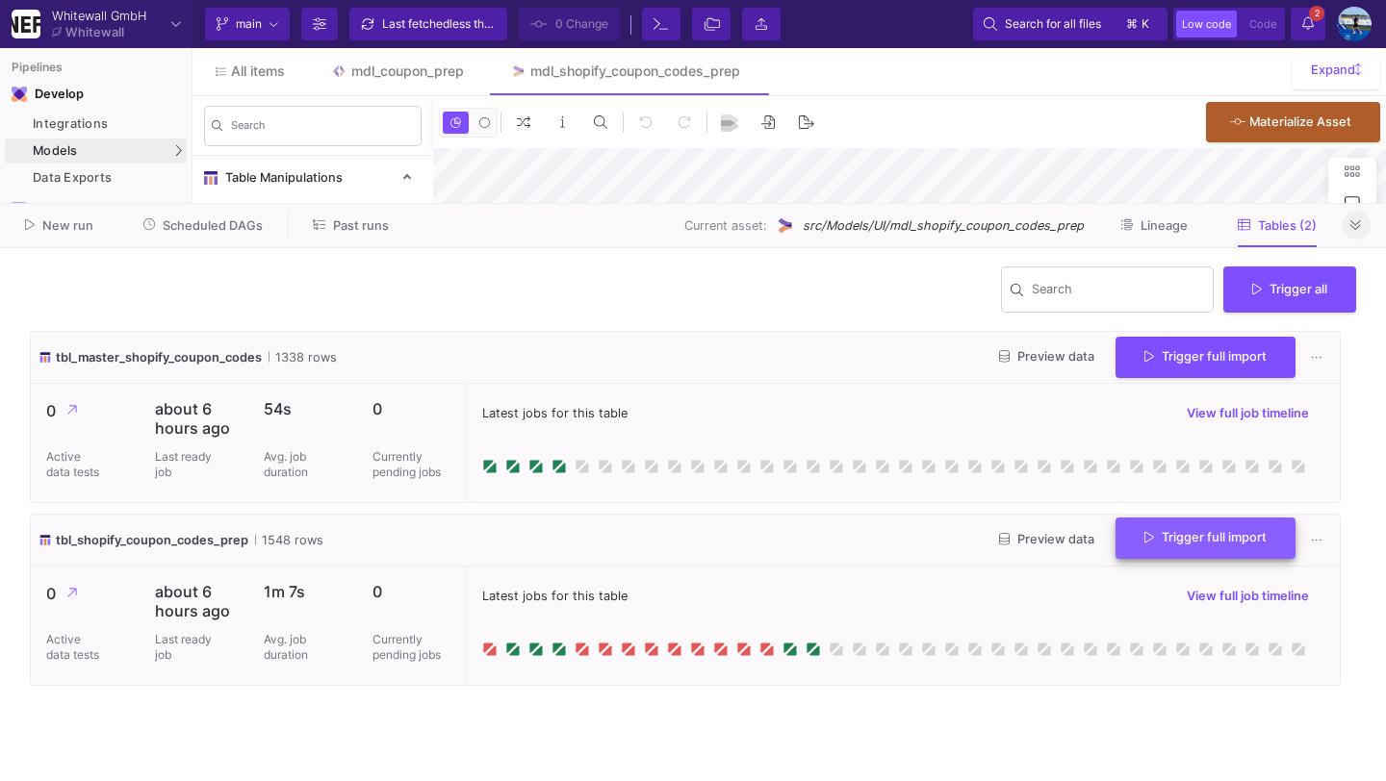
click at [1175, 530] on button "Trigger full import" at bounding box center [1205, 538] width 180 height 41
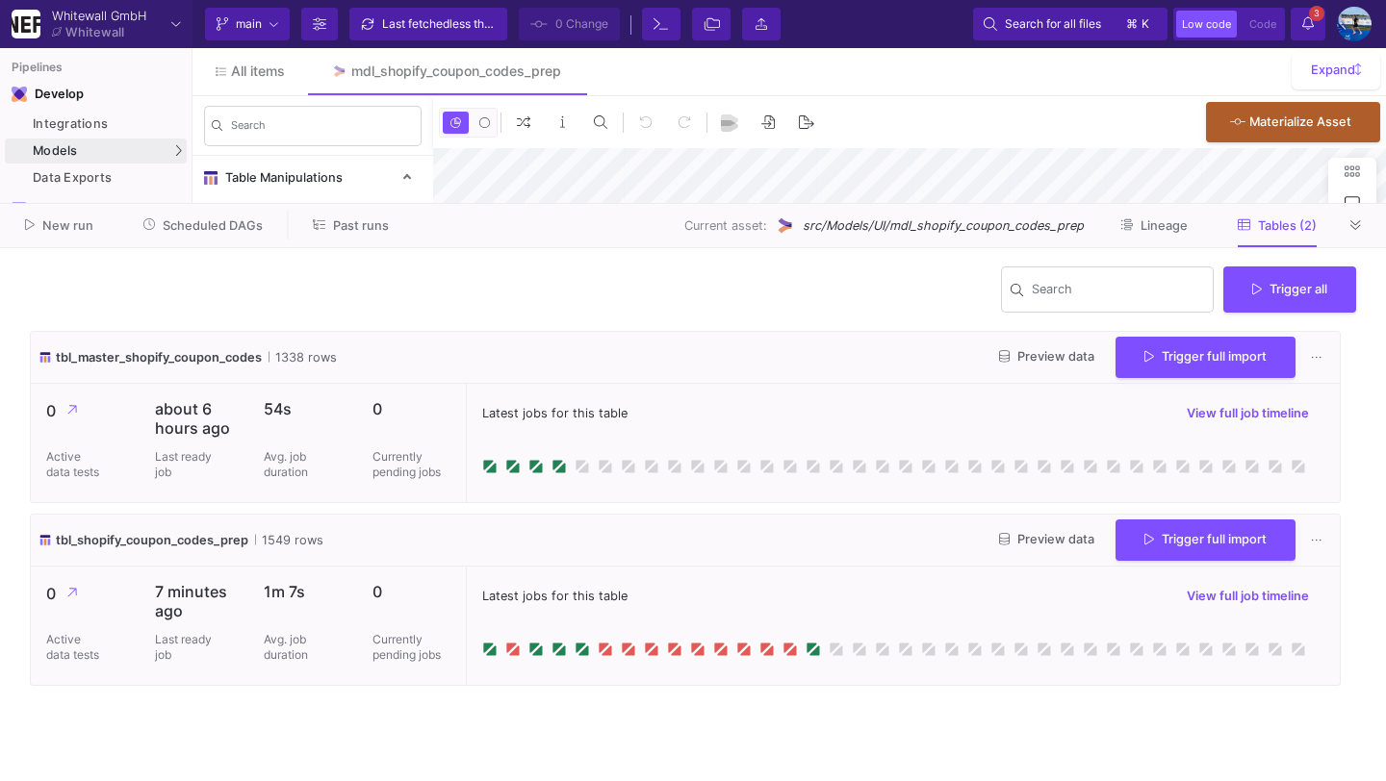
type input "-40"
click at [1355, 222] on icon at bounding box center [1355, 225] width 11 height 13
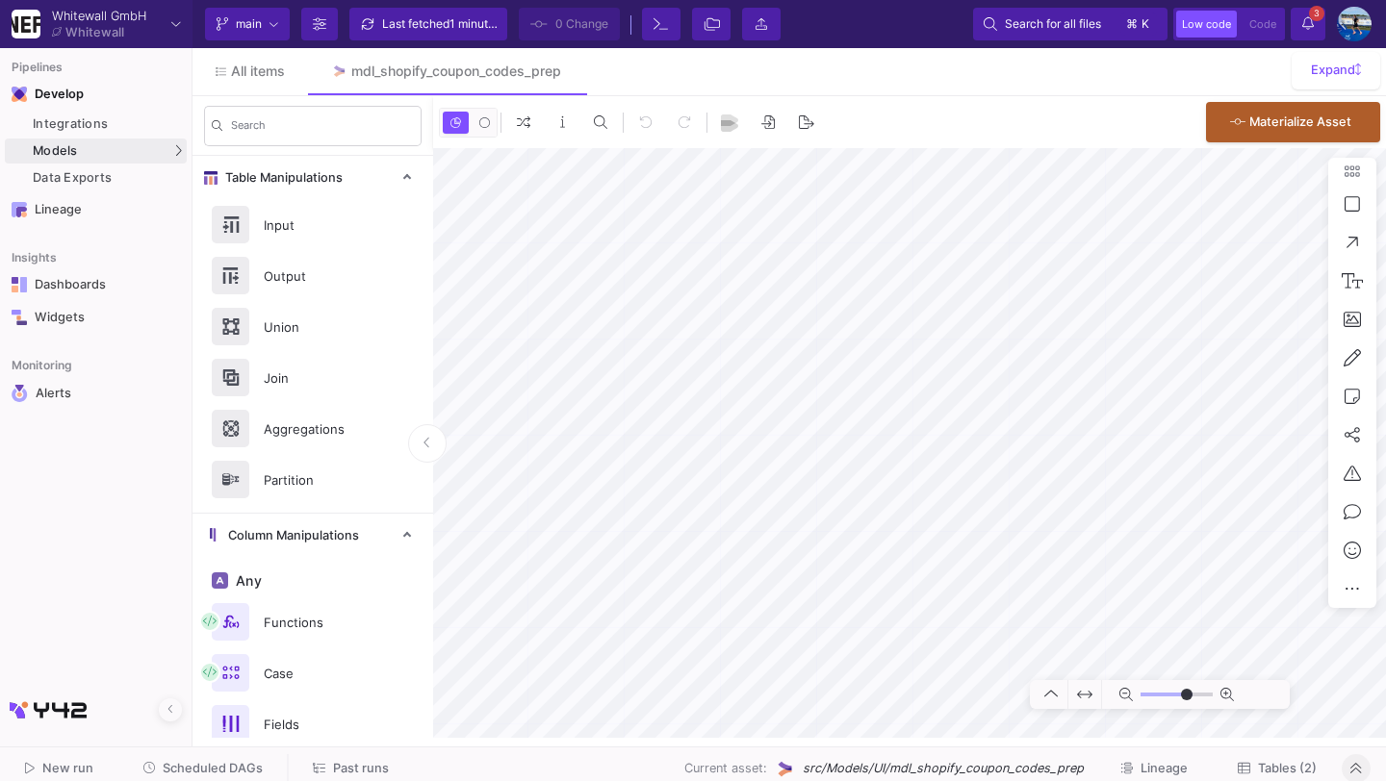
type input "-8"
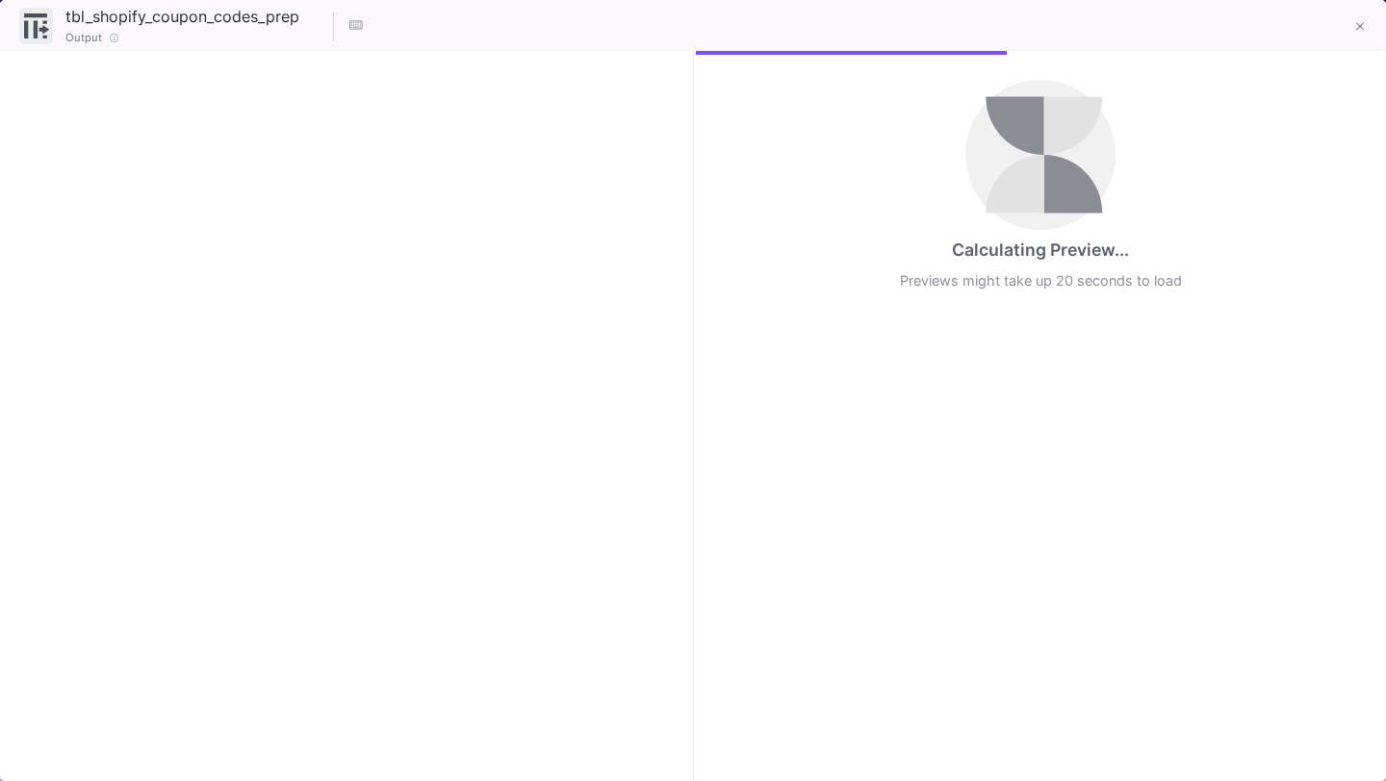
checkbox input "true"
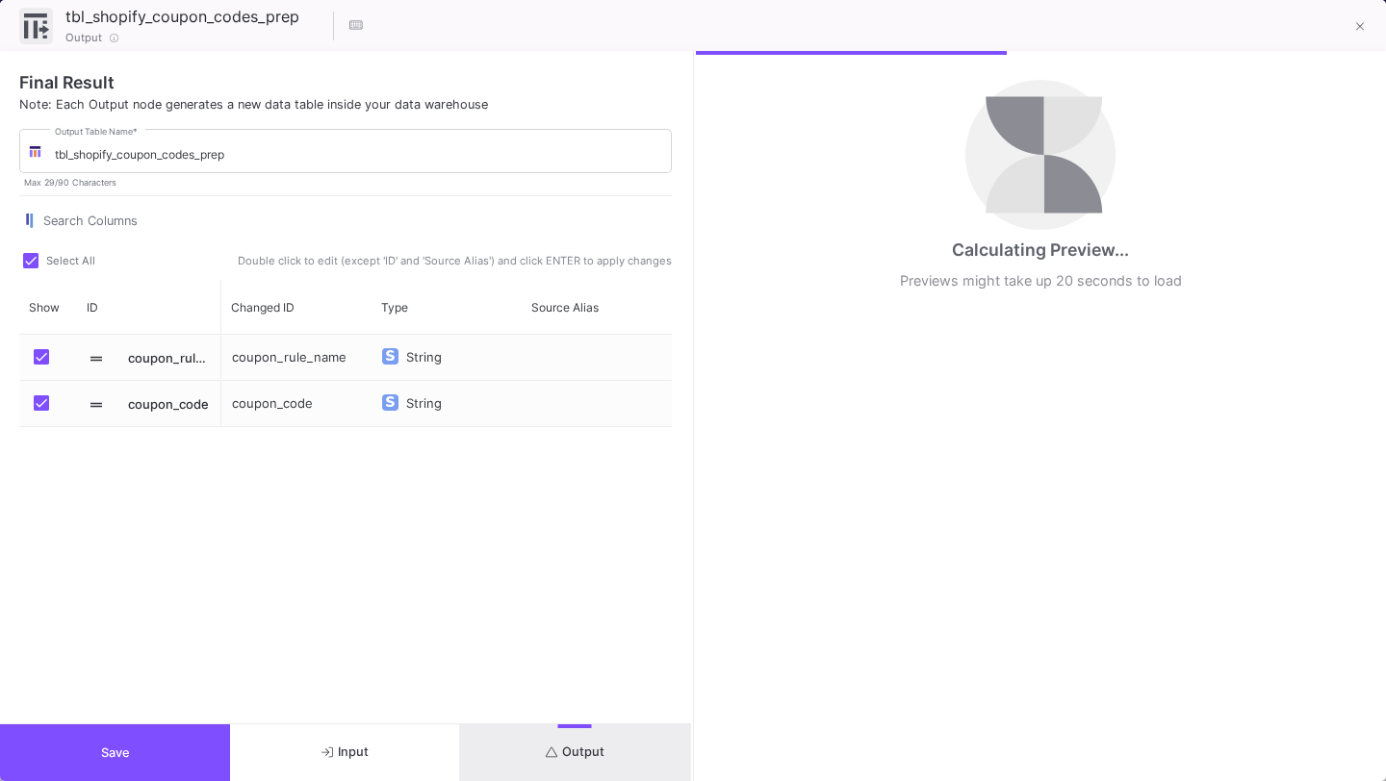
click at [549, 759] on fa-icon "submit" at bounding box center [552, 753] width 13 height 14
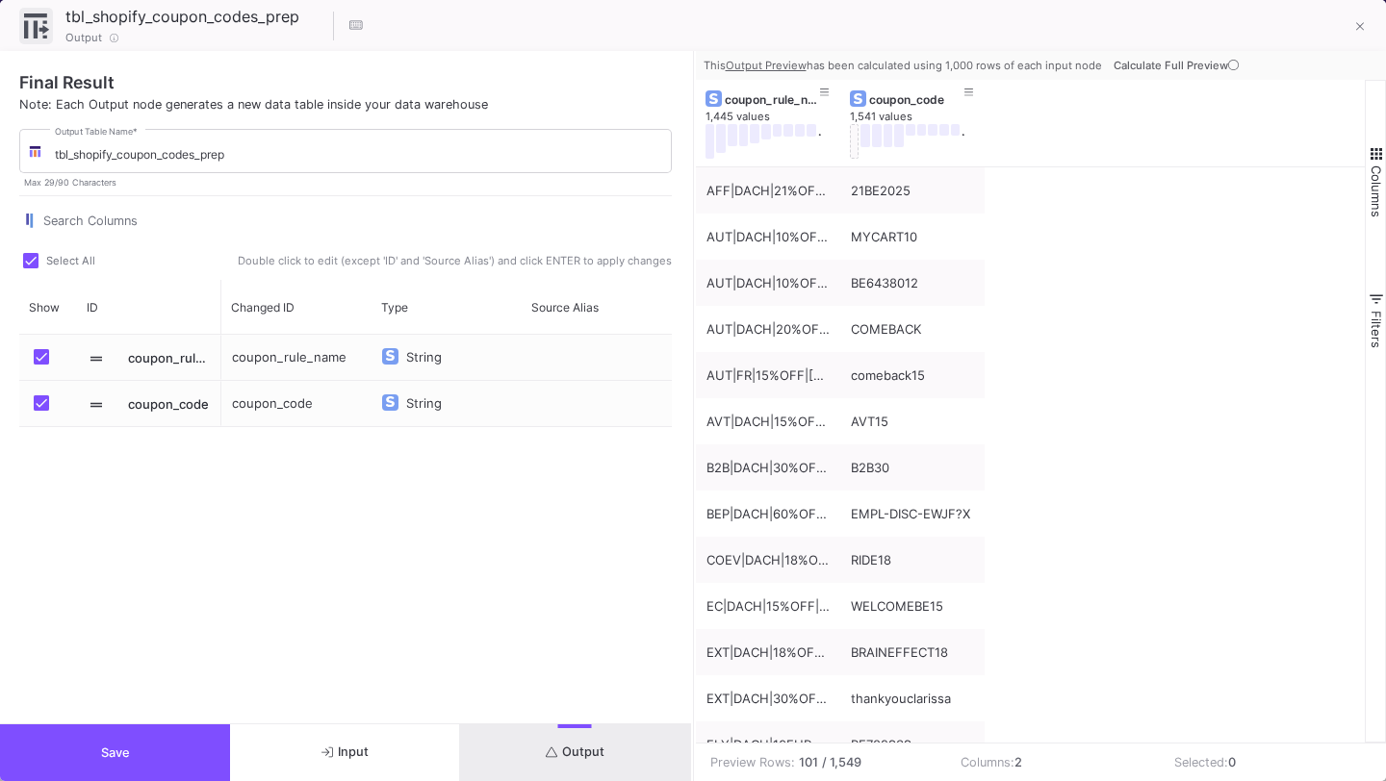
click at [1230, 70] on fa-icon at bounding box center [1233, 65] width 11 height 13
click at [1261, 59] on span "Switch to Materialized Preview (Full Data View)" at bounding box center [1204, 65] width 243 height 13
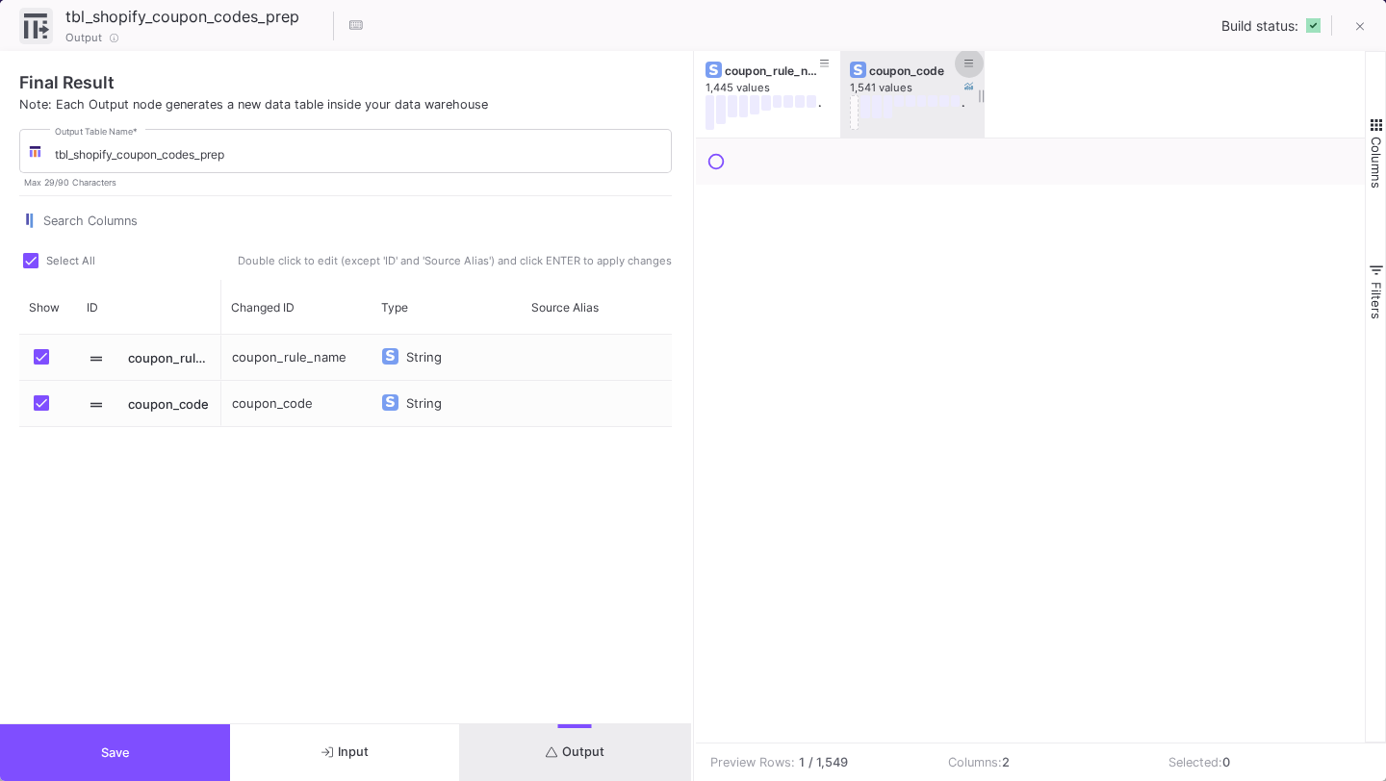
click at [971, 59] on icon at bounding box center [969, 64] width 10 height 11
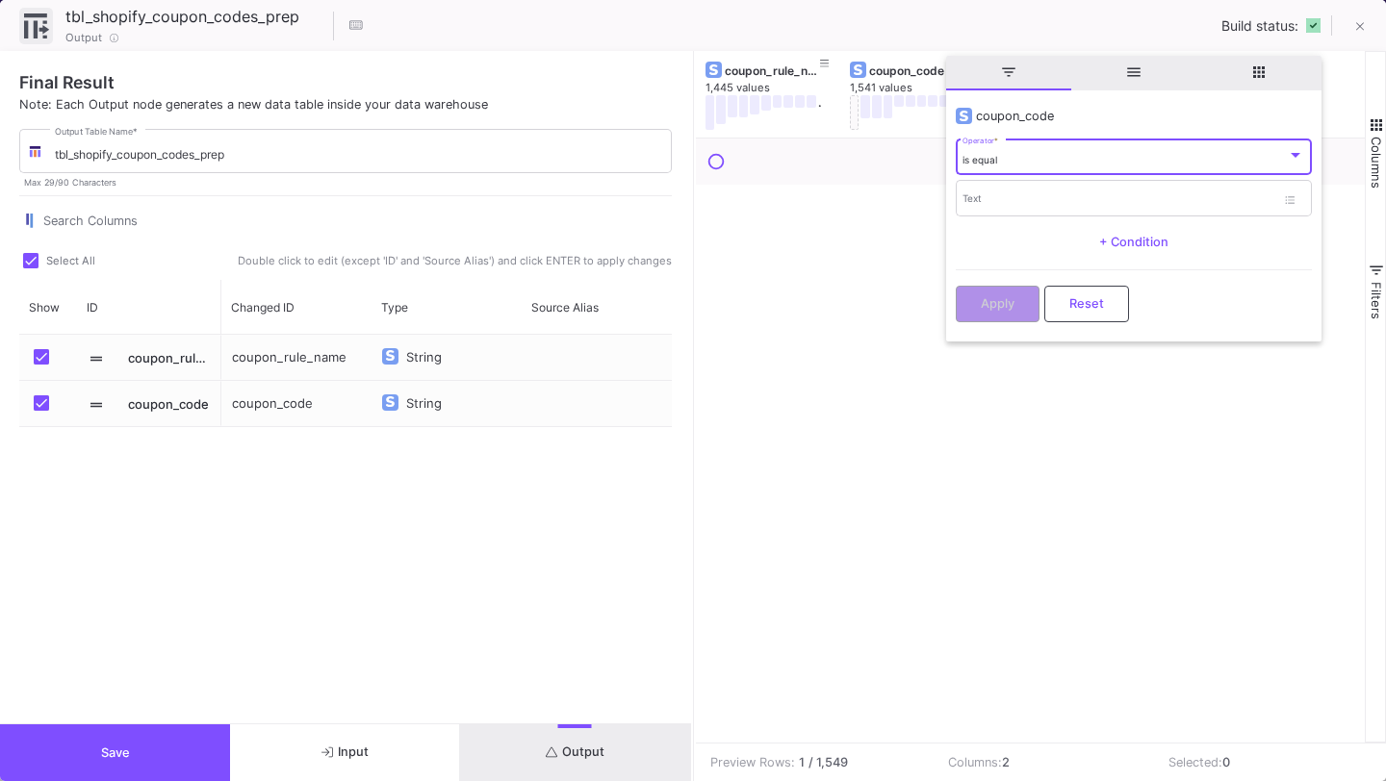
click at [971, 159] on span "is equal" at bounding box center [979, 160] width 35 height 12
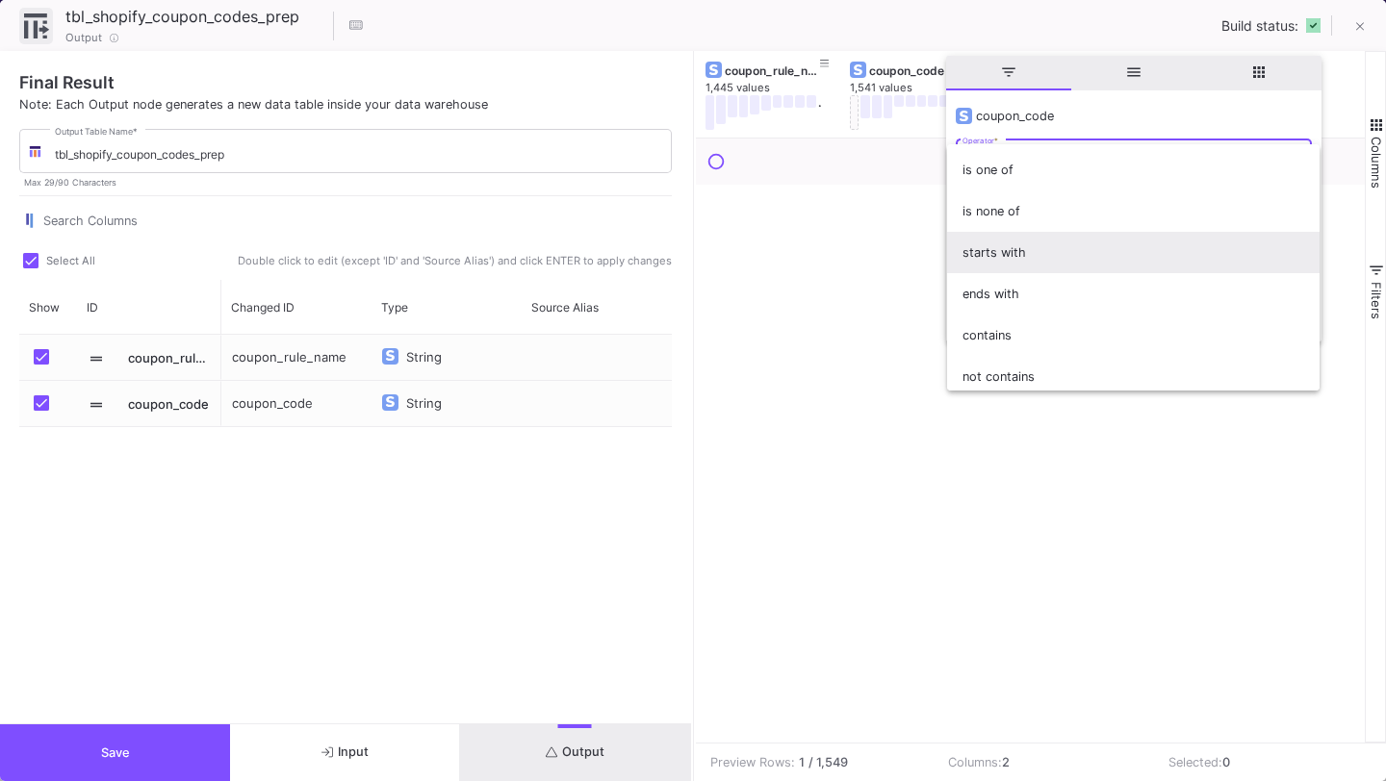
scroll to position [88, 0]
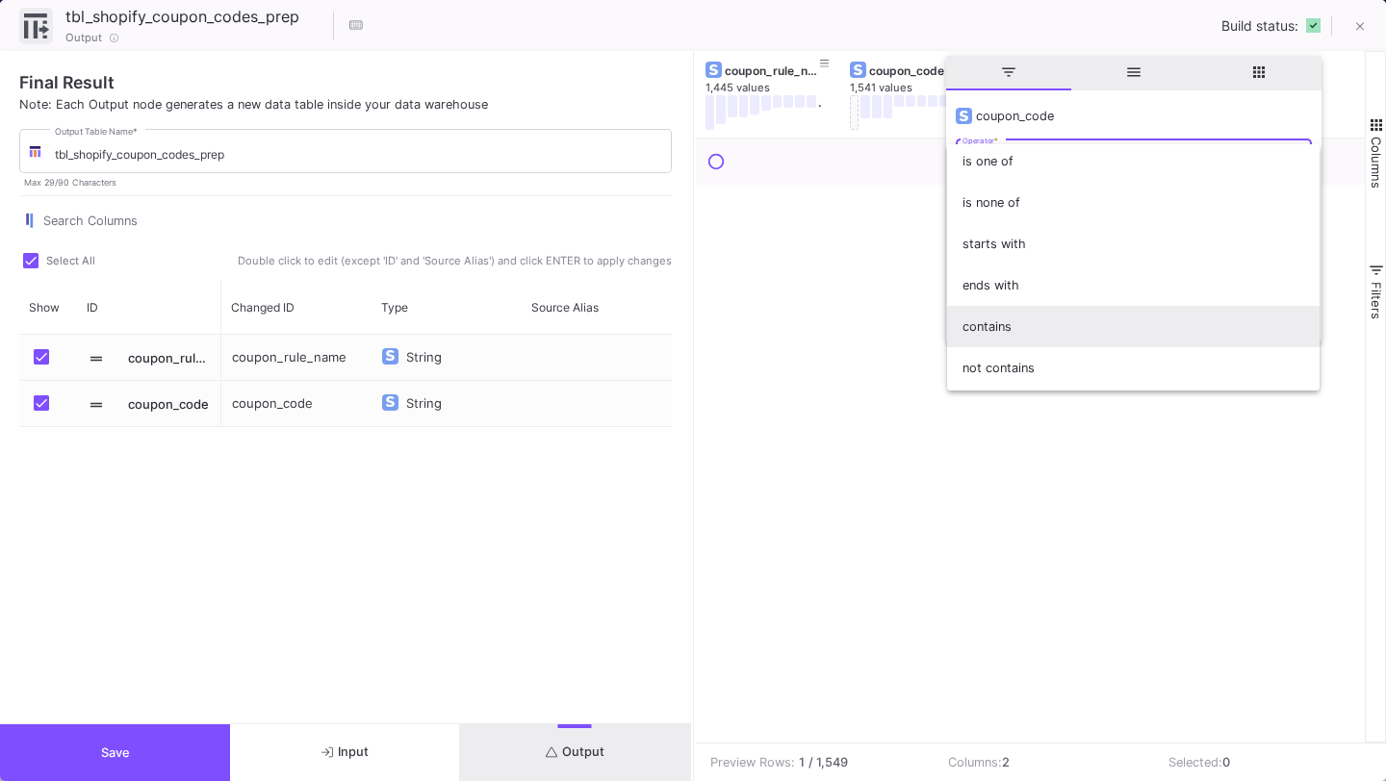
click at [991, 323] on span "contains" at bounding box center [1133, 326] width 342 height 41
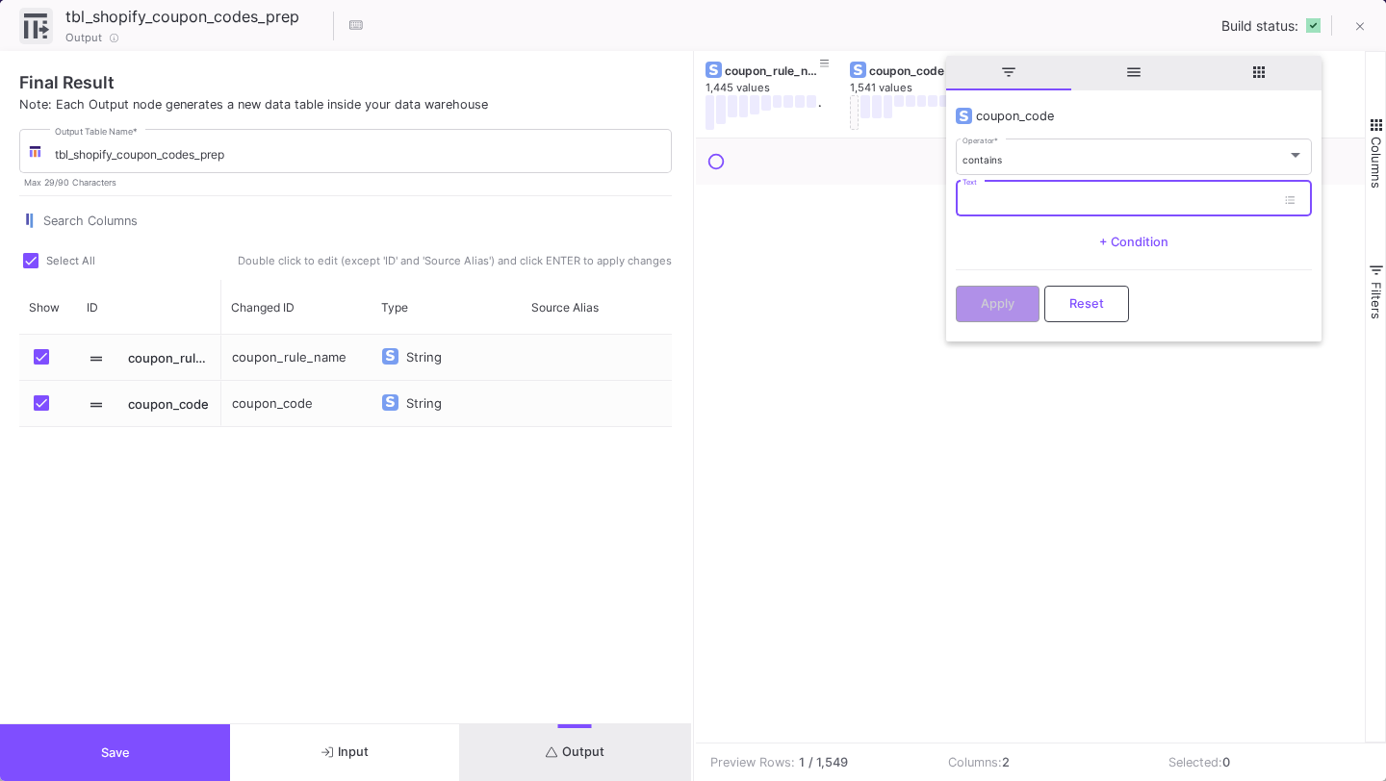
click at [1021, 201] on input "Text" at bounding box center [1118, 201] width 313 height 13
type input "besh"
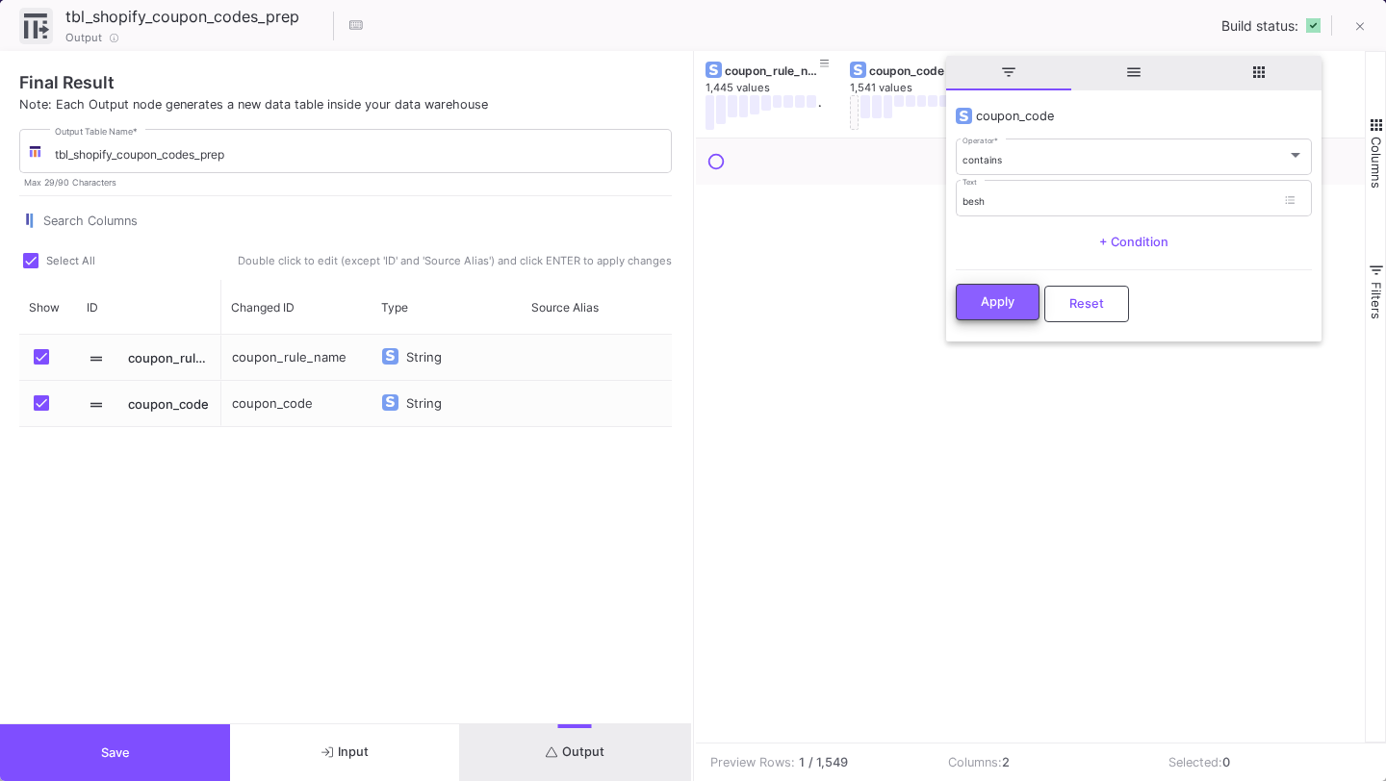
click at [994, 291] on button "Apply" at bounding box center [998, 302] width 84 height 37
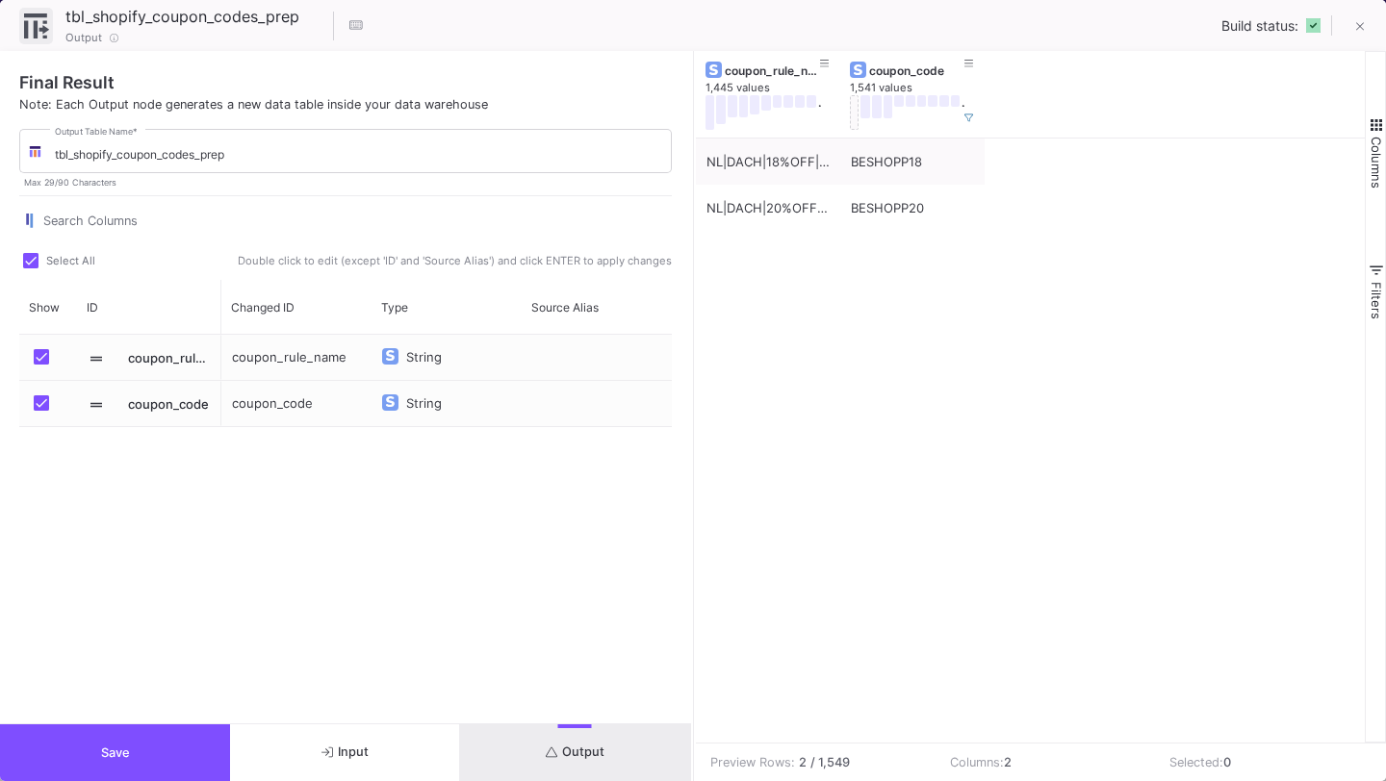
click at [188, 752] on button "Save" at bounding box center [115, 753] width 230 height 57
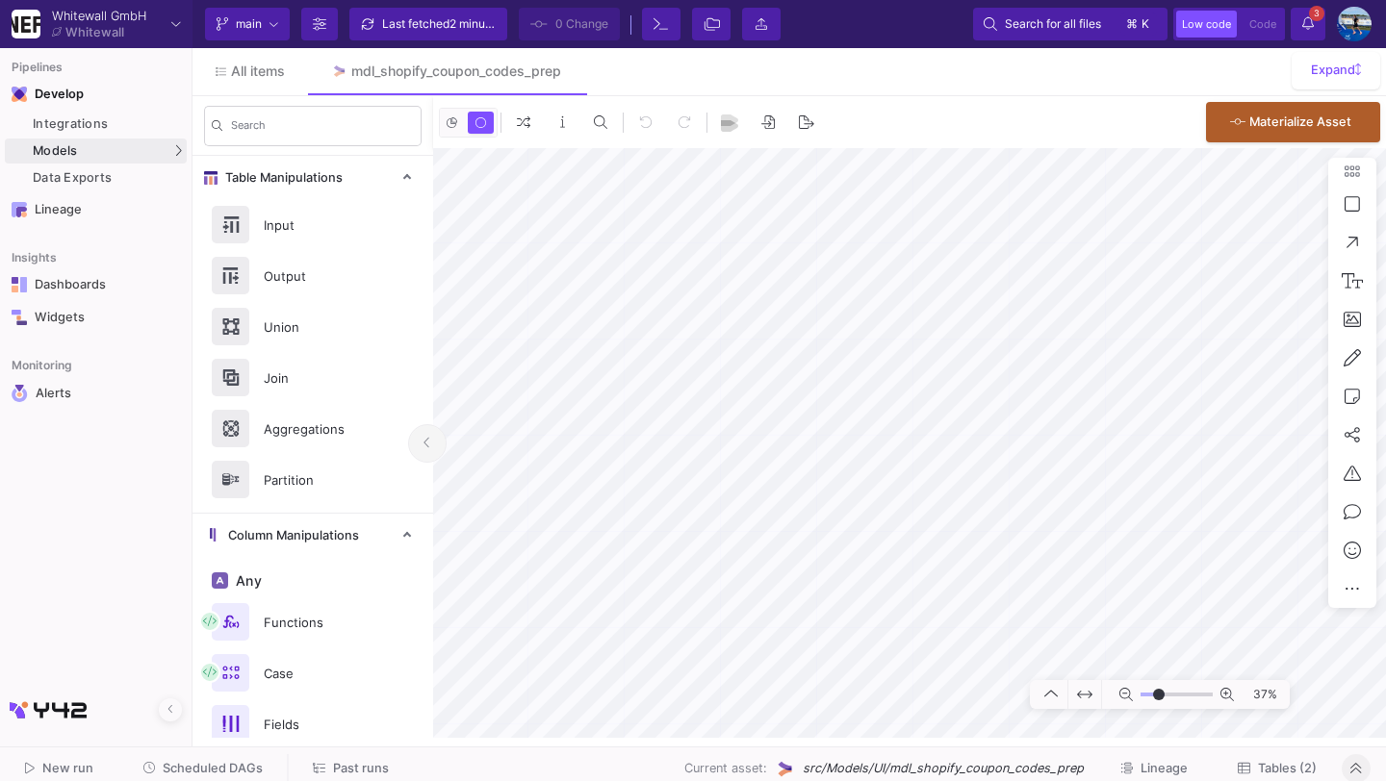
type input "-19"
click at [1262, 767] on span "Tables (2)" at bounding box center [1287, 768] width 59 height 14
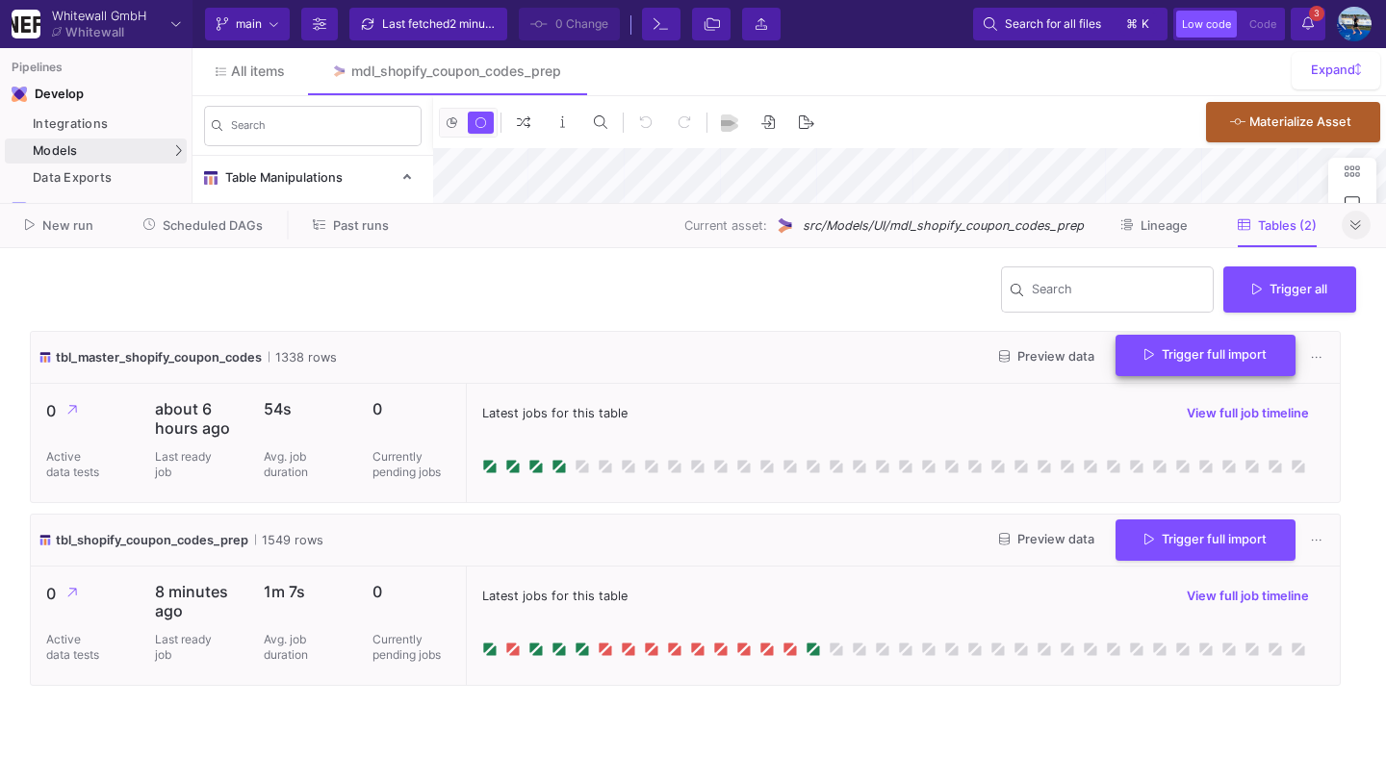
click at [1167, 364] on button "Trigger full import" at bounding box center [1205, 355] width 180 height 41
click at [1358, 222] on icon at bounding box center [1355, 225] width 11 height 13
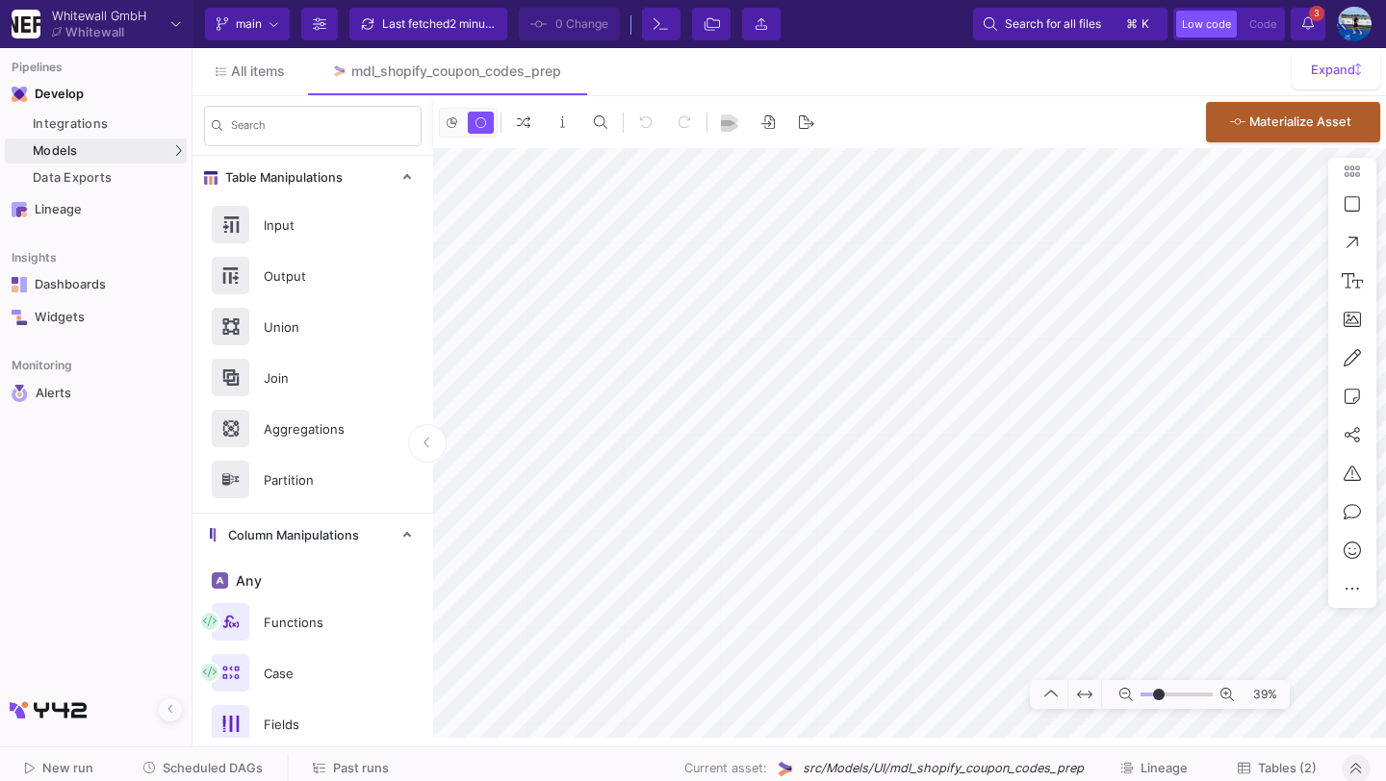
click at [1307, 30] on fa-icon at bounding box center [1308, 23] width 12 height 16
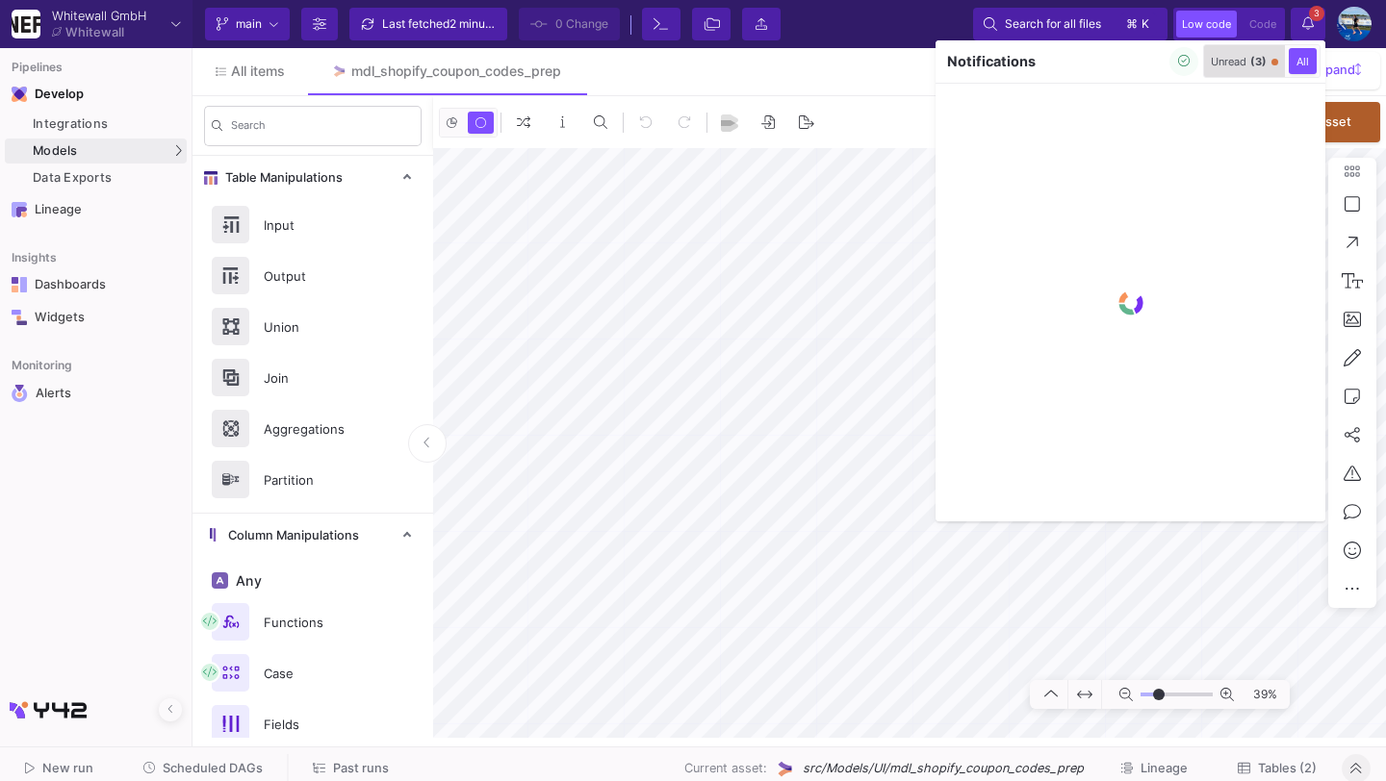
click at [1237, 65] on div "Unread (3)" at bounding box center [1239, 61] width 56 height 13
click at [1182, 62] on icon "button" at bounding box center [1184, 61] width 13 height 13
click at [1317, 30] on div at bounding box center [693, 390] width 1386 height 781
